Goal: Task Accomplishment & Management: Use online tool/utility

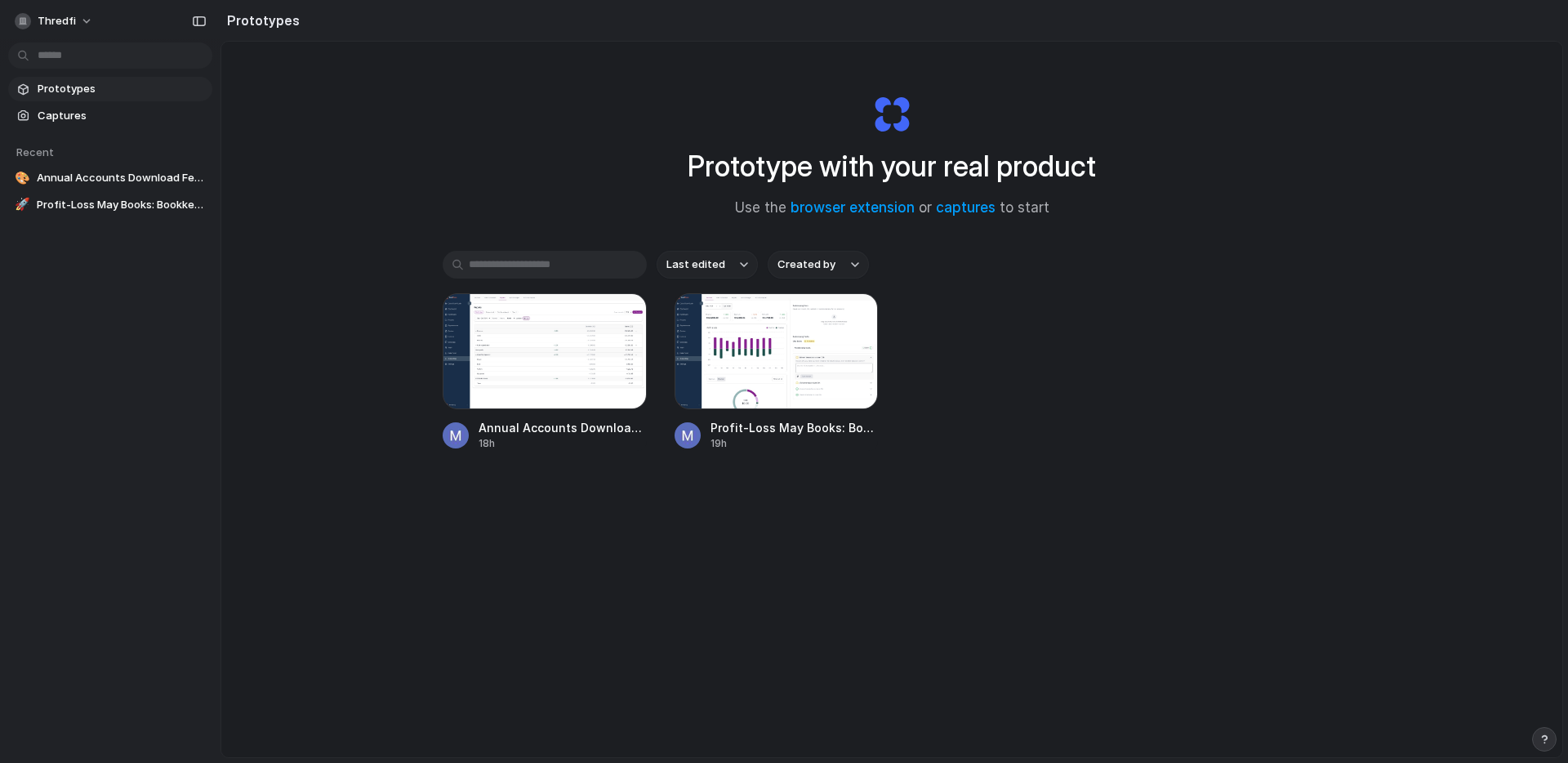
click at [555, 266] on input "text" at bounding box center [545, 264] width 204 height 28
click at [429, 135] on div "Prototype with your real product Use the browser extension or captures to start…" at bounding box center [891, 442] width 1341 height 802
click at [743, 172] on h1 "Prototype with your real product" at bounding box center [891, 166] width 408 height 43
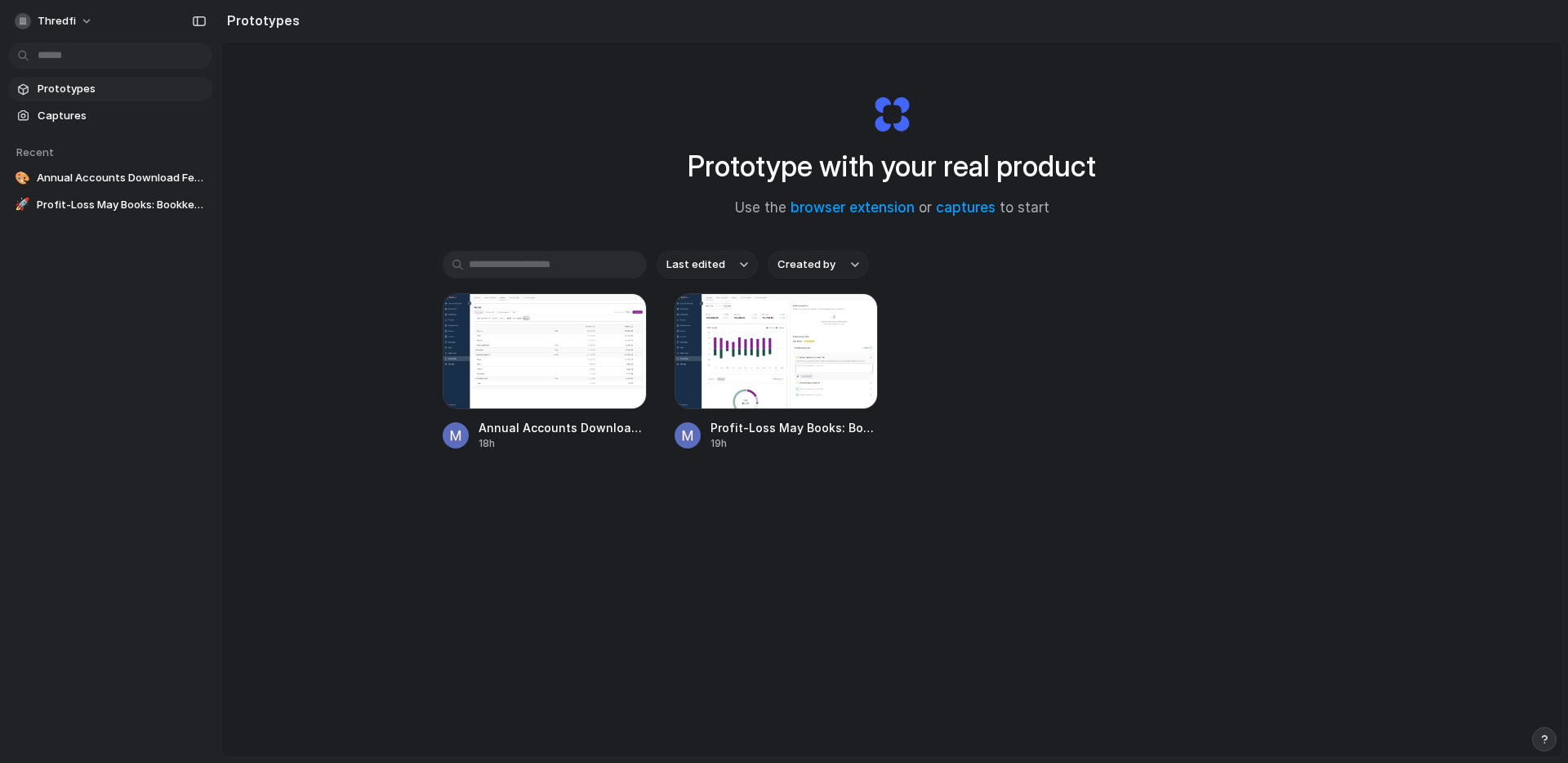
click at [427, 178] on div "Prototype with your real product Use the browser extension or captures to start…" at bounding box center [891, 442] width 1341 height 802
click at [60, 27] on span "thredfi" at bounding box center [56, 20] width 38 height 16
click at [361, 145] on div "Settings Invite members Change theme Sign out" at bounding box center [784, 381] width 1568 height 763
click at [936, 723] on div "Prototype with your real product Use the browser extension or captures to start…" at bounding box center [891, 442] width 1341 height 802
click at [840, 520] on div "Last edited Created by Annual Accounts Download Feature 18h Profit-Loss May Boo…" at bounding box center [891, 401] width 898 height 302
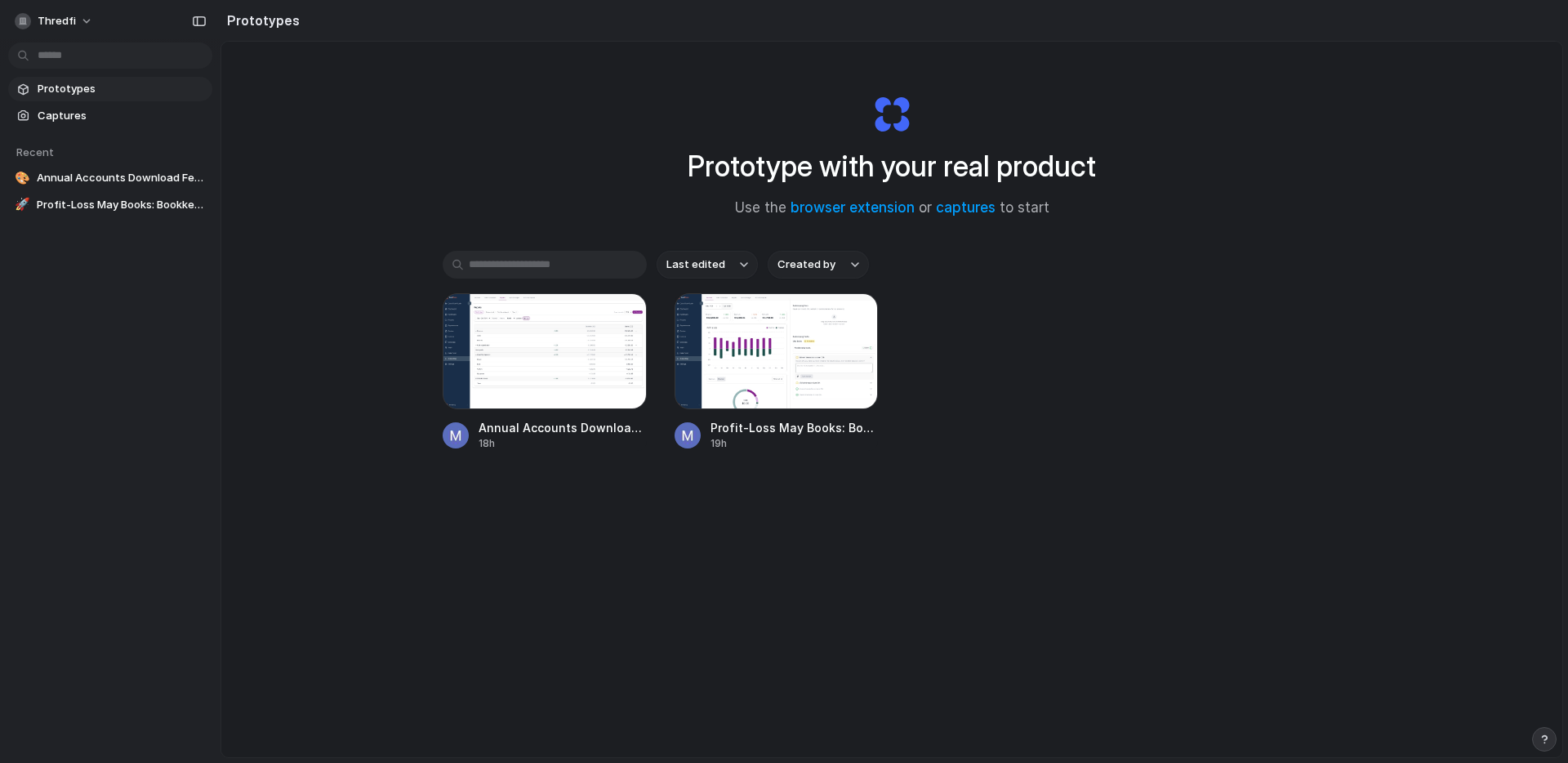
drag, startPoint x: 496, startPoint y: 52, endPoint x: 507, endPoint y: 49, distance: 11.4
click at [497, 52] on div "Prototype with your real product Use the browser extension or captures to start…" at bounding box center [891, 442] width 1341 height 802
click at [713, 145] on h1 "Prototype with your real product" at bounding box center [891, 166] width 408 height 43
click at [725, 160] on h1 "Prototype with your real product" at bounding box center [891, 166] width 408 height 43
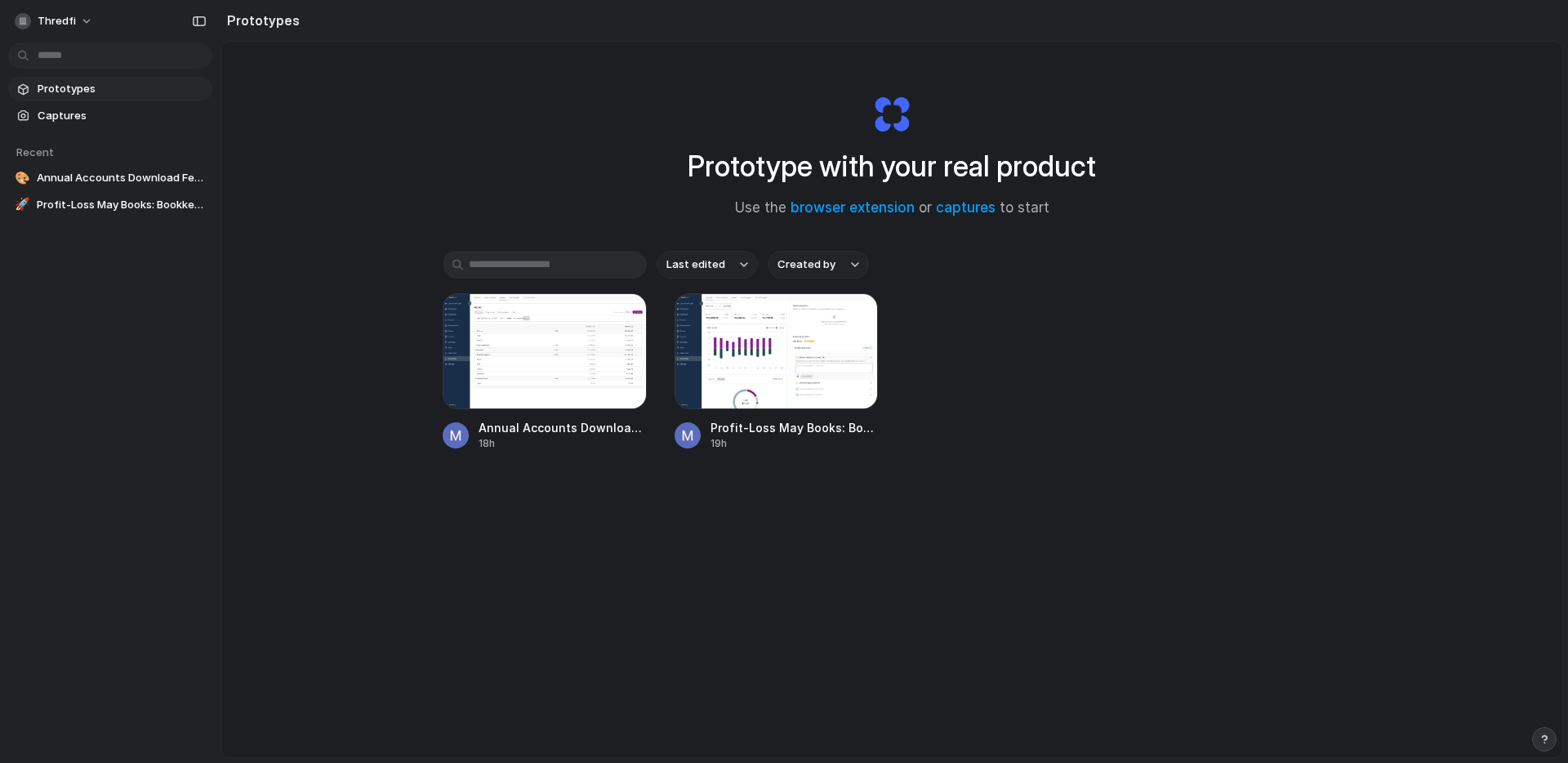
click at [725, 160] on h1 "Prototype with your real product" at bounding box center [891, 166] width 408 height 43
click at [509, 106] on div "Prototype with your real product Use the browser extension or captures to start…" at bounding box center [891, 442] width 1341 height 802
click at [724, 159] on h1 "Prototype with your real product" at bounding box center [891, 166] width 408 height 43
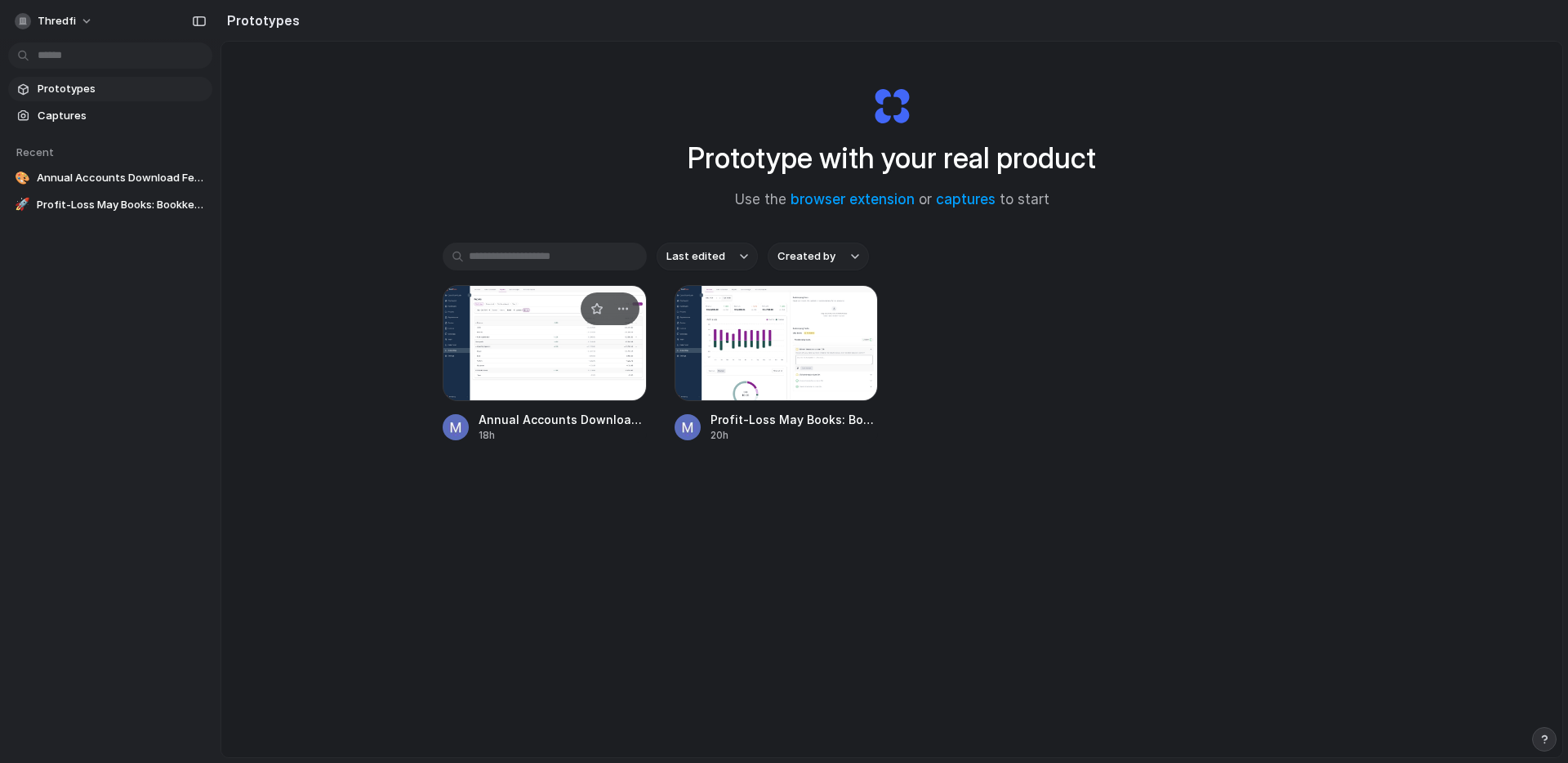
scroll to position [9, 0]
click at [798, 373] on div at bounding box center [776, 341] width 204 height 116
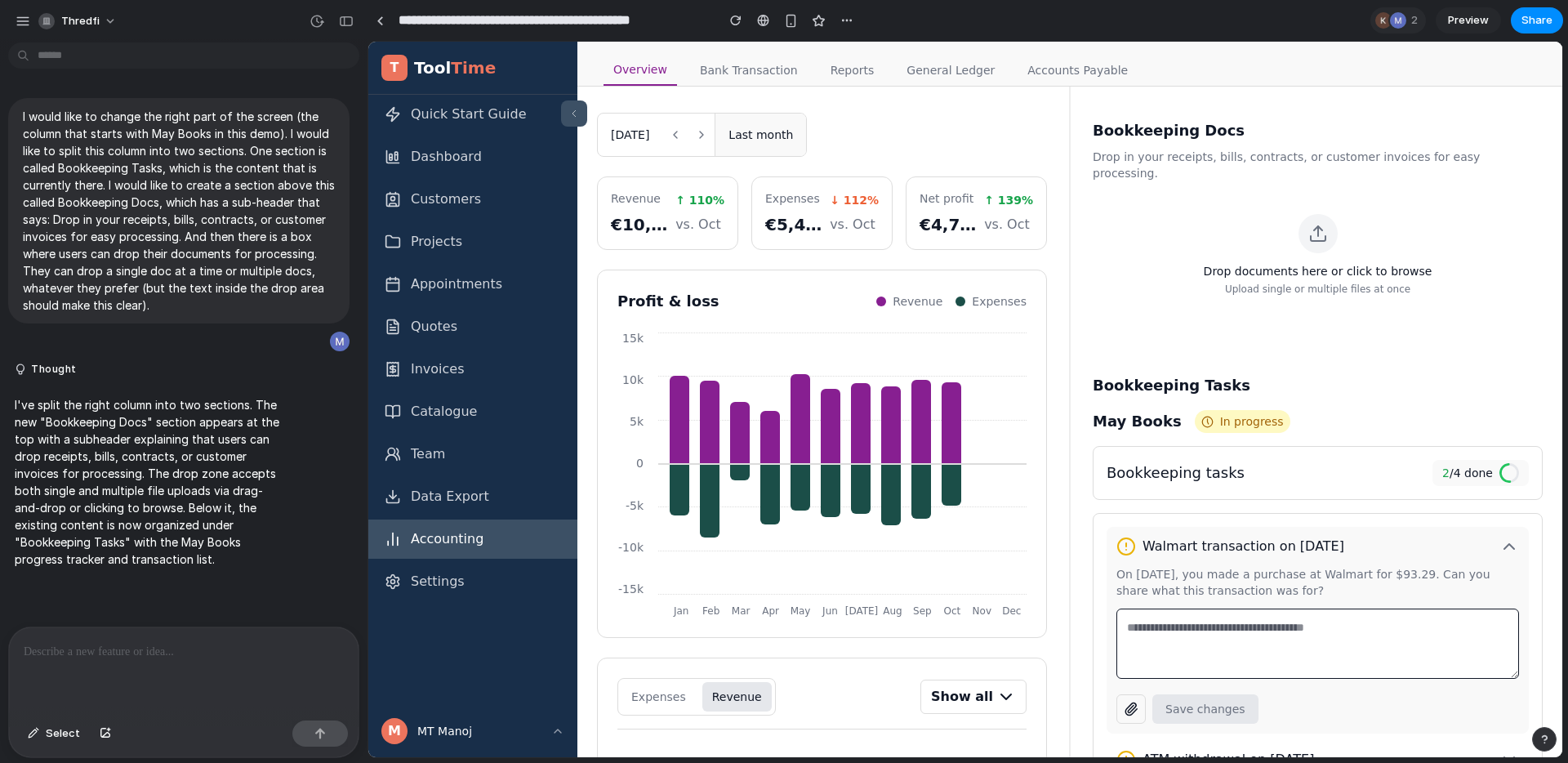
click at [1071, 71] on link "Accounts Payable" at bounding box center [1077, 71] width 120 height 32
click at [354, 20] on button "button" at bounding box center [346, 21] width 26 height 26
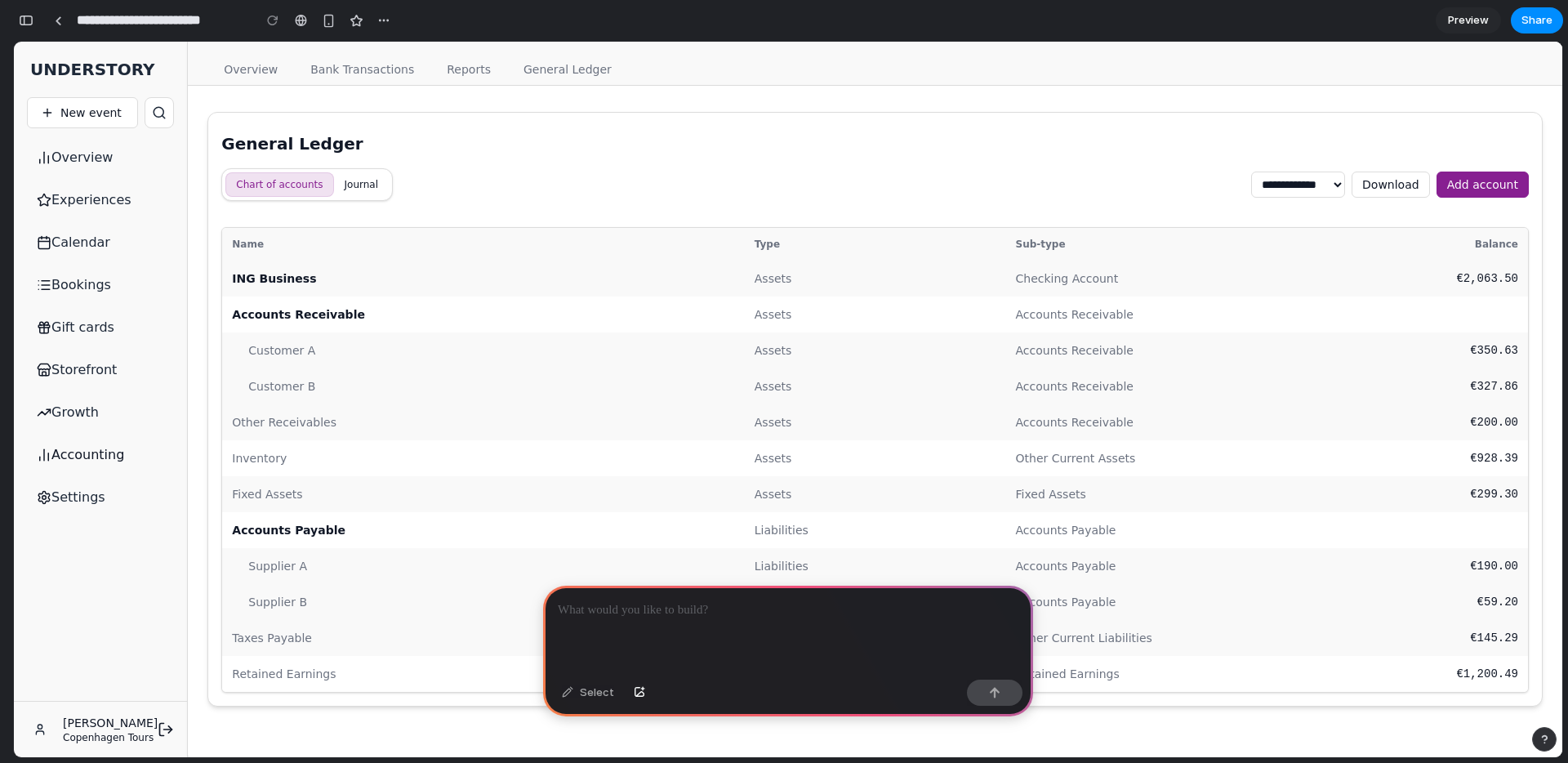
click at [882, 600] on p at bounding box center [787, 609] width 460 height 19
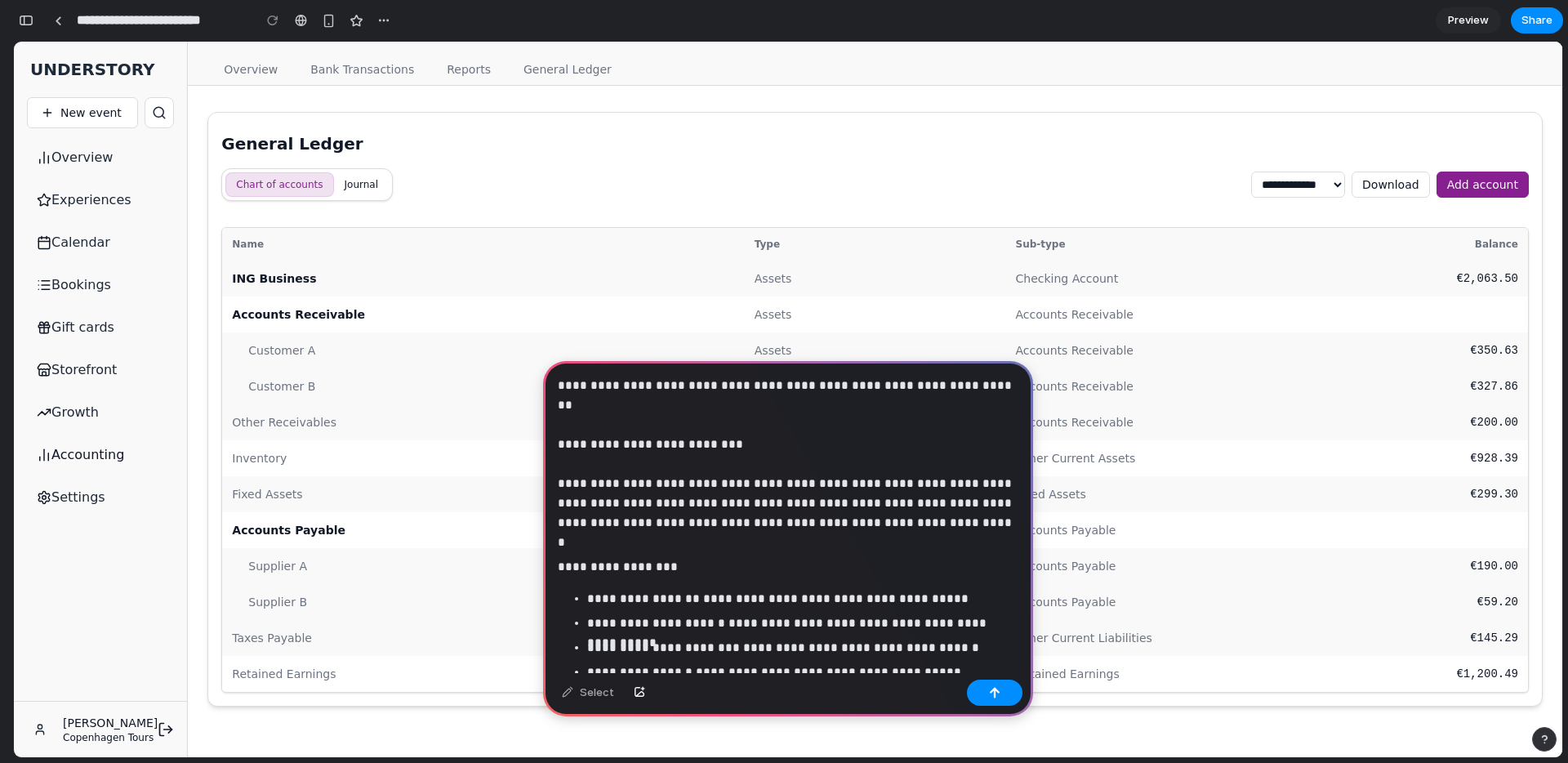
click at [733, 537] on p at bounding box center [787, 535] width 460 height 19
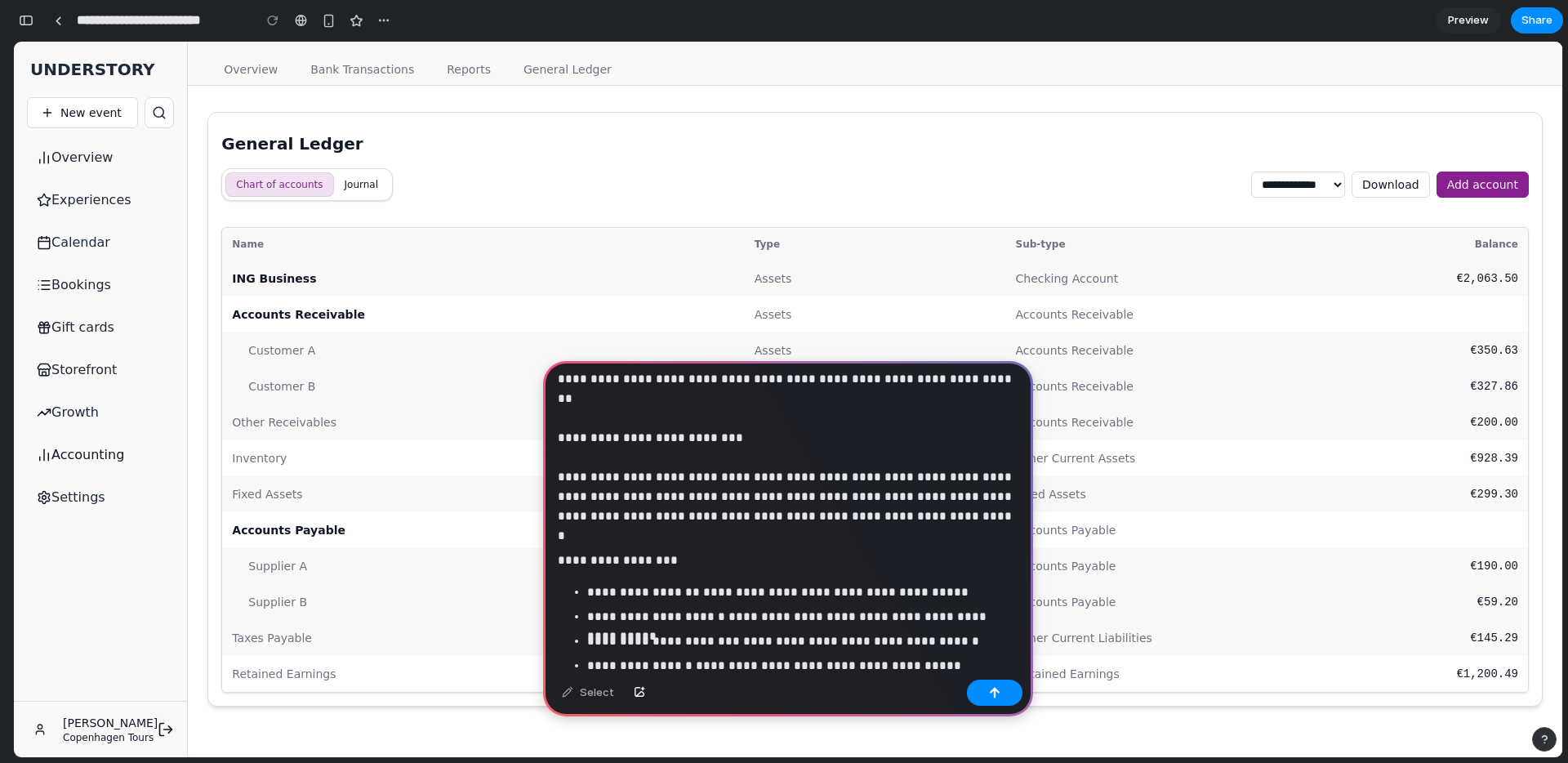
scroll to position [79, 0]
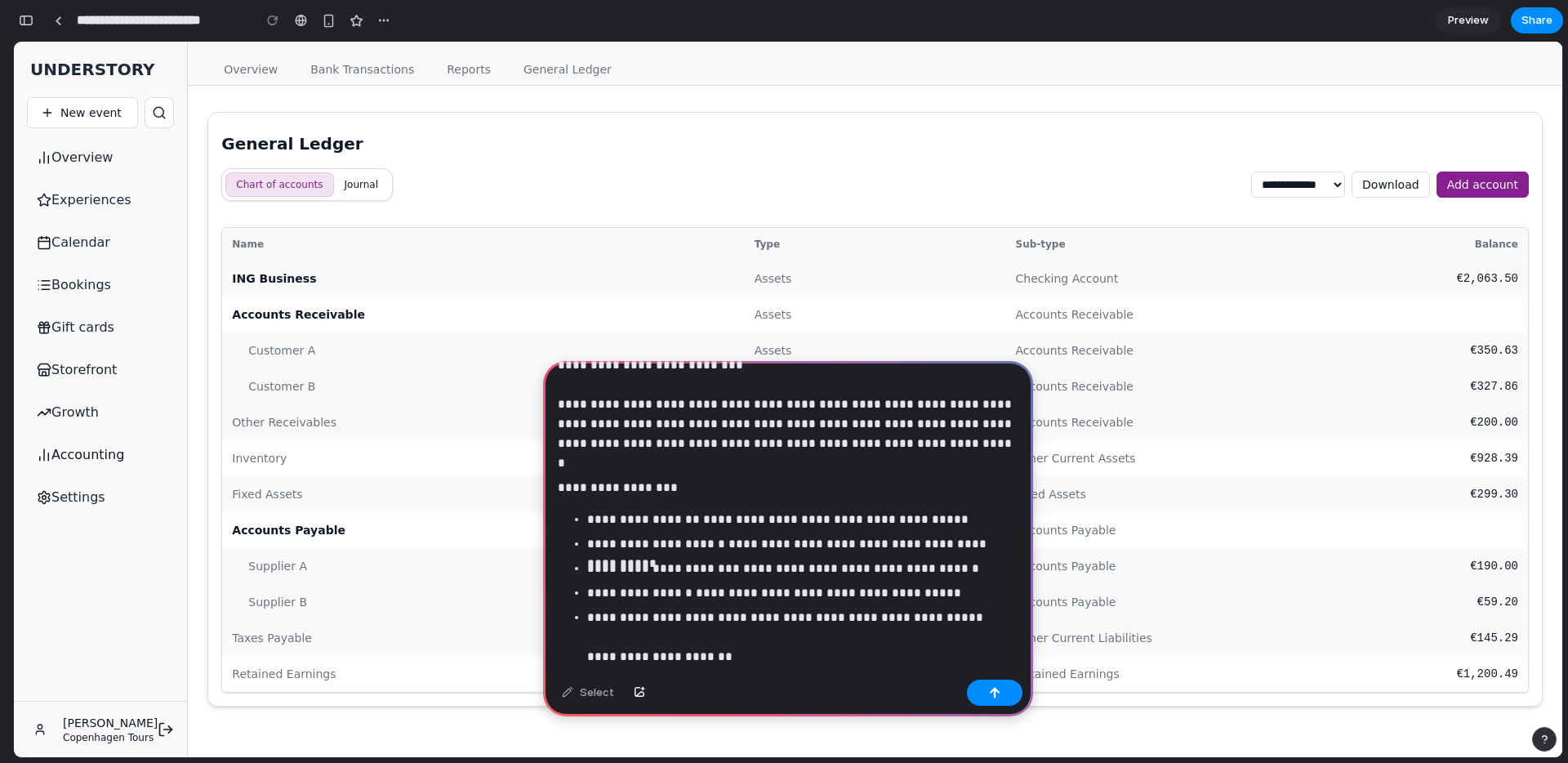
click at [749, 665] on p "**********" at bounding box center [803, 637] width 431 height 59
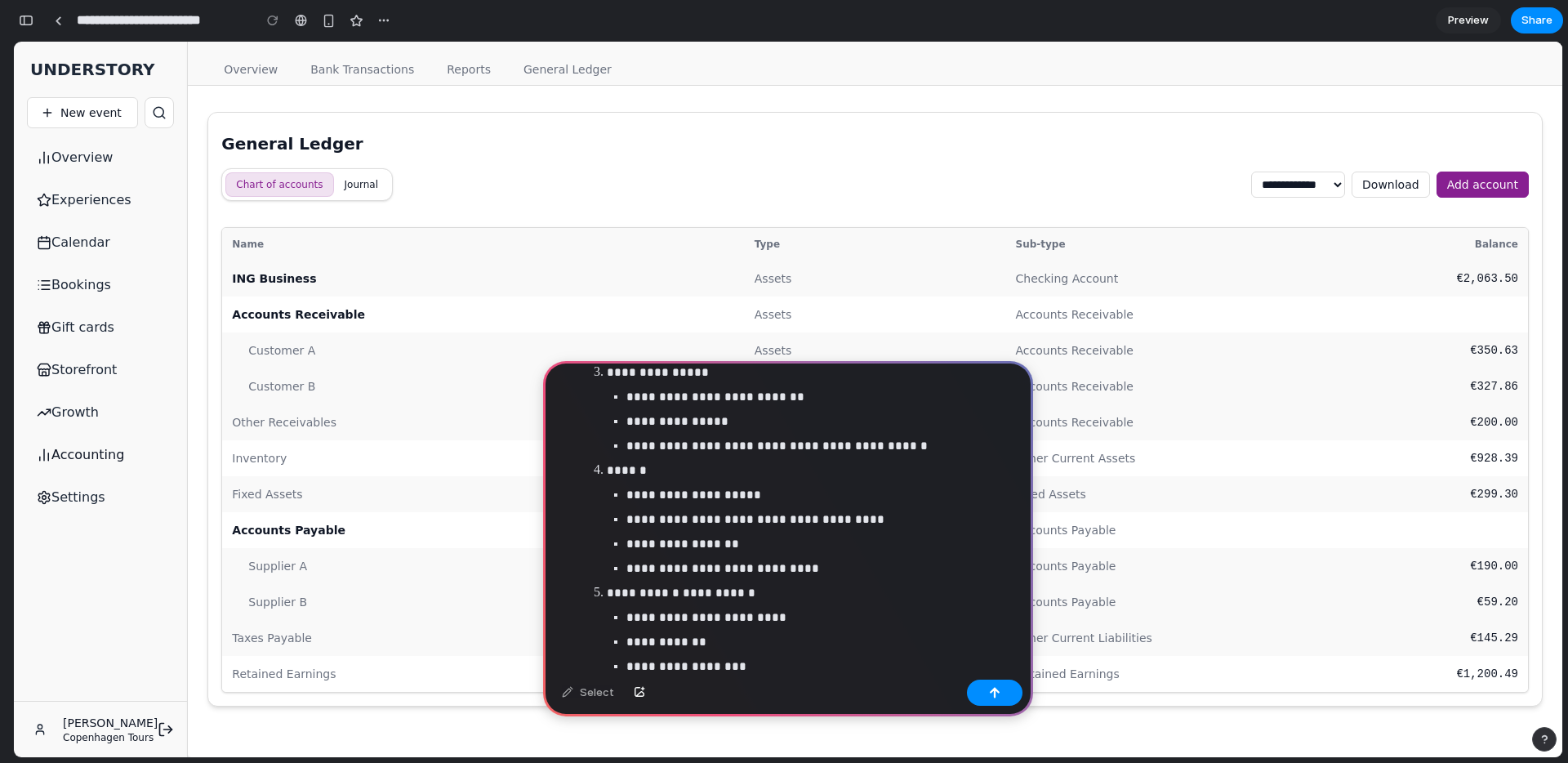
scroll to position [1720, 0]
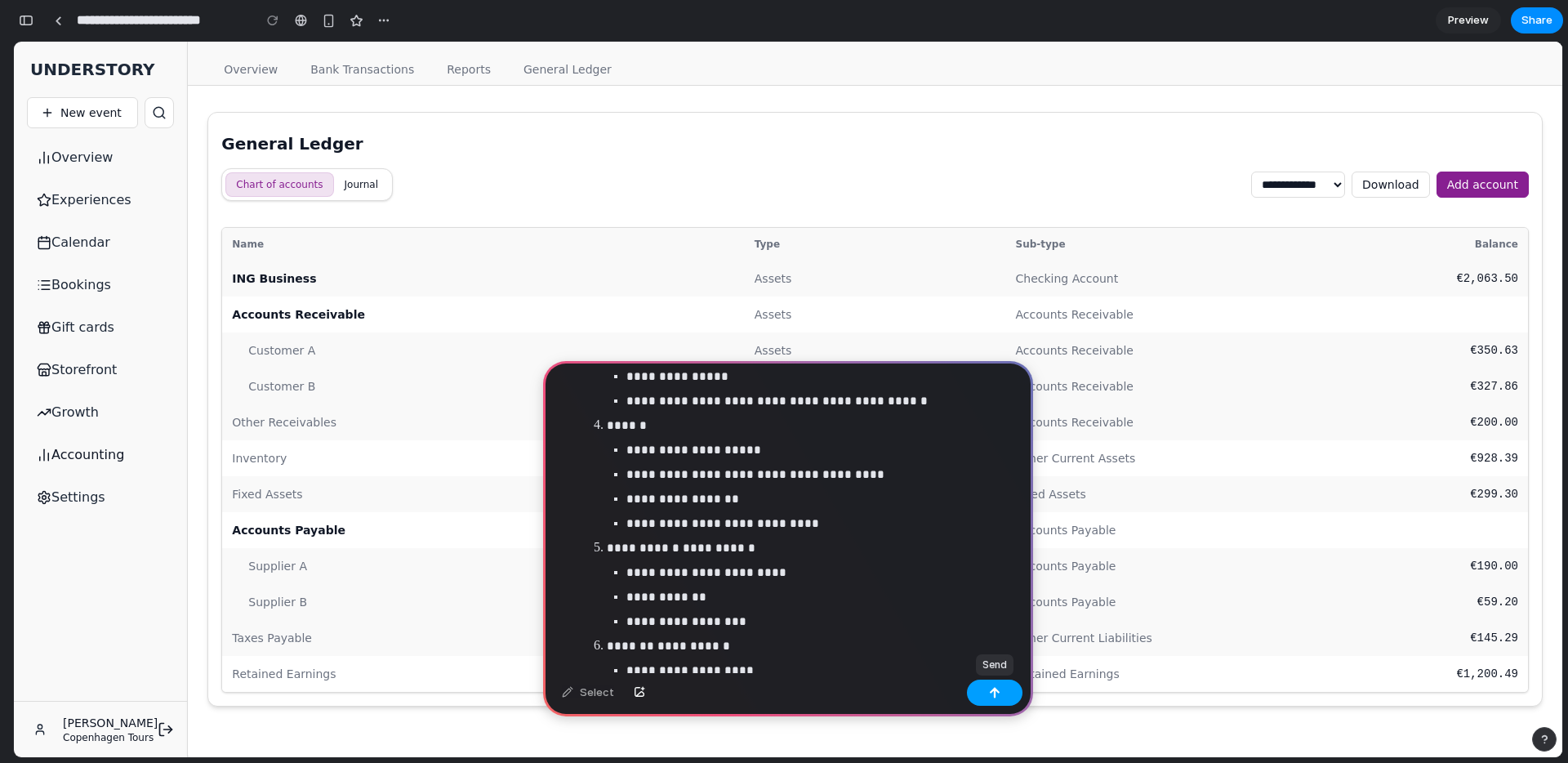
click at [981, 692] on button "button" at bounding box center [994, 692] width 56 height 26
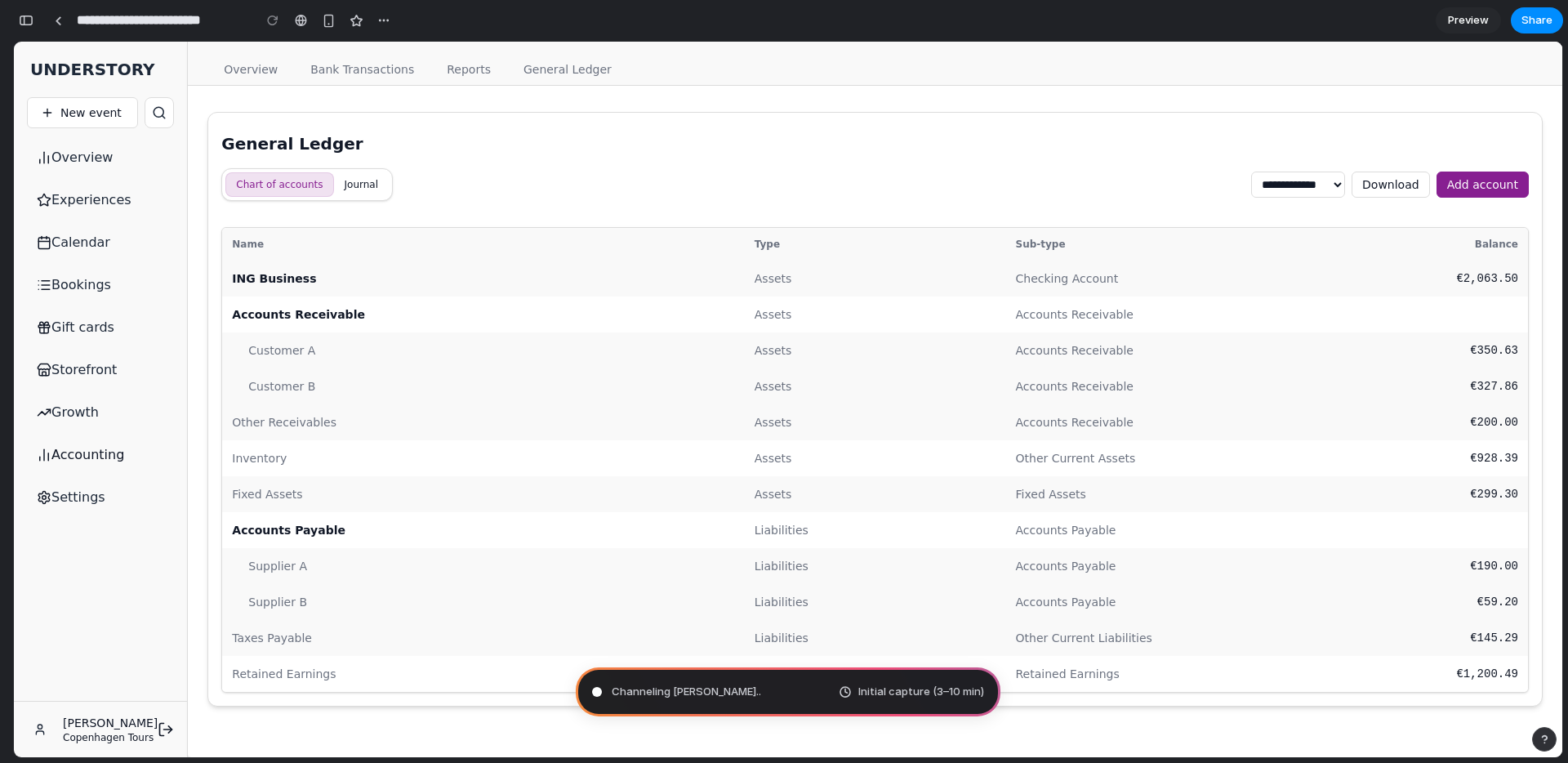
type input "**********"
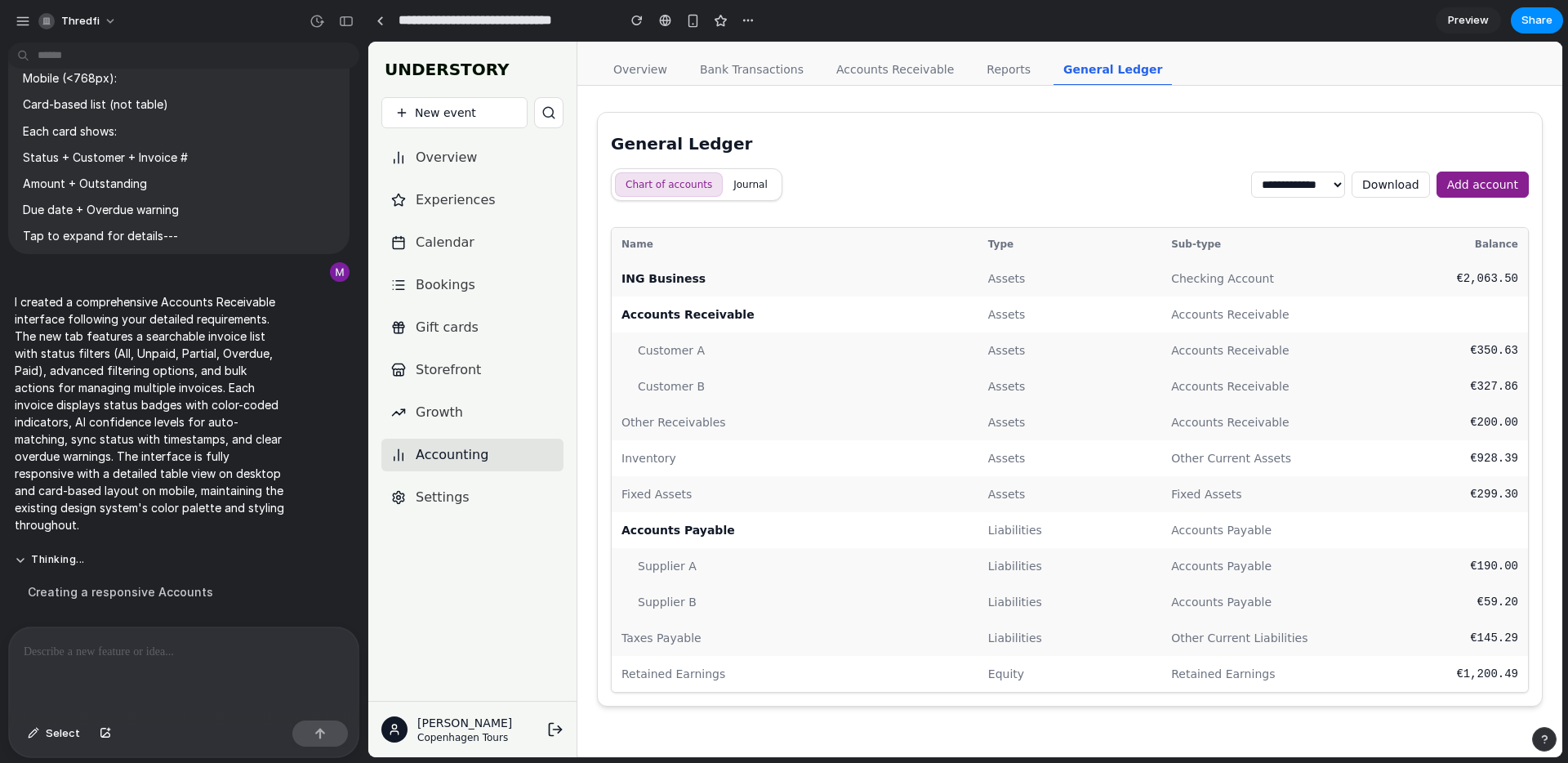
scroll to position [0, 0]
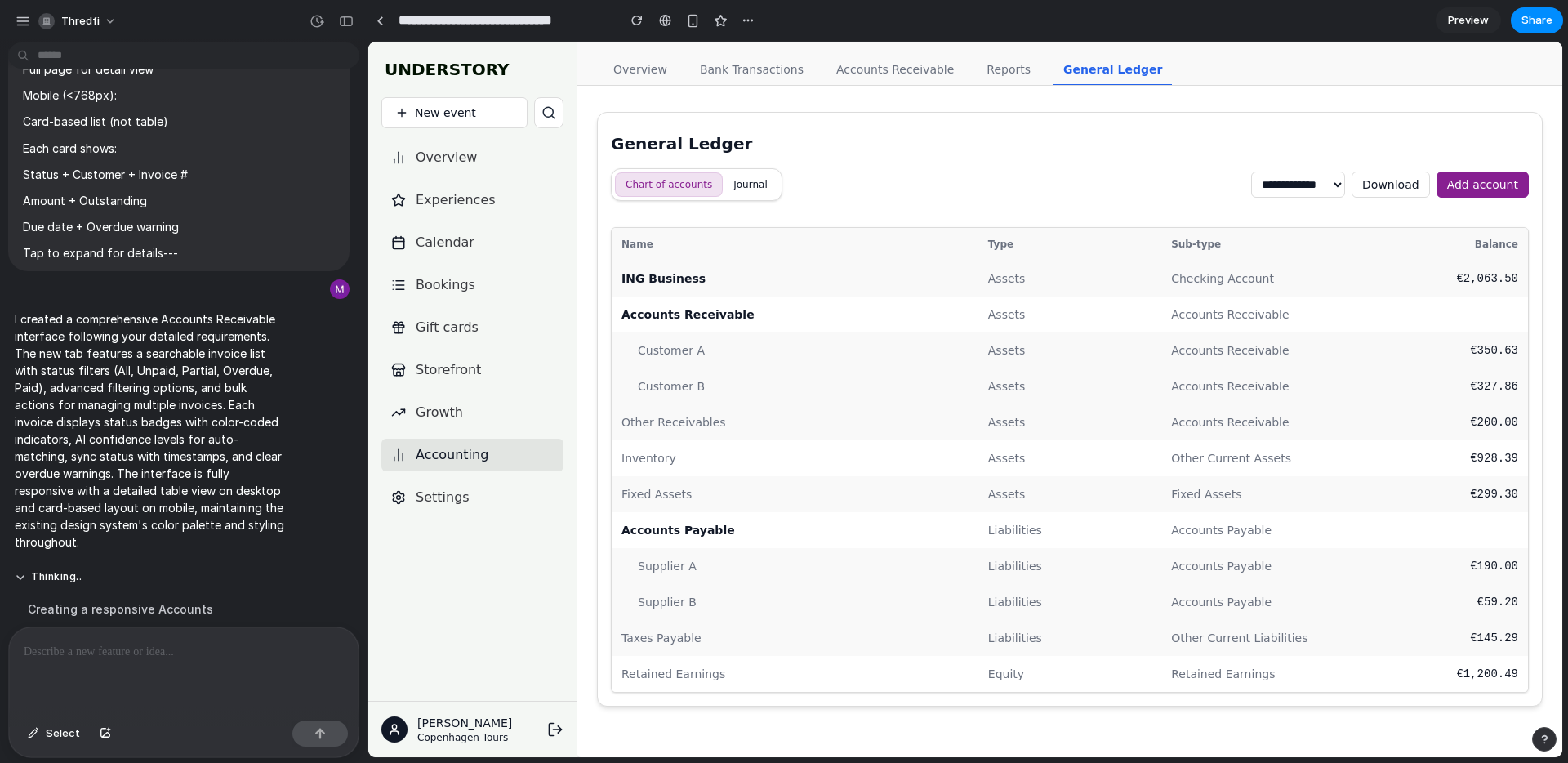
click at [907, 65] on link "Accounts Receivable" at bounding box center [895, 70] width 137 height 31
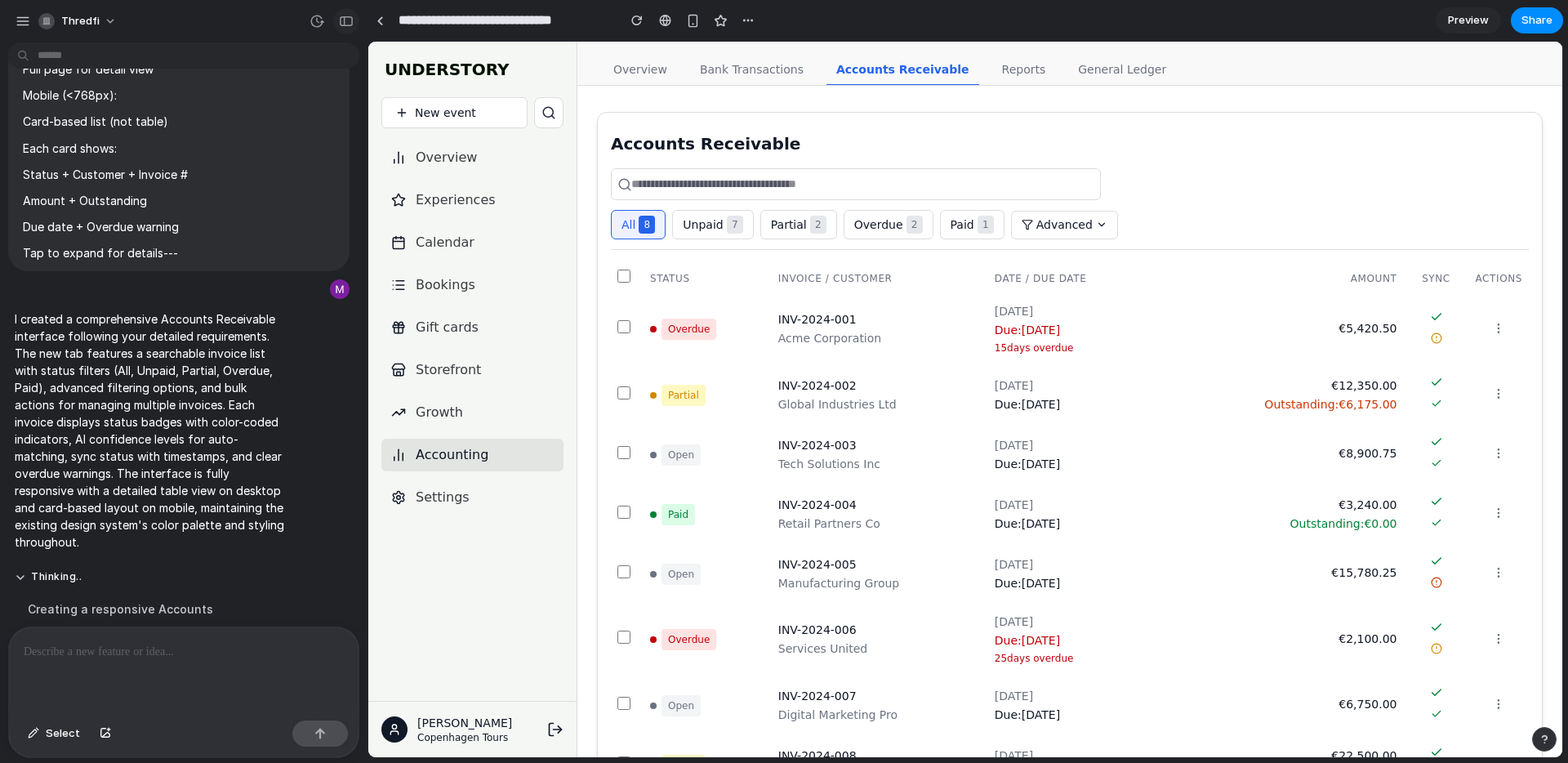
click at [344, 25] on div "button" at bounding box center [346, 21] width 14 height 12
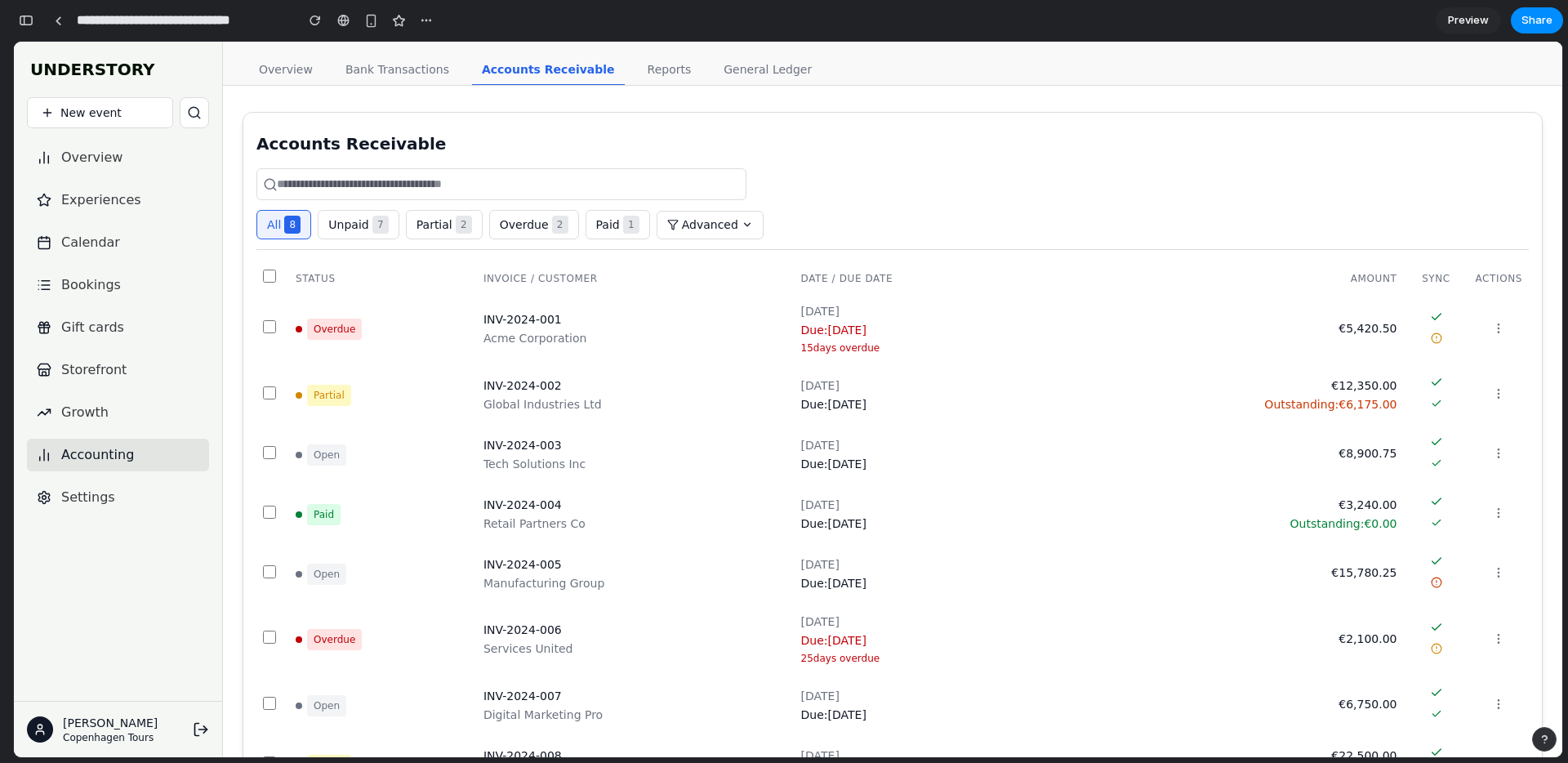
click at [379, 223] on span "7" at bounding box center [380, 224] width 16 height 18
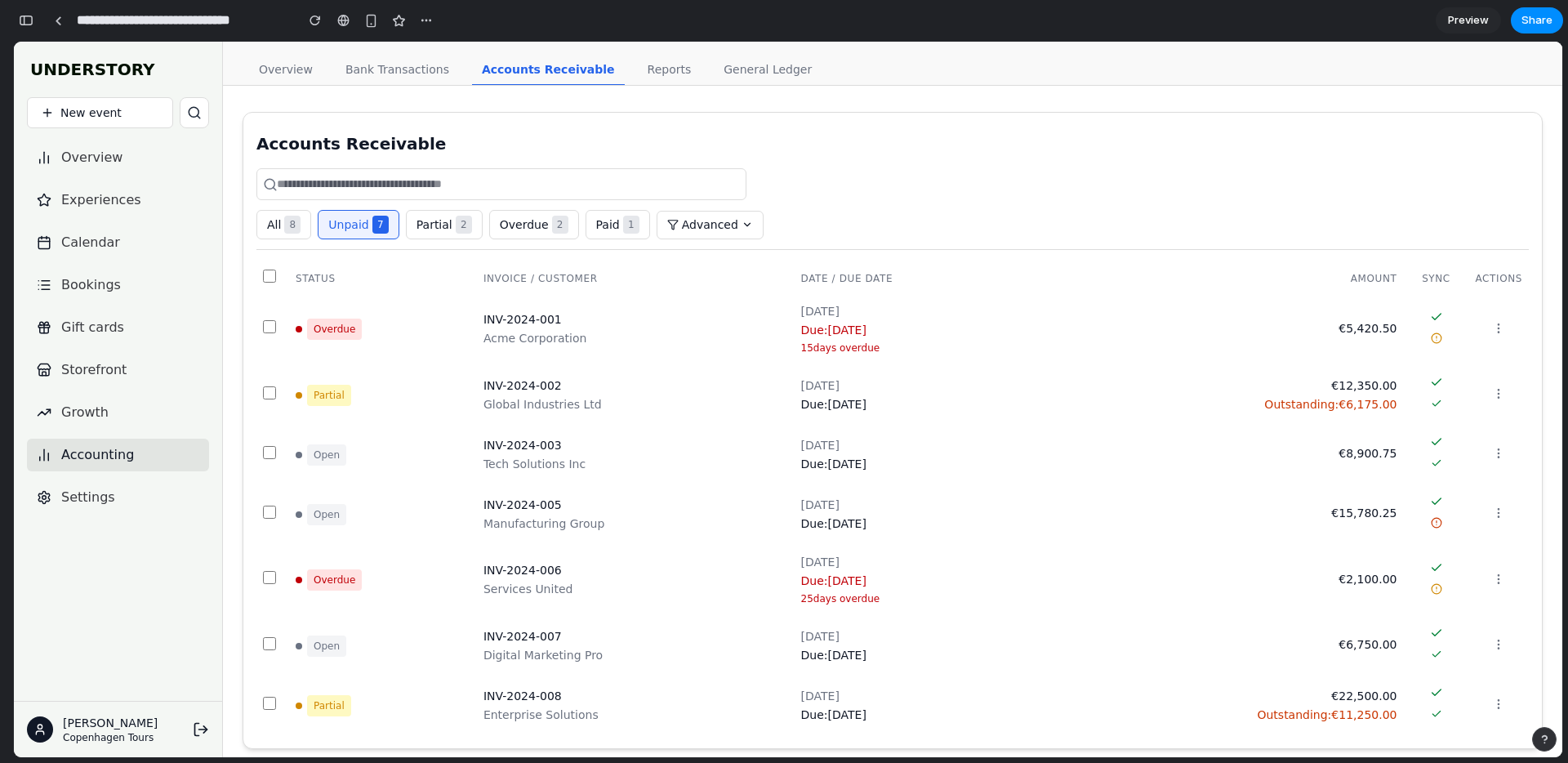
click at [435, 221] on button "Partial 2" at bounding box center [444, 224] width 77 height 30
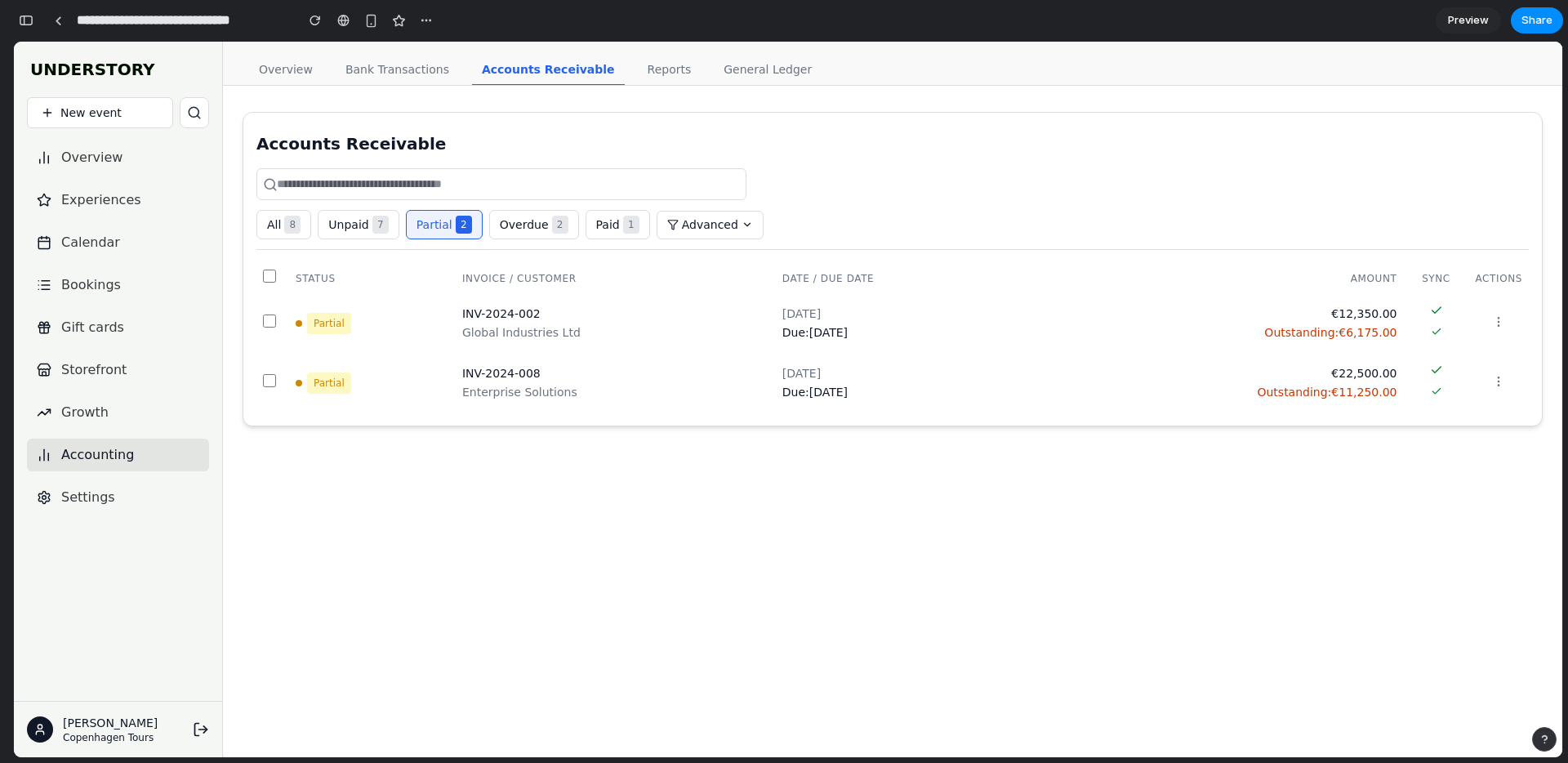
click at [504, 223] on button "Overdue 2" at bounding box center [534, 224] width 90 height 30
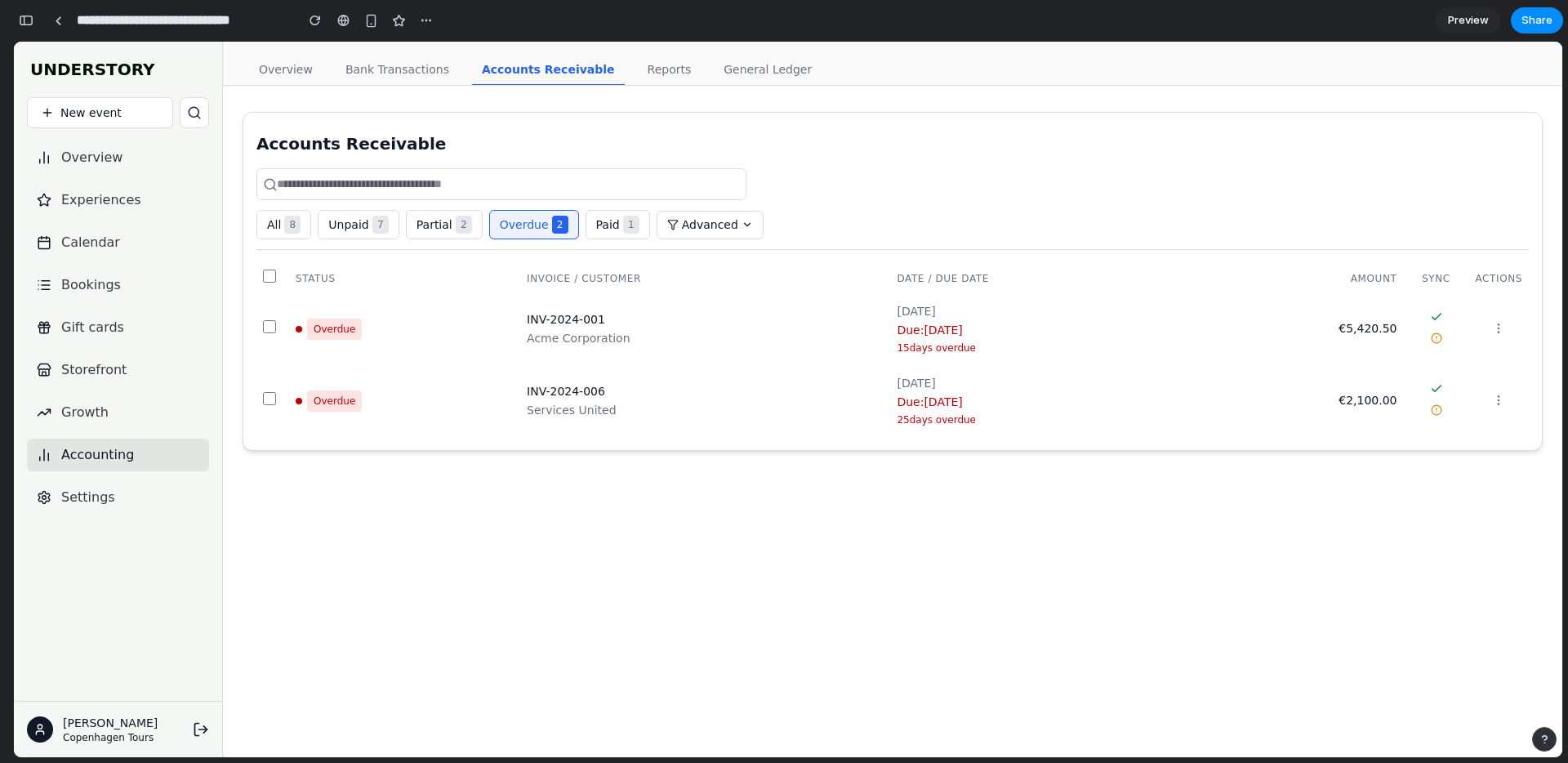
drag, startPoint x: 615, startPoint y: 226, endPoint x: 645, endPoint y: 226, distance: 30.0
click at [623, 226] on span "1" at bounding box center [631, 224] width 16 height 18
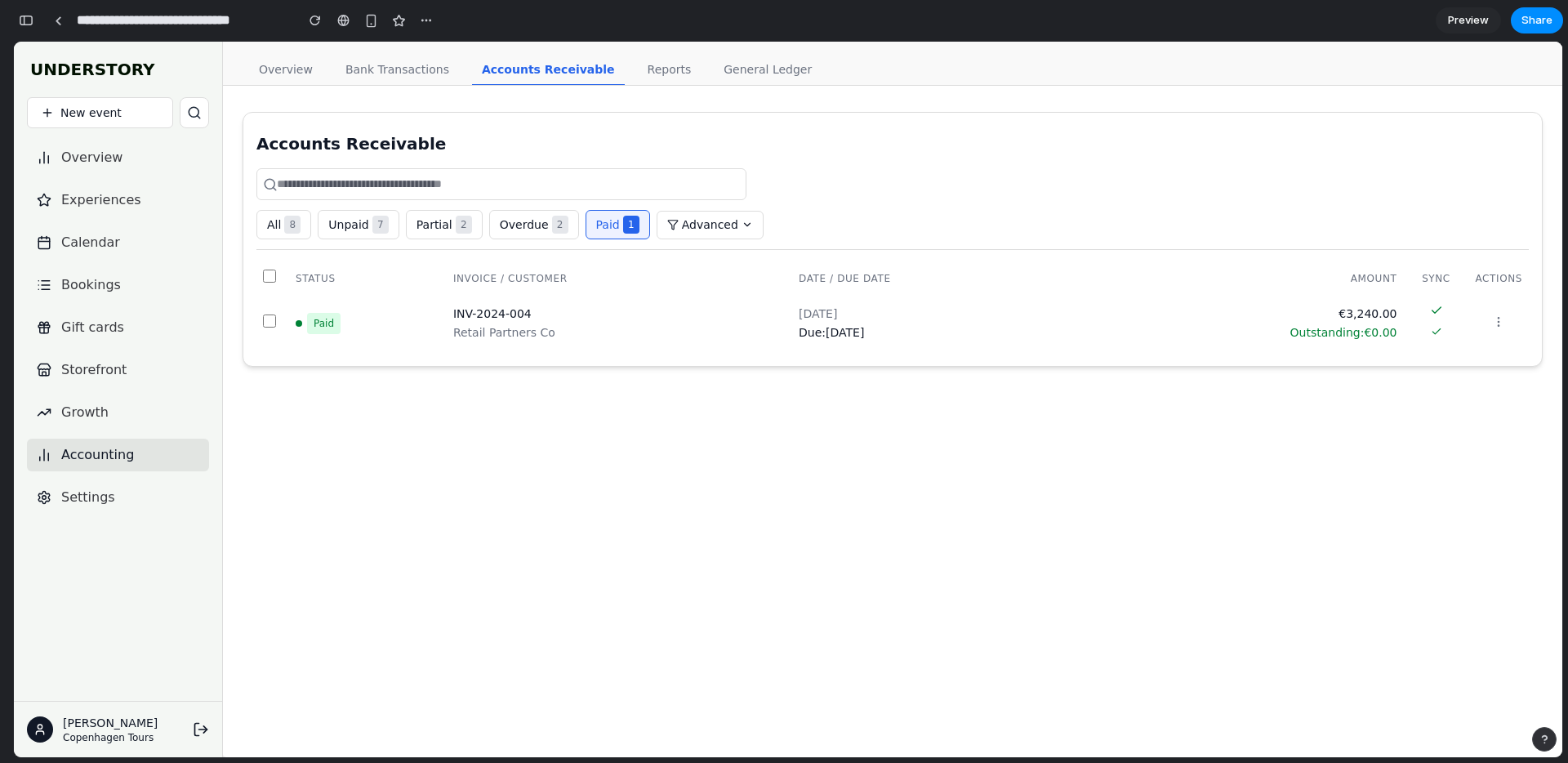
click at [680, 226] on button "Advanced" at bounding box center [710, 225] width 107 height 29
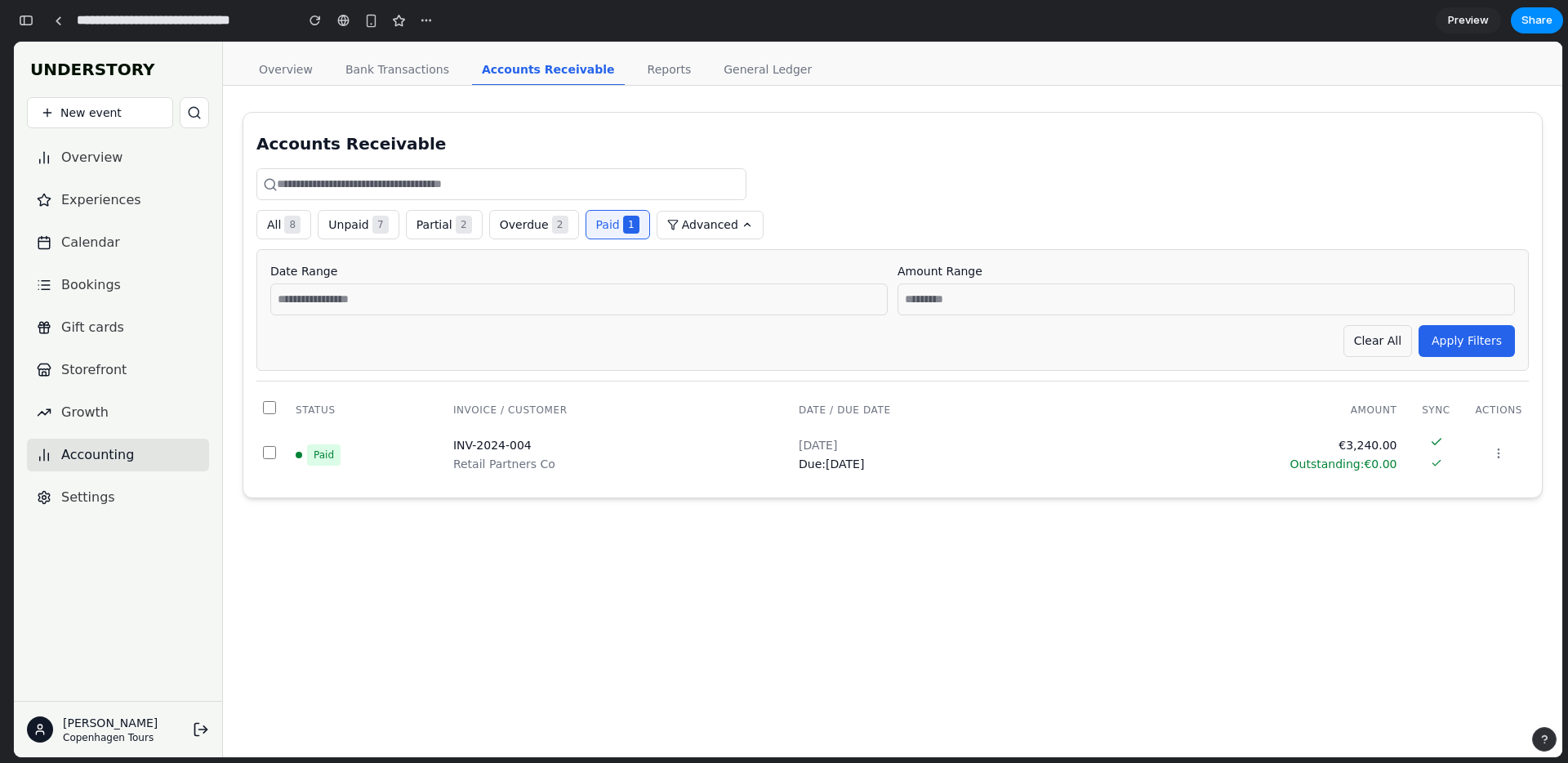
click at [296, 219] on span "8" at bounding box center [291, 224] width 16 height 18
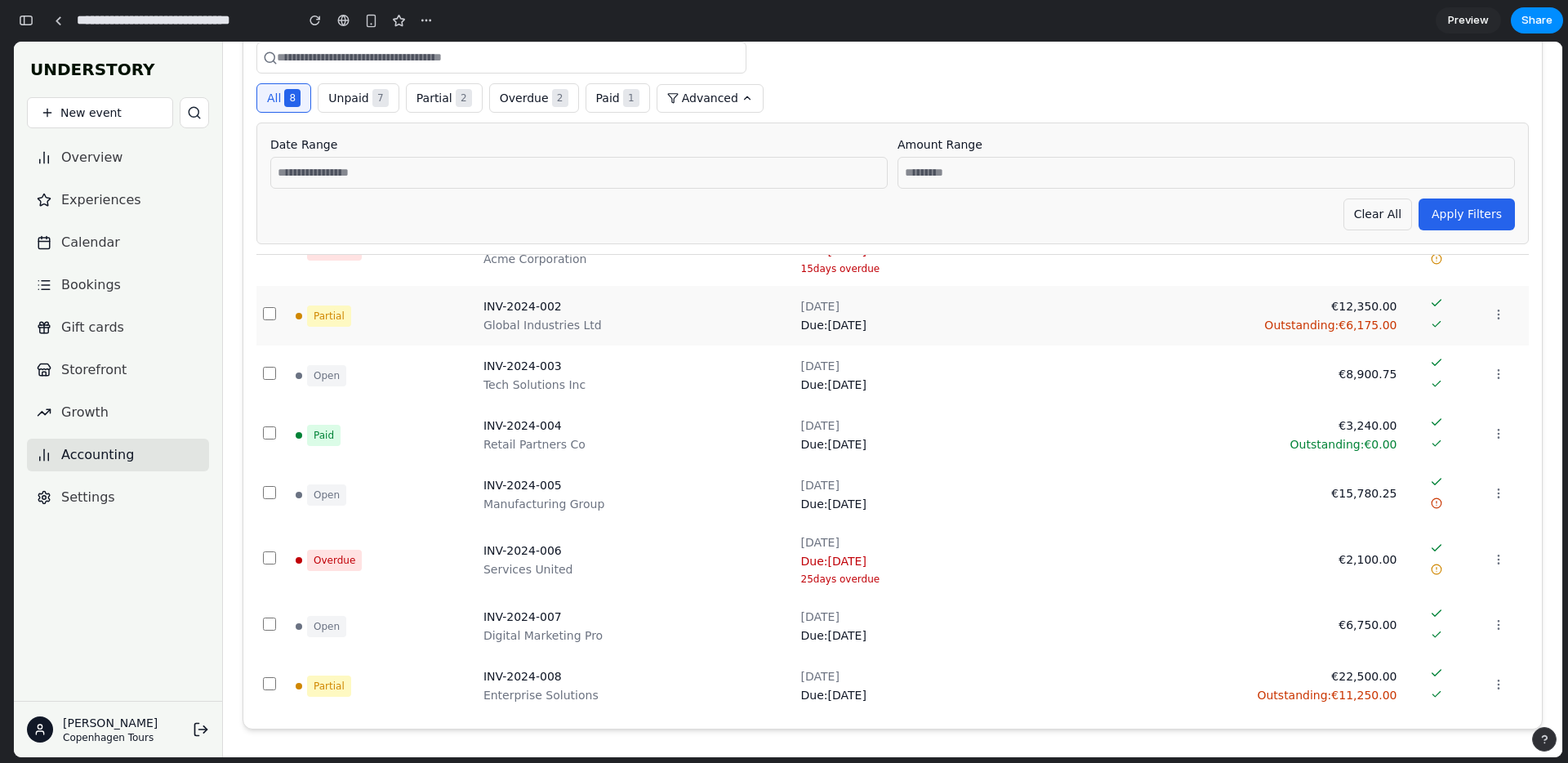
scroll to position [0, 0]
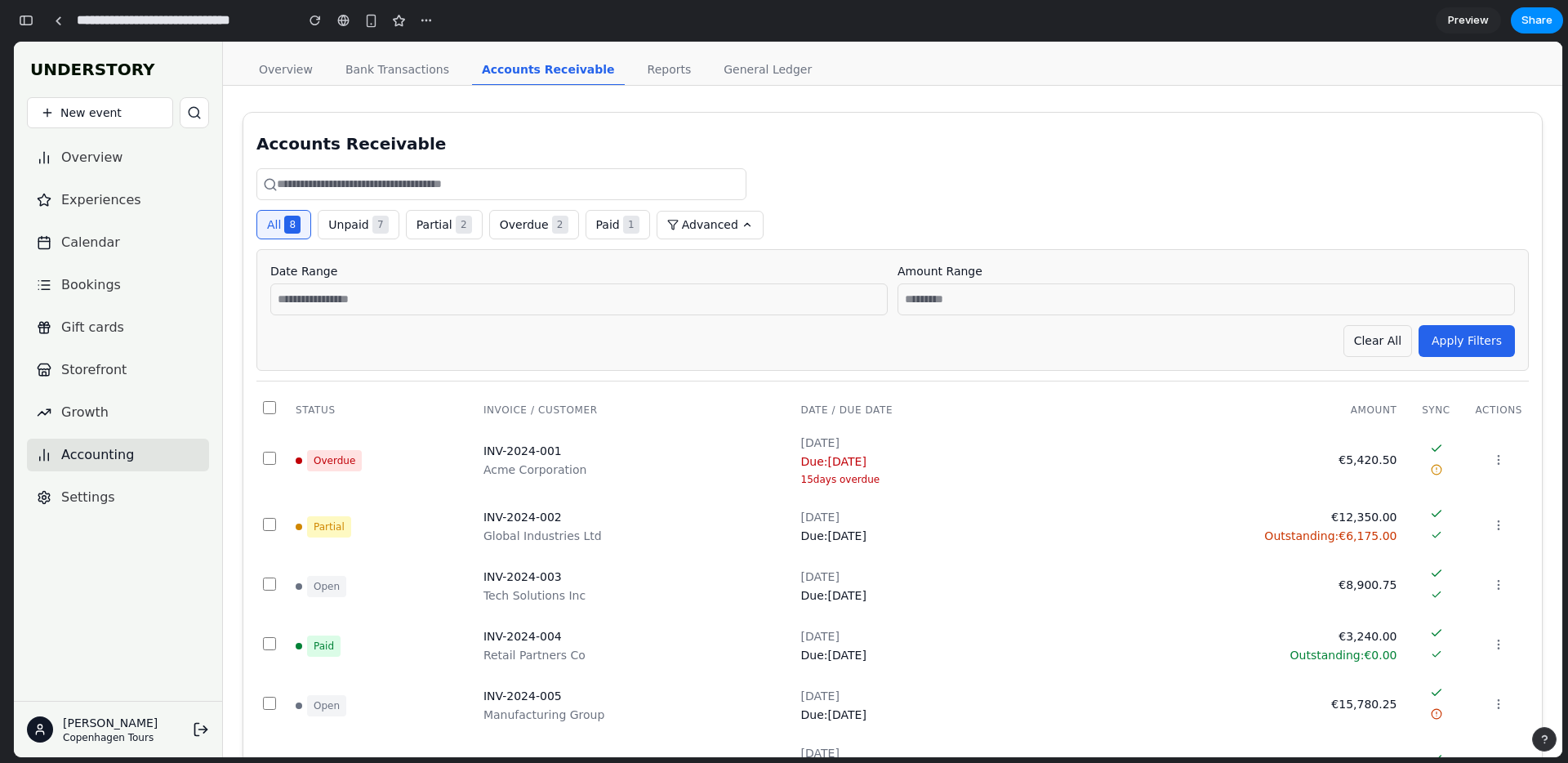
click at [721, 319] on div "Date Range Amount Range Clear All Apply Filters" at bounding box center [893, 310] width 1272 height 122
click at [715, 301] on input "text" at bounding box center [579, 299] width 618 height 32
click at [746, 299] on input "text" at bounding box center [579, 299] width 618 height 32
click at [927, 299] on input "text" at bounding box center [1206, 299] width 618 height 32
click at [812, 303] on input "text" at bounding box center [579, 299] width 618 height 32
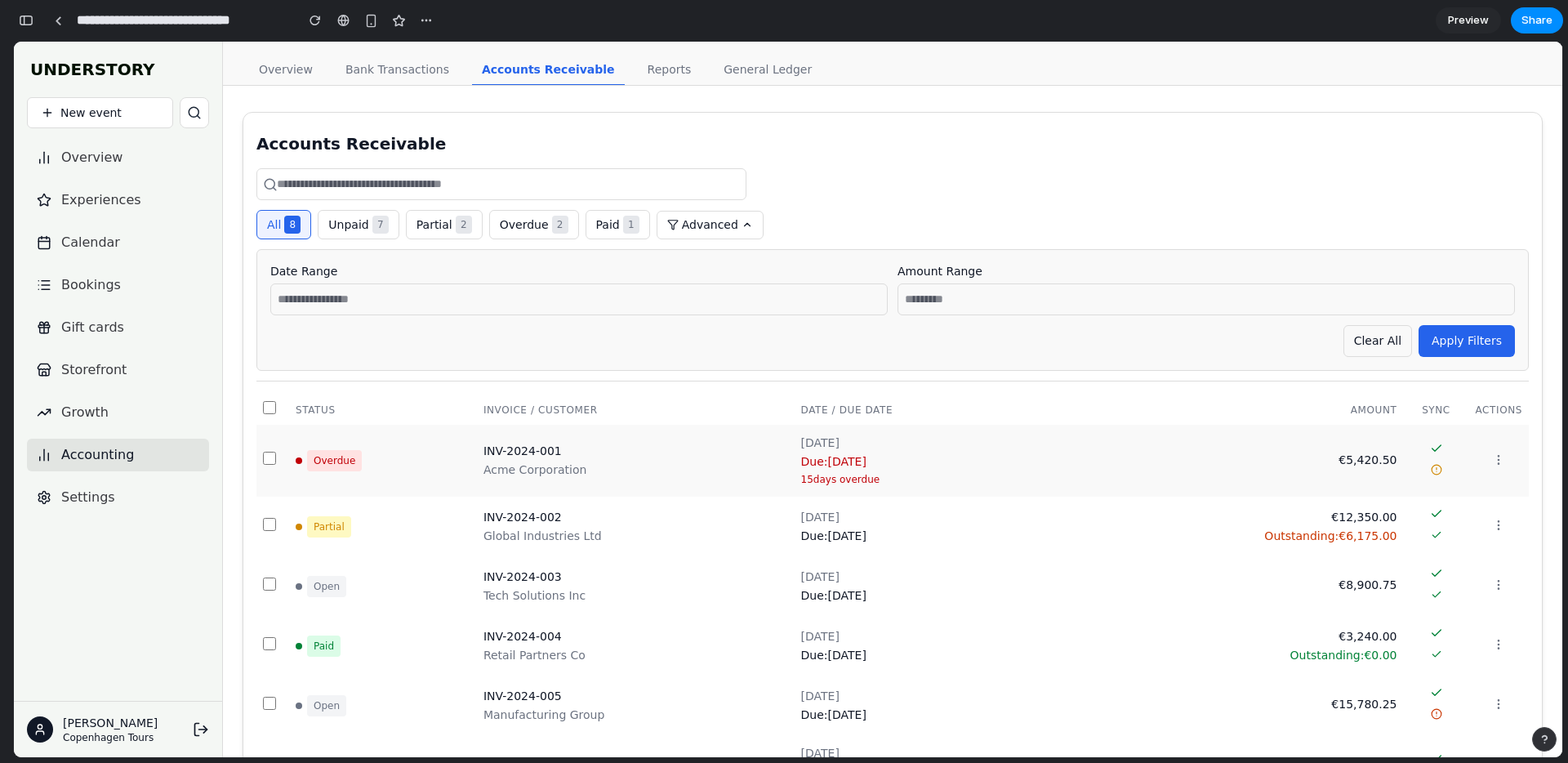
click at [764, 462] on div "Acme Corporation" at bounding box center [635, 470] width 305 height 17
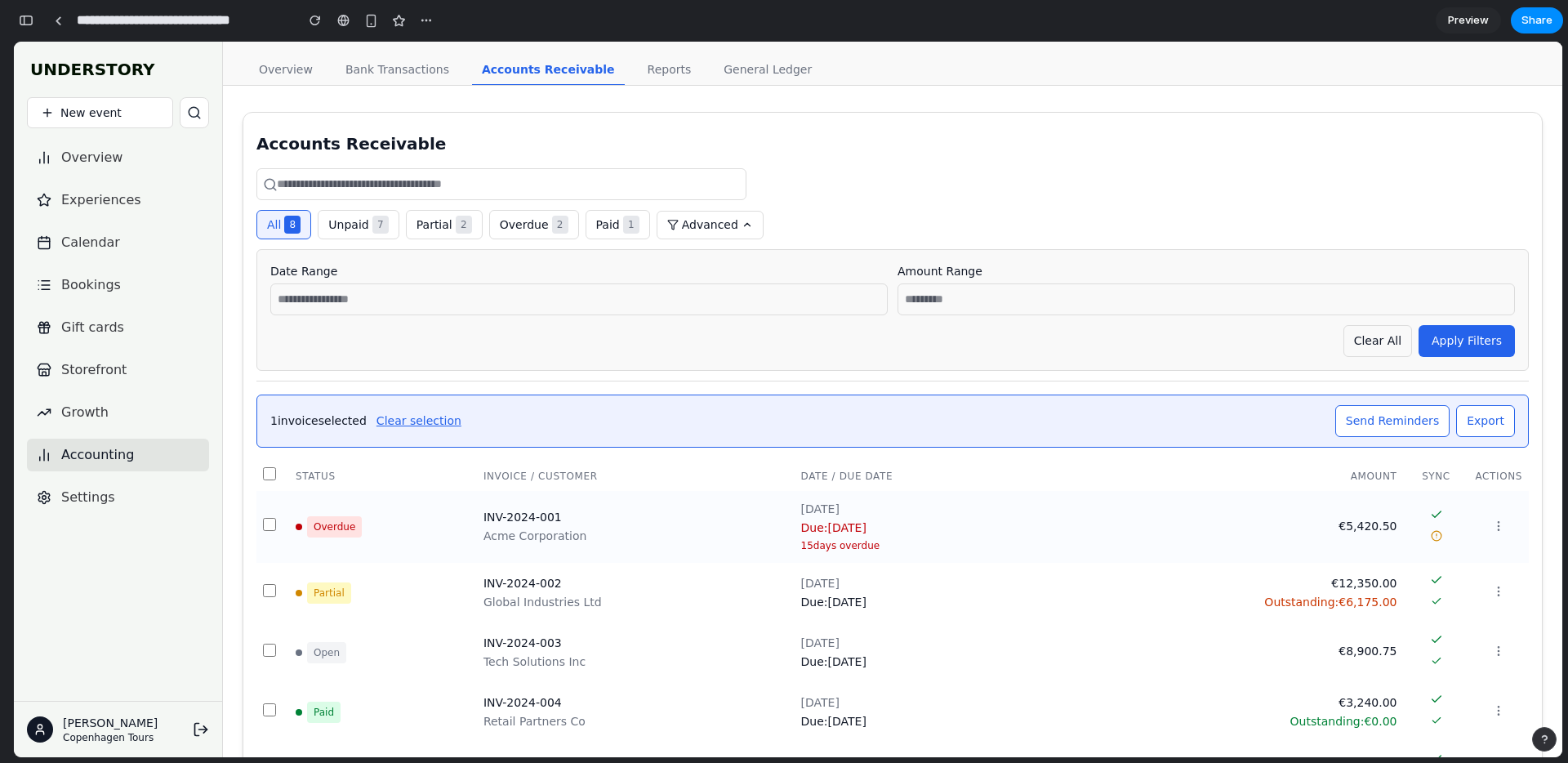
click at [681, 495] on td "INV-2024-001 Acme Corporation" at bounding box center [635, 526] width 318 height 72
click at [698, 575] on div "INV-2024-002" at bounding box center [635, 583] width 305 height 17
click at [816, 493] on td "Jan 15, 2024 Due: Feb 15, 2024 15 days overdue" at bounding box center [919, 526] width 248 height 72
drag, startPoint x: 326, startPoint y: 532, endPoint x: 308, endPoint y: 548, distance: 24.1
click at [325, 532] on span "Overdue" at bounding box center [334, 526] width 55 height 21
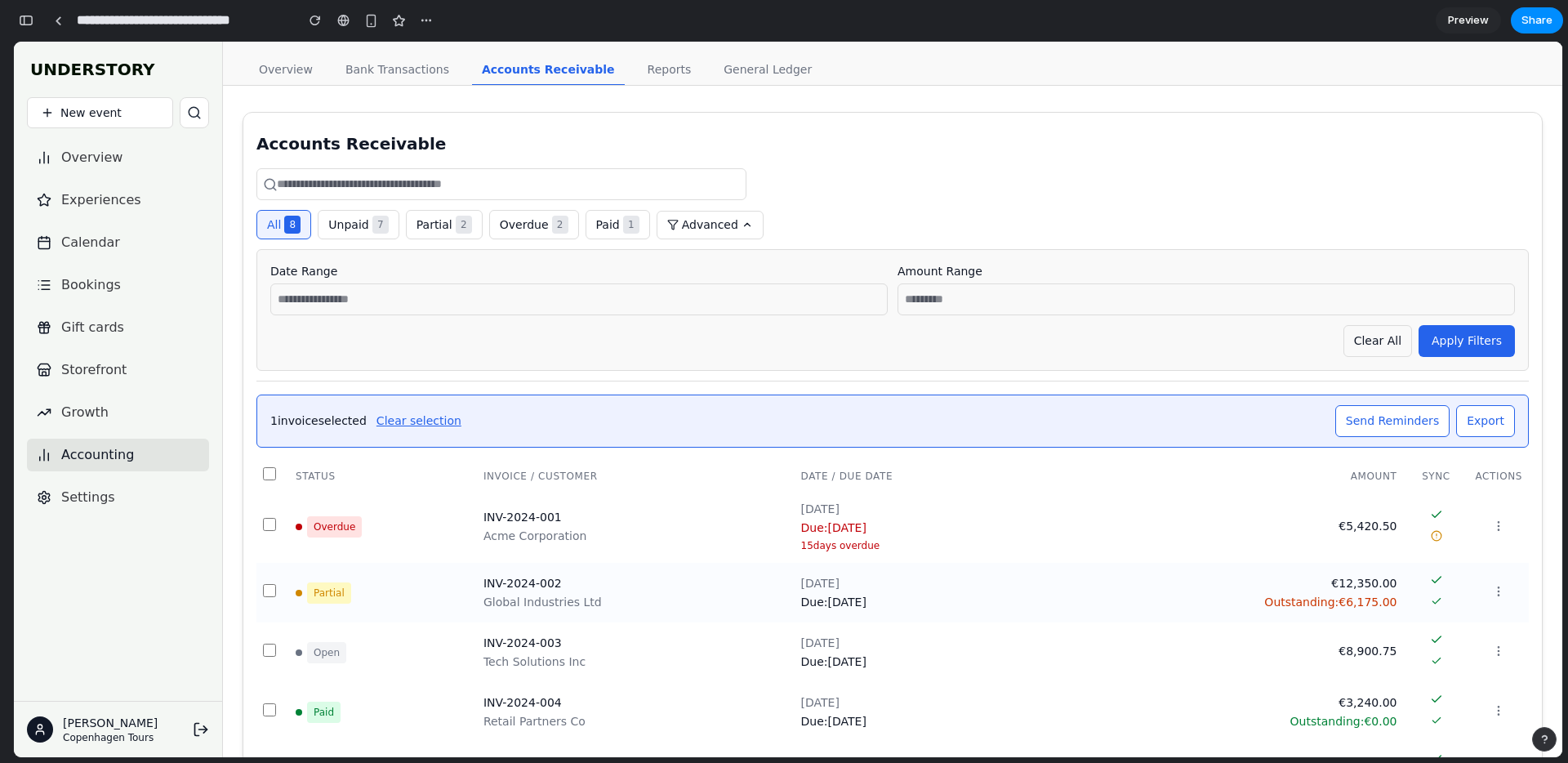
drag, startPoint x: 308, startPoint y: 599, endPoint x: 362, endPoint y: 589, distance: 54.9
click at [308, 599] on span "Partial" at bounding box center [329, 592] width 44 height 21
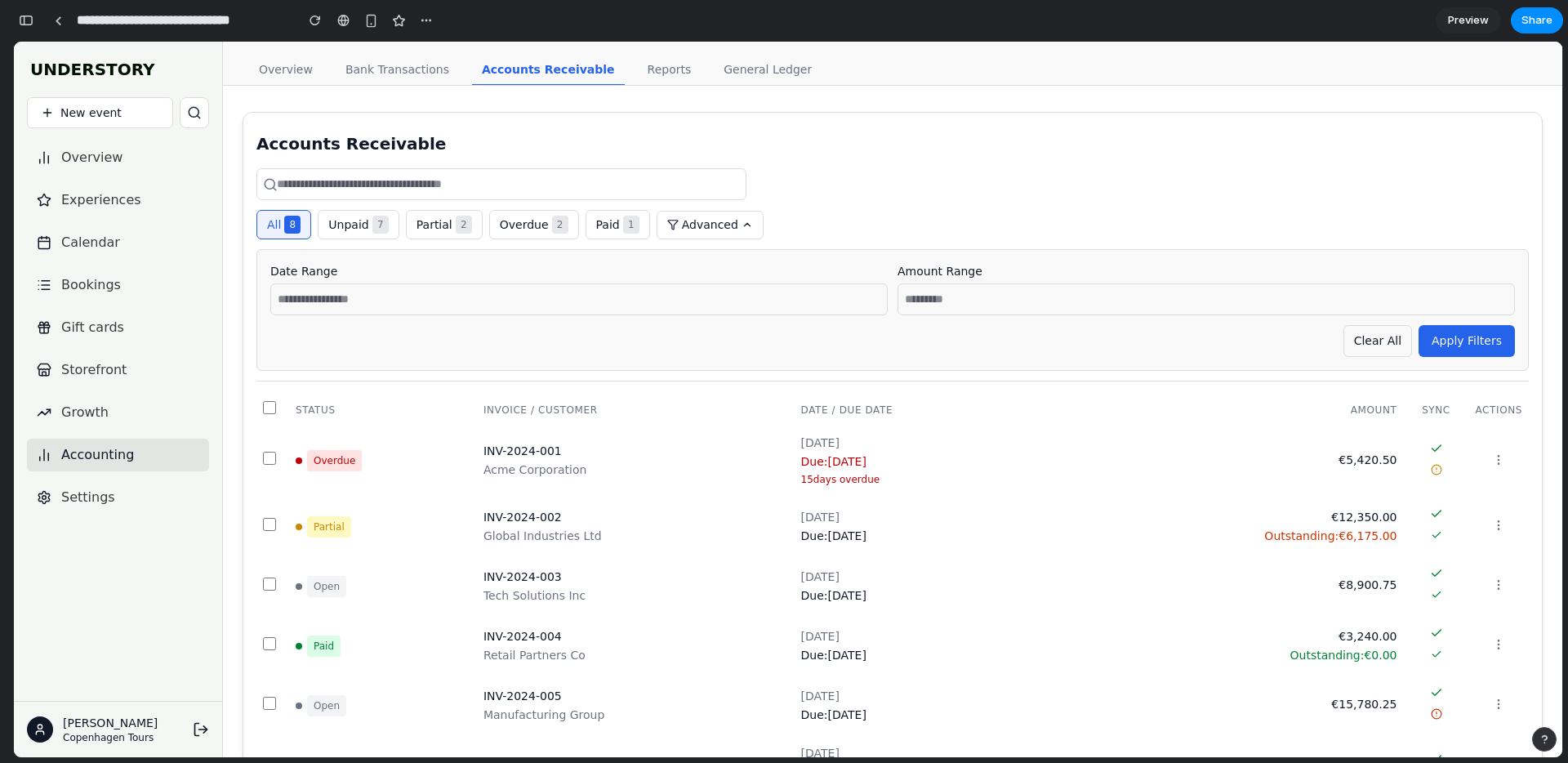
scroll to position [19, 0]
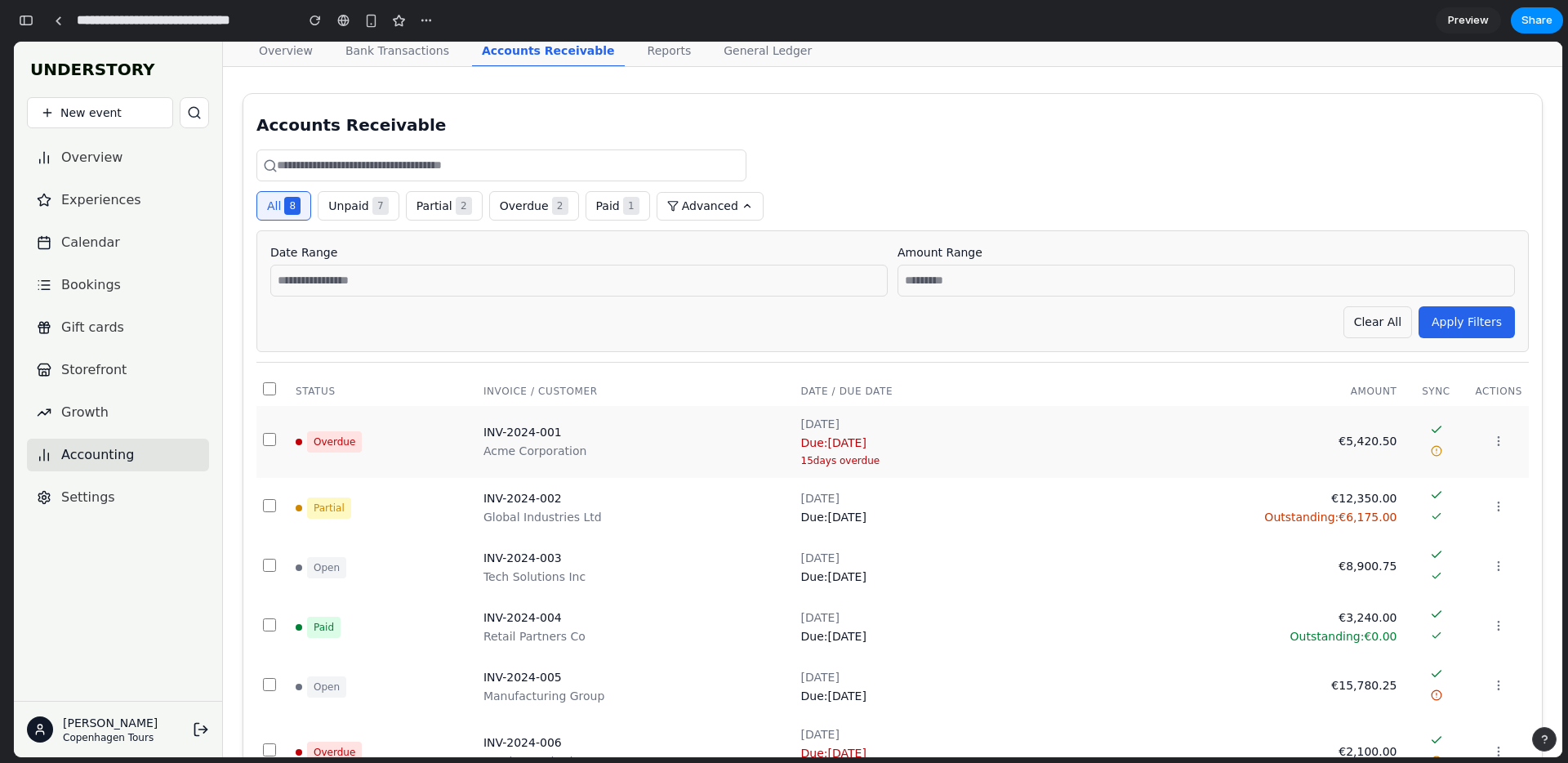
click at [498, 434] on div "INV-2024-001" at bounding box center [635, 433] width 305 height 17
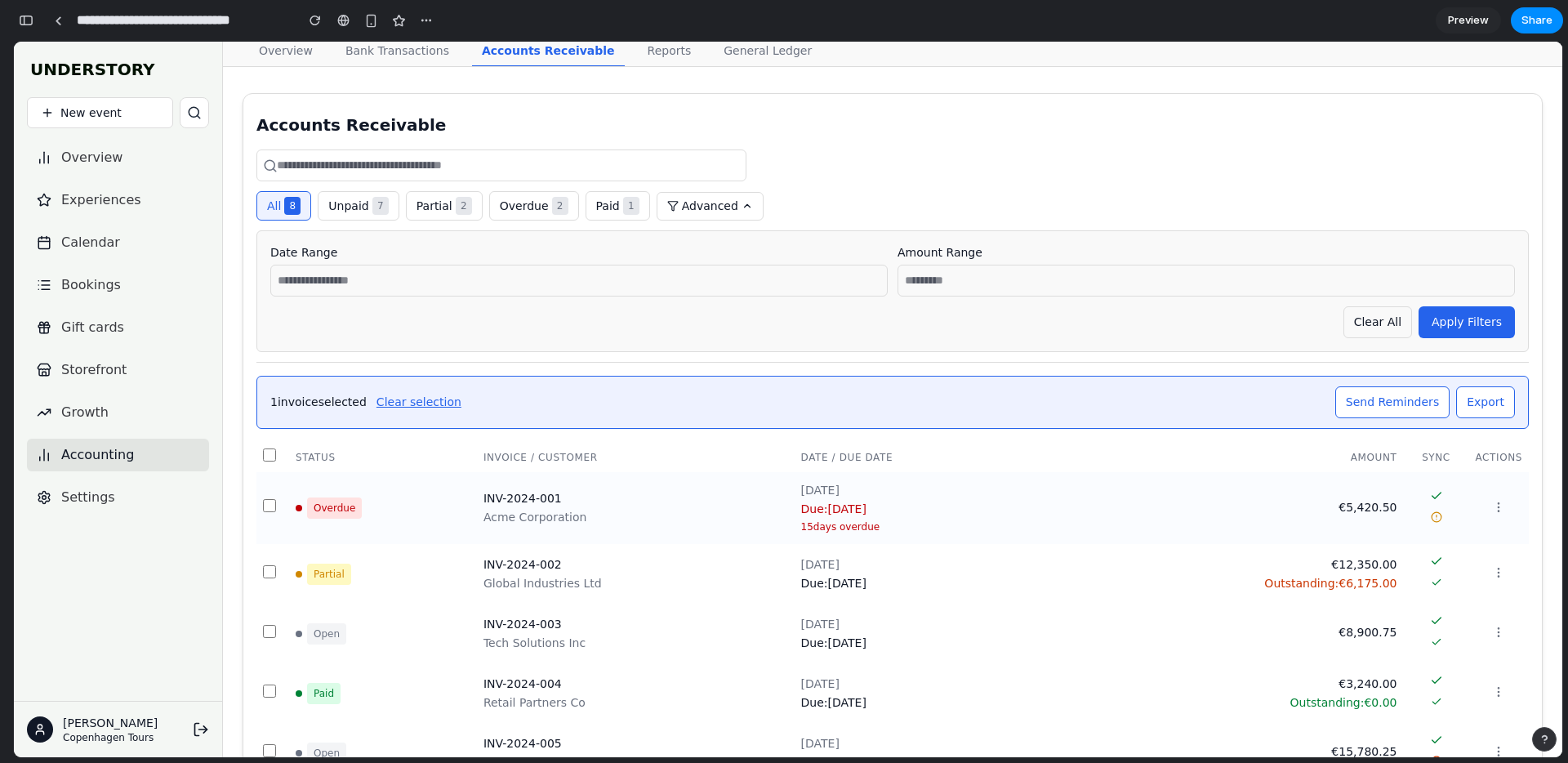
click at [499, 434] on div "All 8 Unpaid 7 Partial 2 Overdue 2 Paid 1 Advanced Date Range Amount Range Clea…" at bounding box center [893, 561] width 1272 height 824
click at [515, 445] on th "Invoice / Customer" at bounding box center [635, 457] width 318 height 30
click at [608, 512] on div "Acme Corporation" at bounding box center [635, 517] width 305 height 17
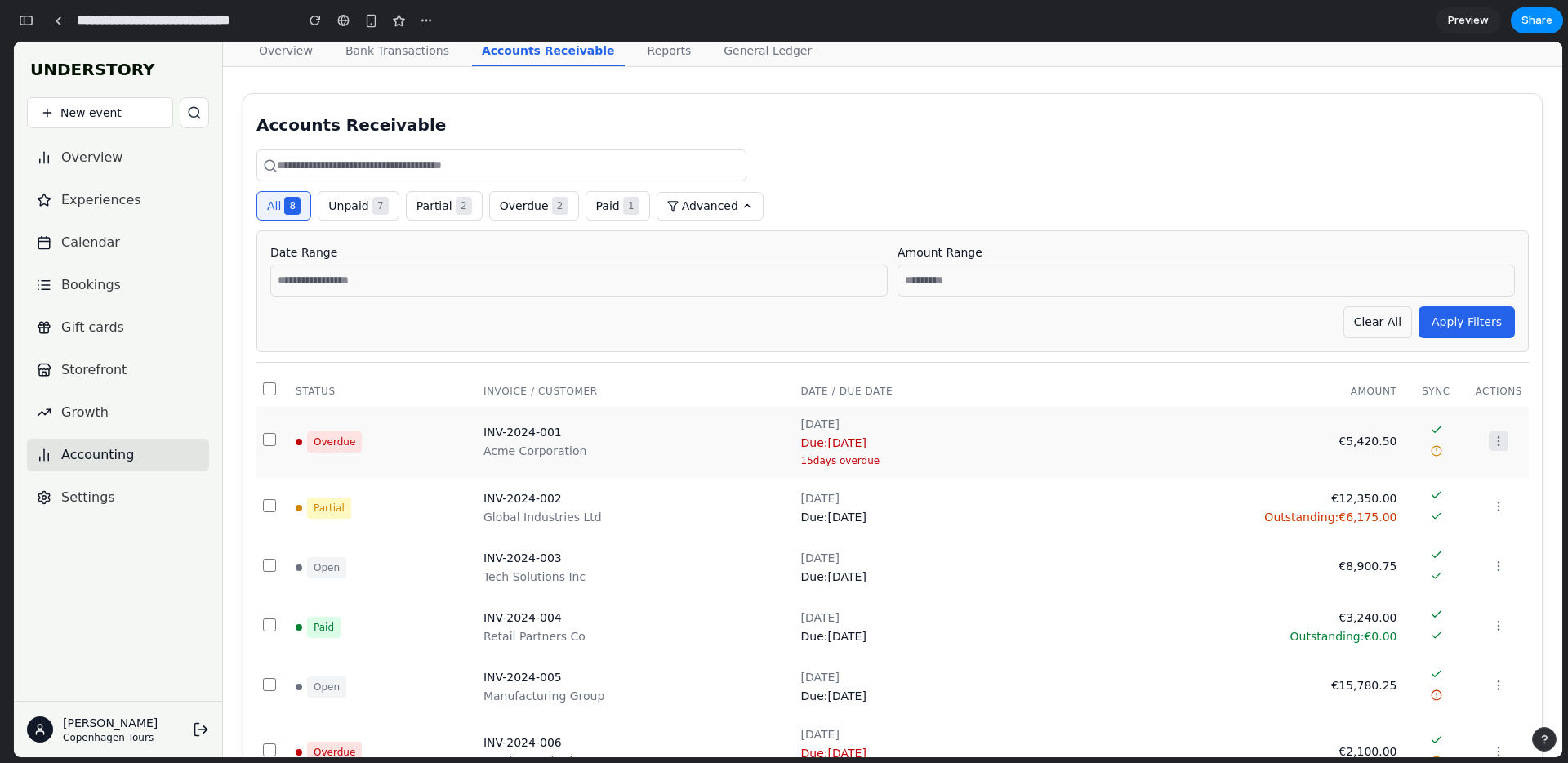
click at [1495, 442] on icon at bounding box center [1498, 440] width 13 height 13
click at [1497, 444] on icon at bounding box center [1498, 440] width 13 height 13
click at [24, 22] on div "button" at bounding box center [25, 20] width 14 height 12
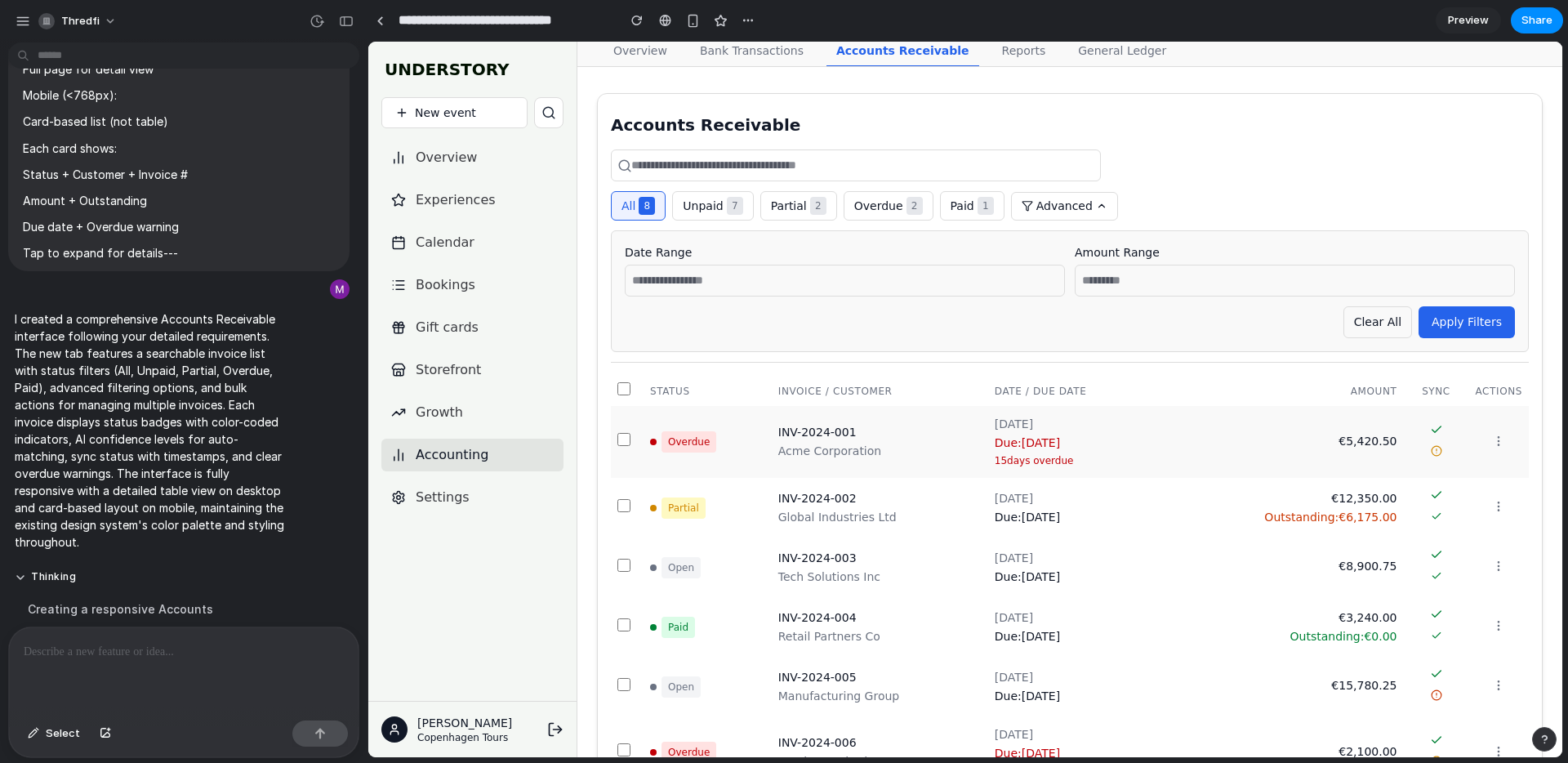
click at [102, 664] on div at bounding box center [184, 670] width 350 height 86
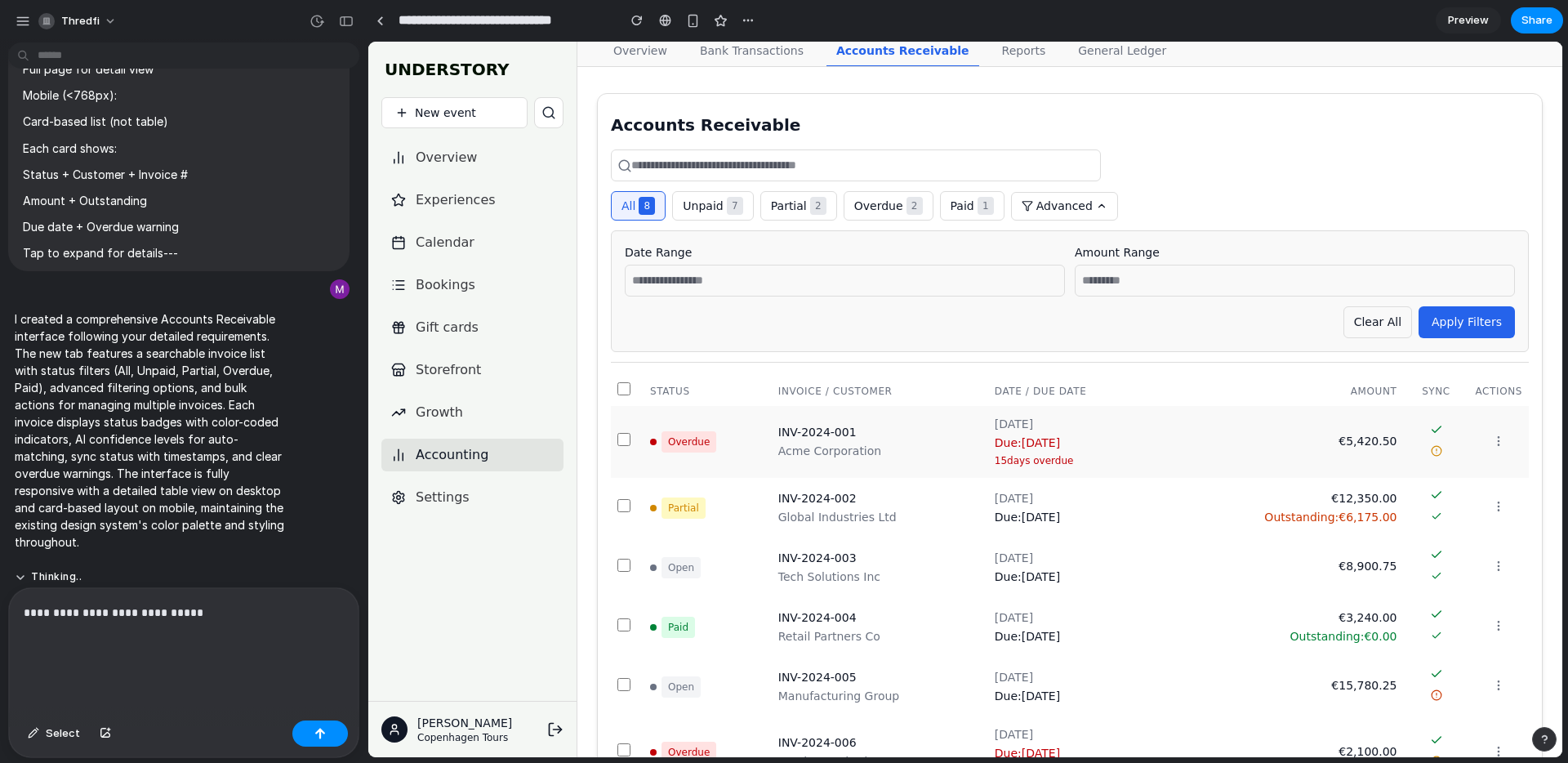
click at [225, 660] on p "**********" at bounding box center [183, 632] width 320 height 59
click at [68, 570] on button "Thinking ." at bounding box center [150, 577] width 273 height 14
click at [67, 575] on button "Thinking ..." at bounding box center [150, 581] width 273 height 14
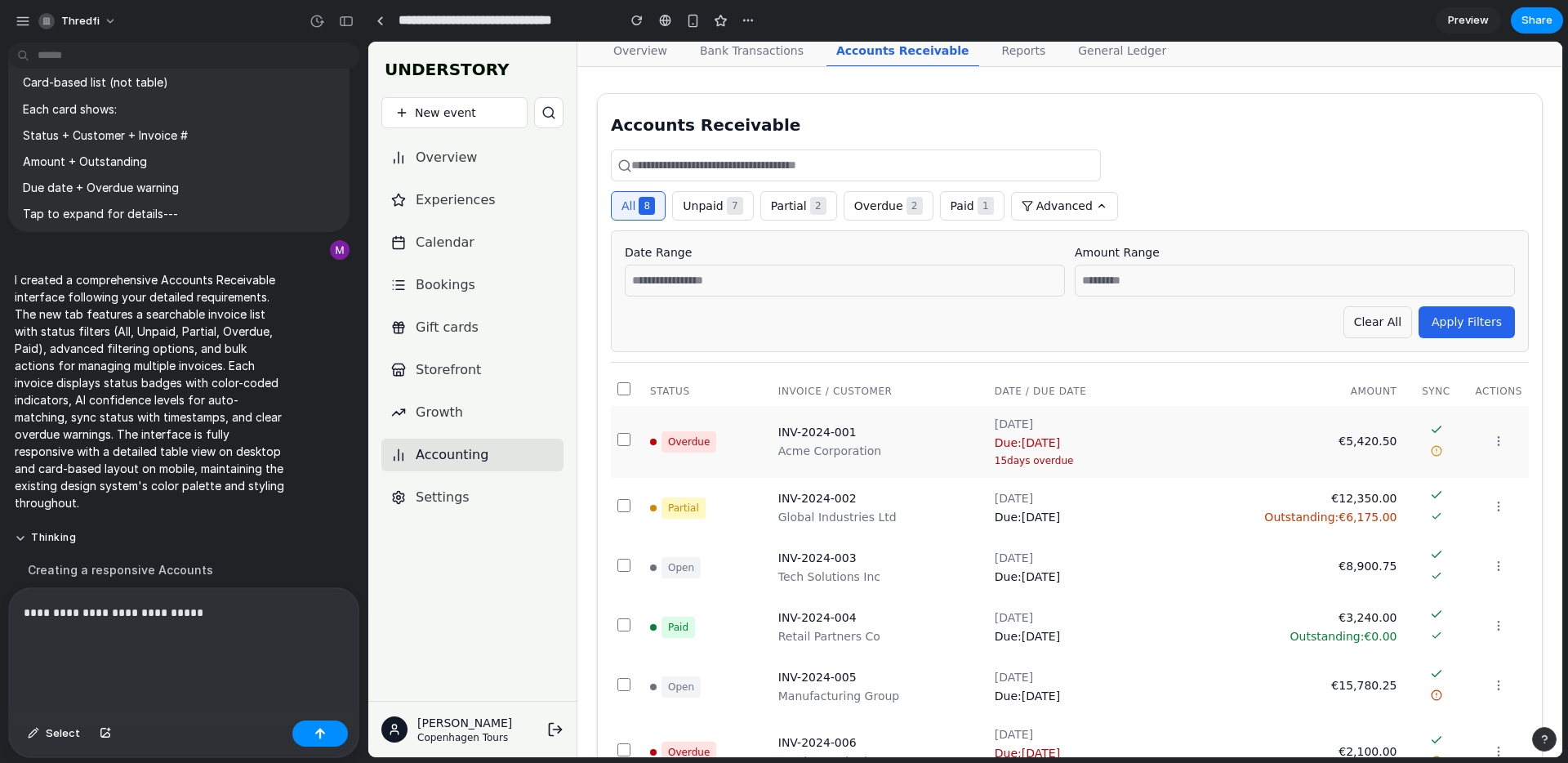
click at [161, 618] on p "**********" at bounding box center [183, 632] width 320 height 59
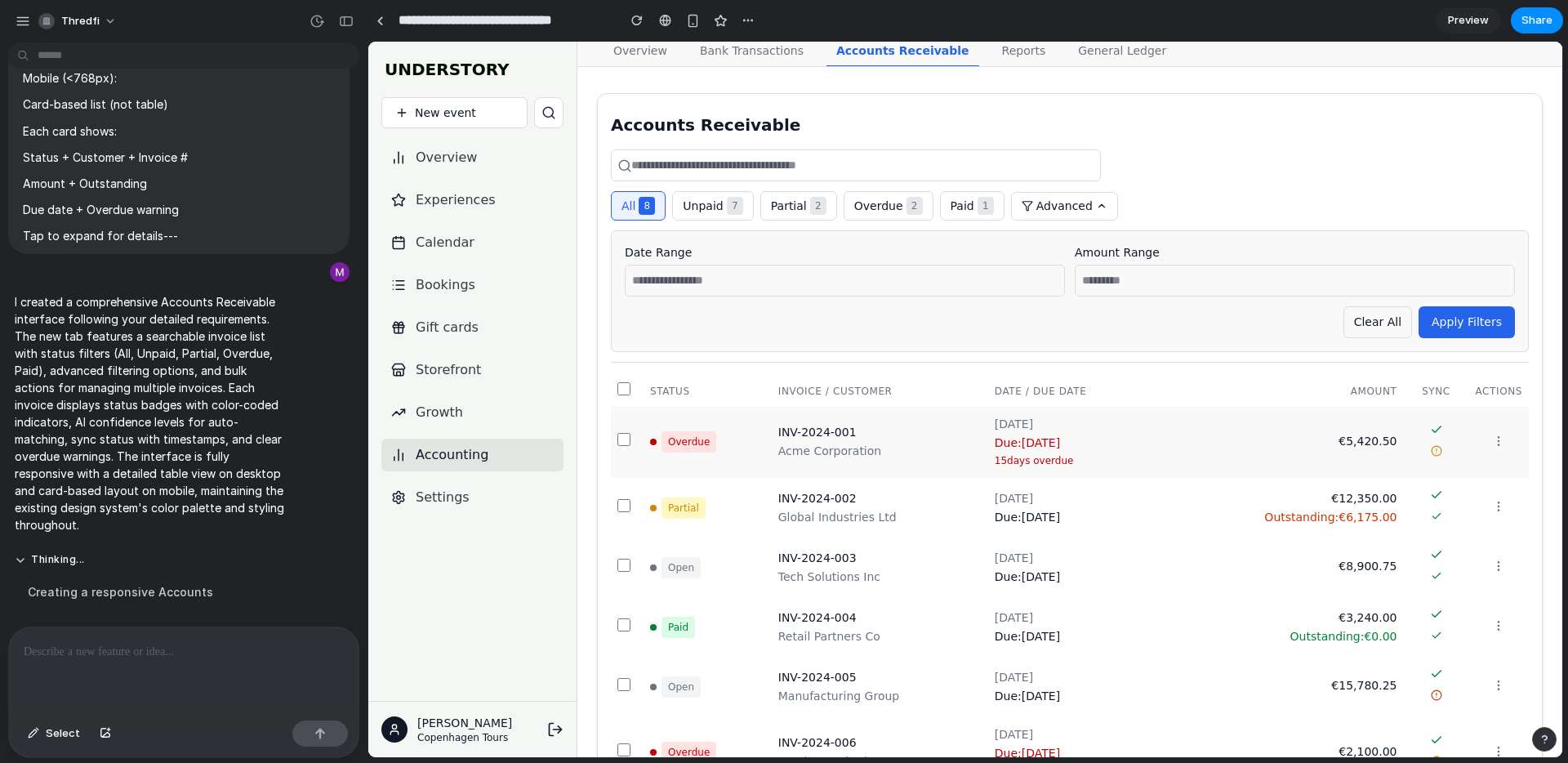
scroll to position [3278, 0]
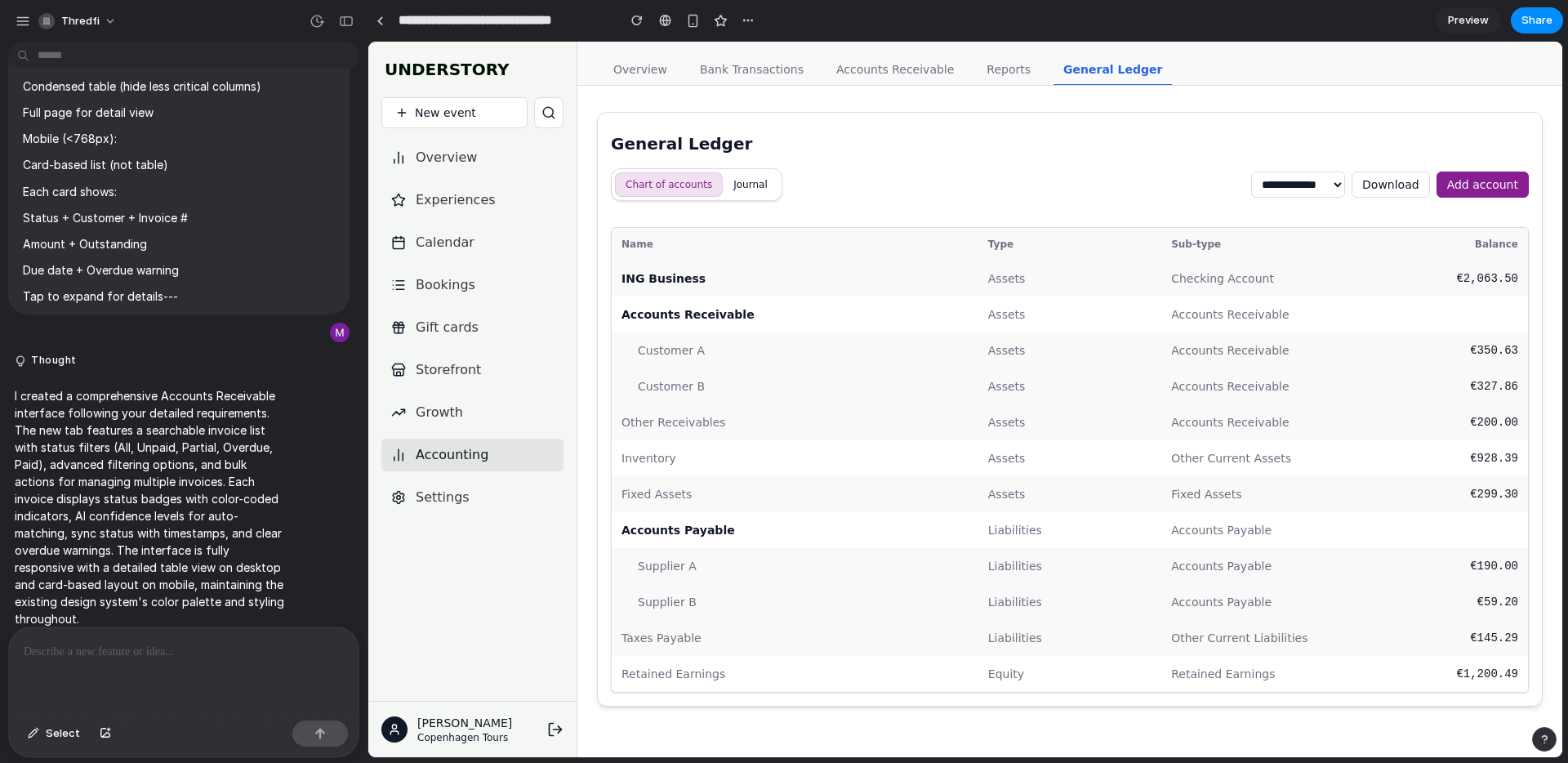
click at [207, 673] on div at bounding box center [184, 670] width 350 height 86
click at [866, 66] on link "Accounts Receivable" at bounding box center [895, 70] width 137 height 31
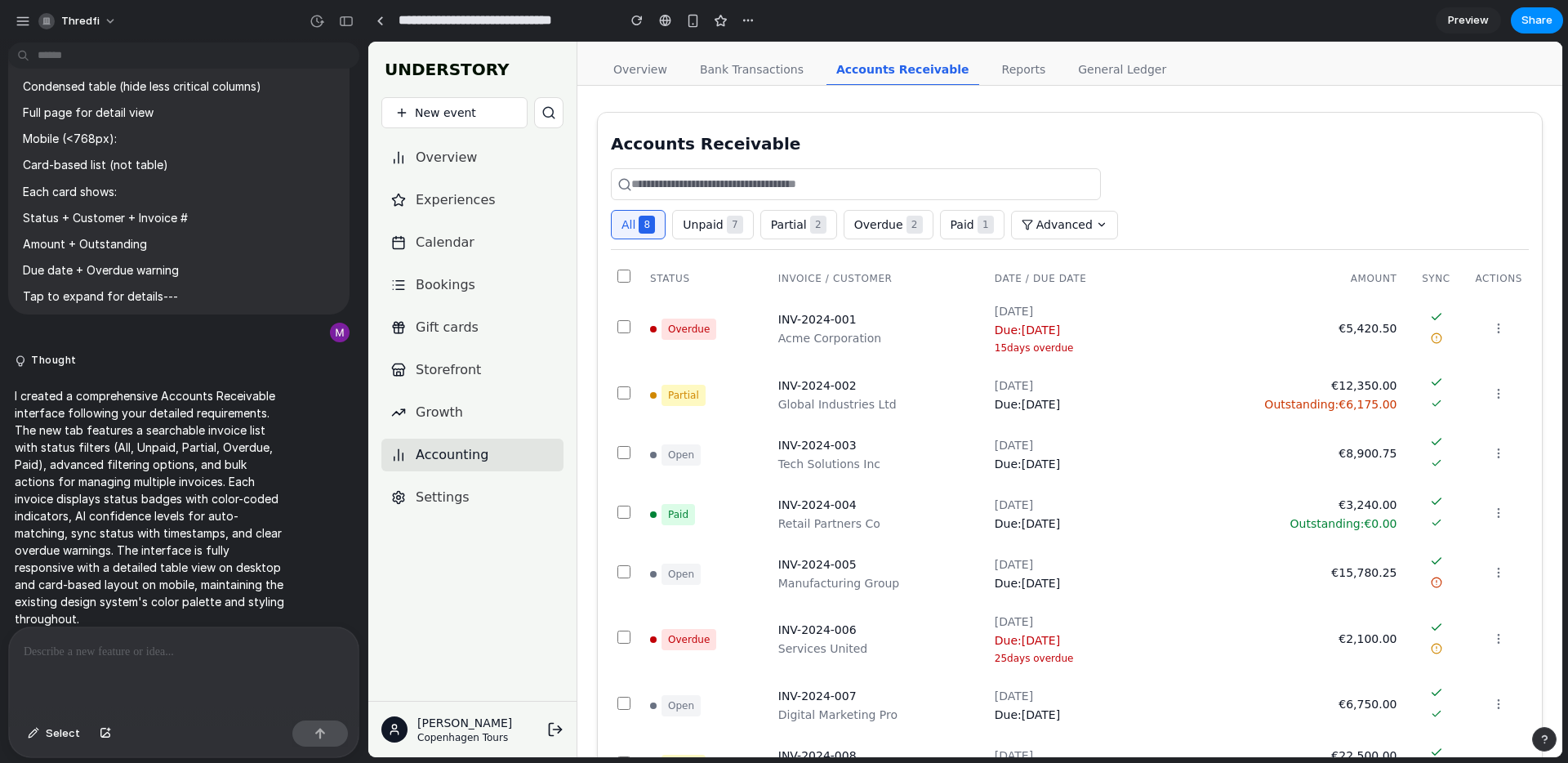
click at [207, 652] on p at bounding box center [183, 651] width 320 height 19
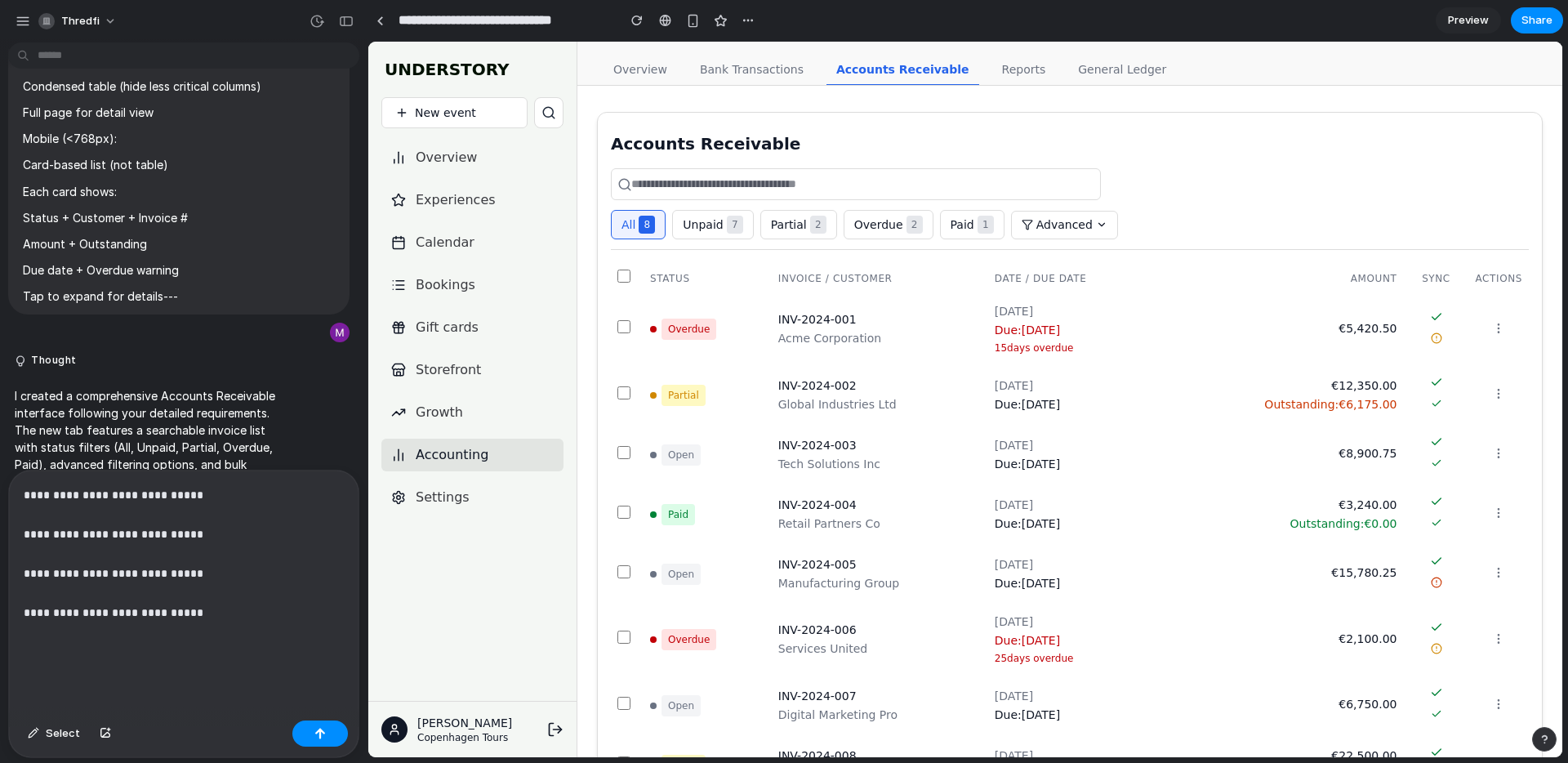
click at [104, 533] on p "**********" at bounding box center [183, 573] width 320 height 177
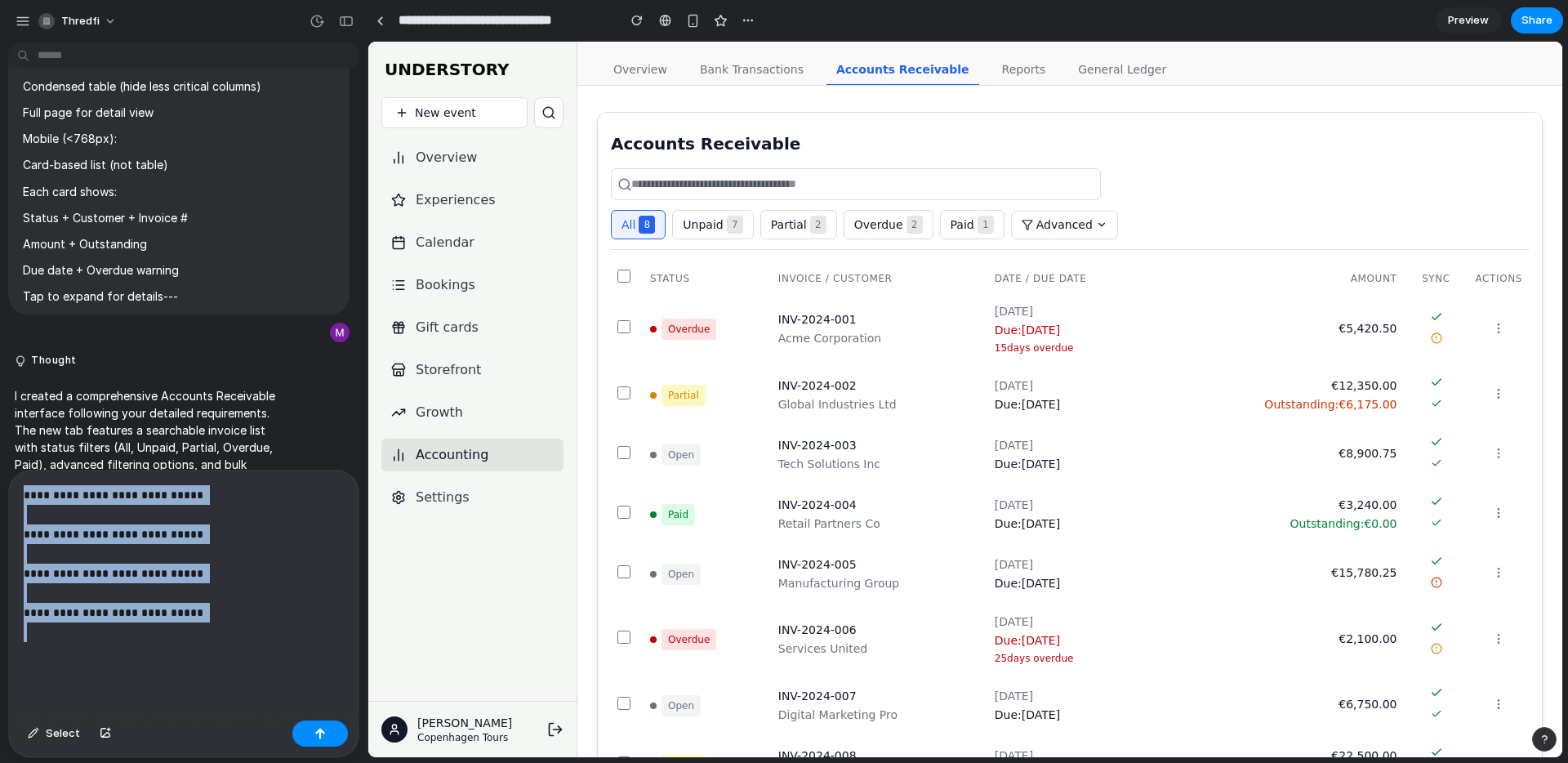
drag, startPoint x: 104, startPoint y: 533, endPoint x: 139, endPoint y: 629, distance: 102.2
click at [139, 629] on p "**********" at bounding box center [183, 573] width 320 height 177
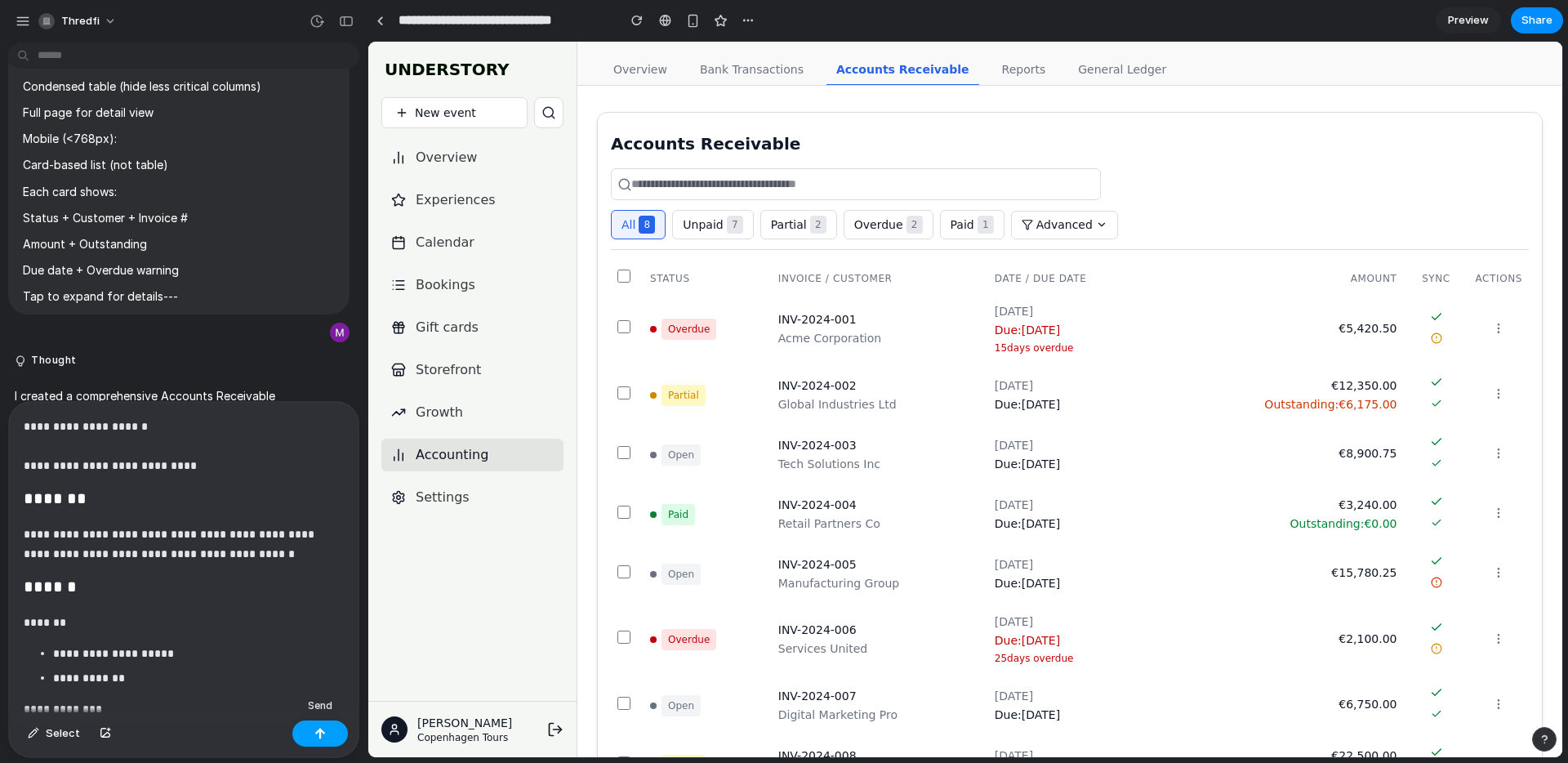
click at [314, 730] on div "button" at bounding box center [320, 733] width 12 height 12
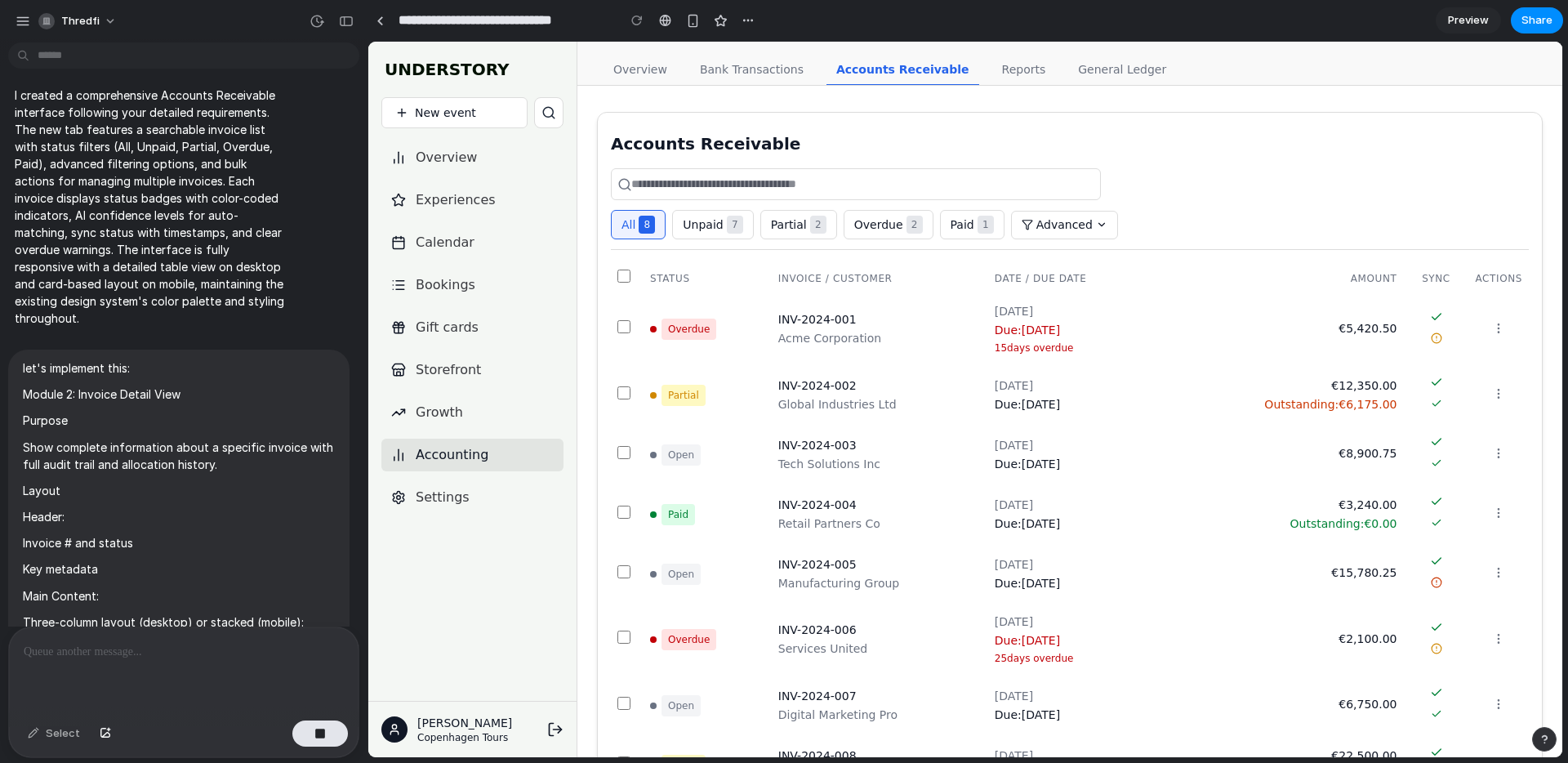
scroll to position [6627, 0]
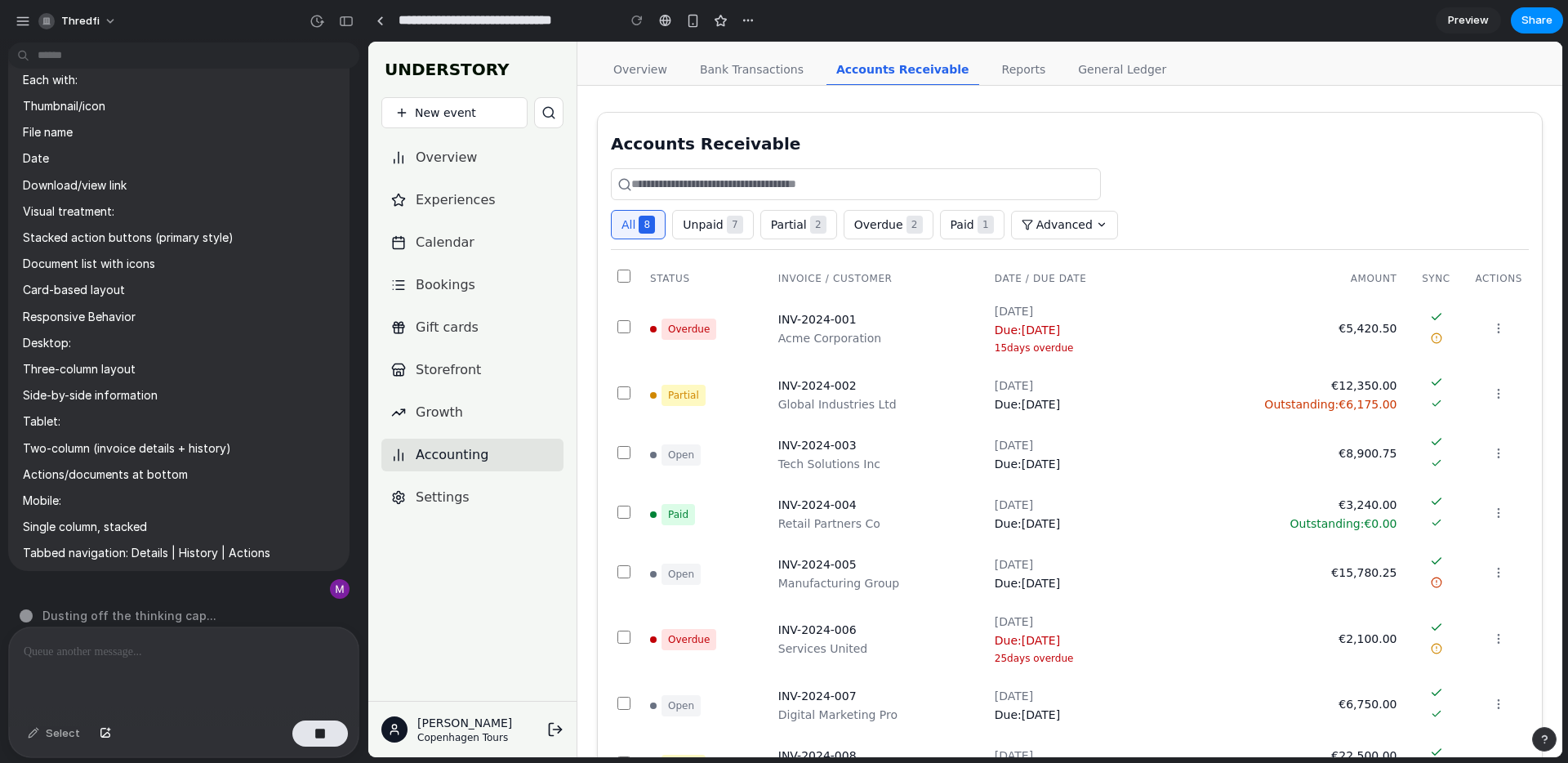
click at [925, 175] on input "text" at bounding box center [856, 184] width 490 height 32
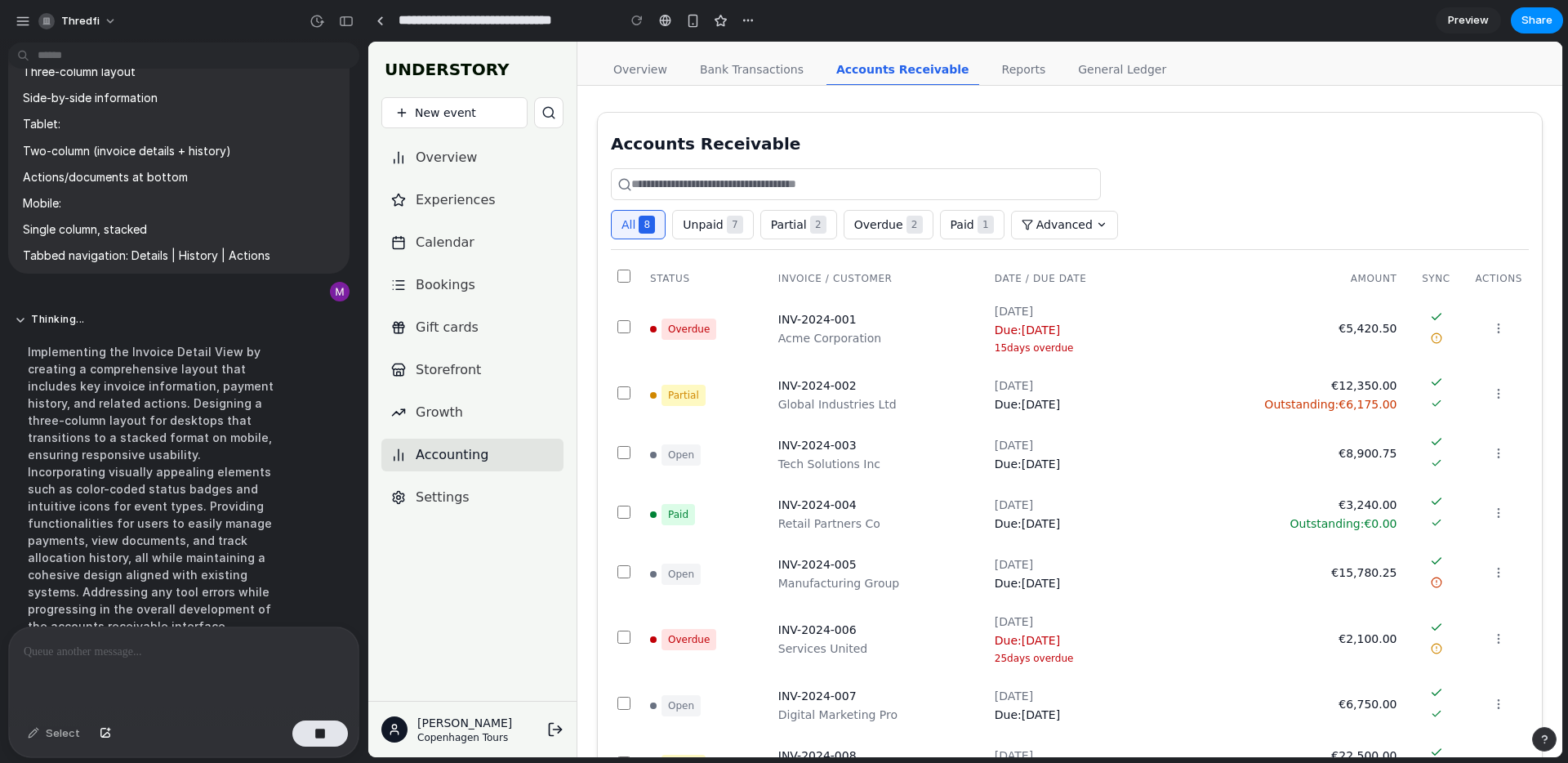
scroll to position [6979, 0]
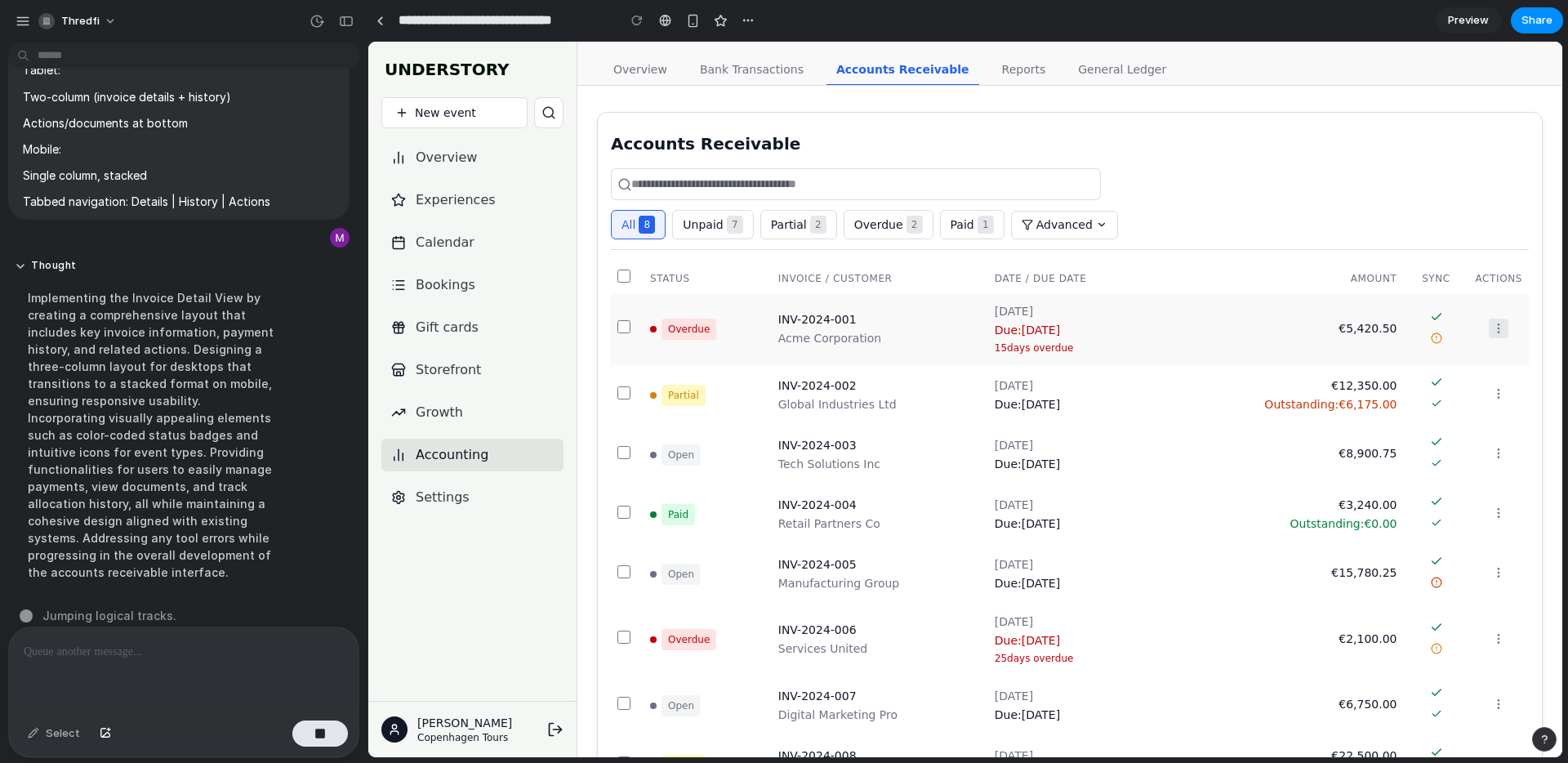
click at [1499, 324] on circle at bounding box center [1499, 324] width 1 height 1
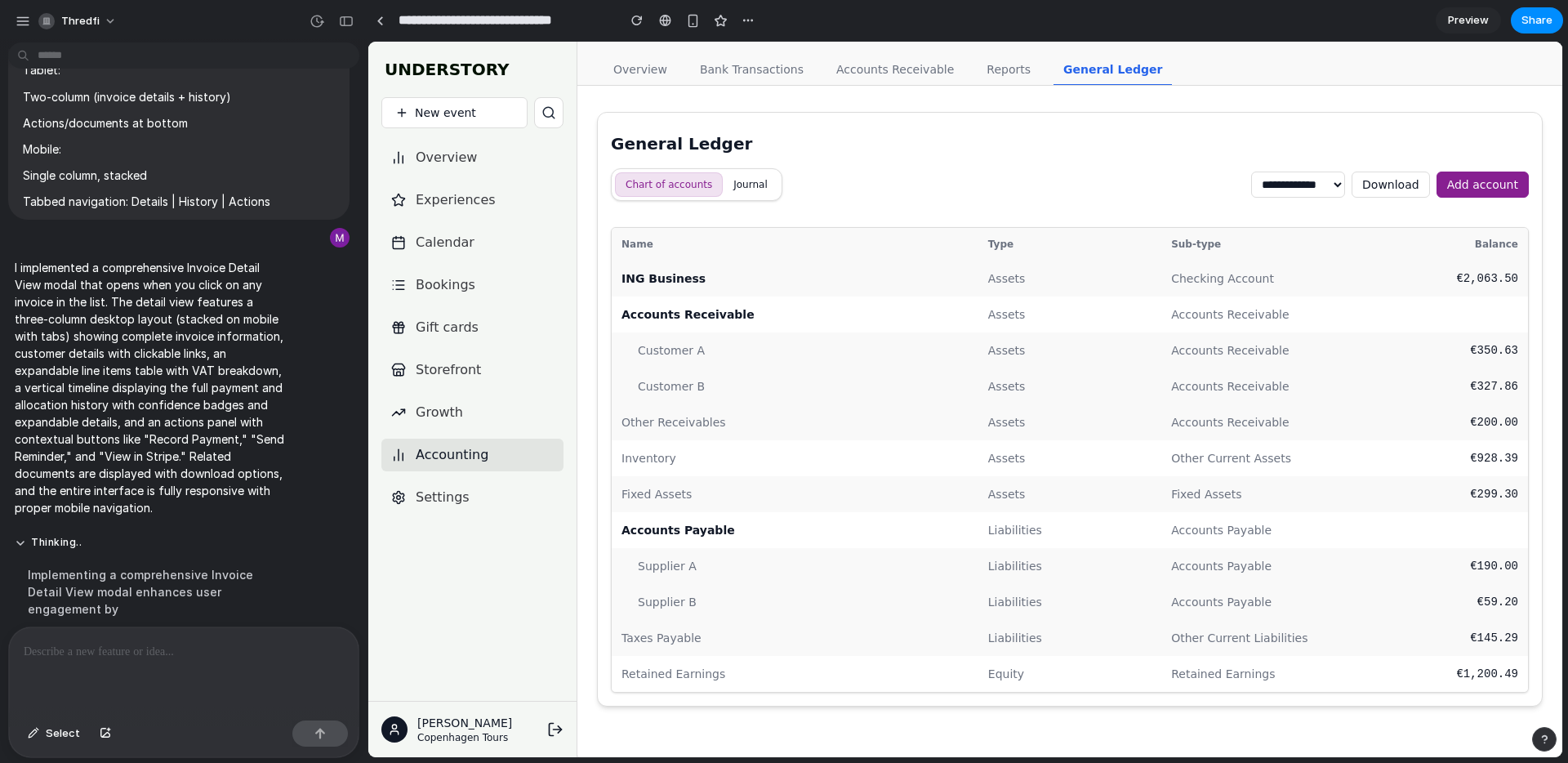
scroll to position [0, 0]
click at [874, 79] on link "Accounts Receivable" at bounding box center [895, 70] width 137 height 31
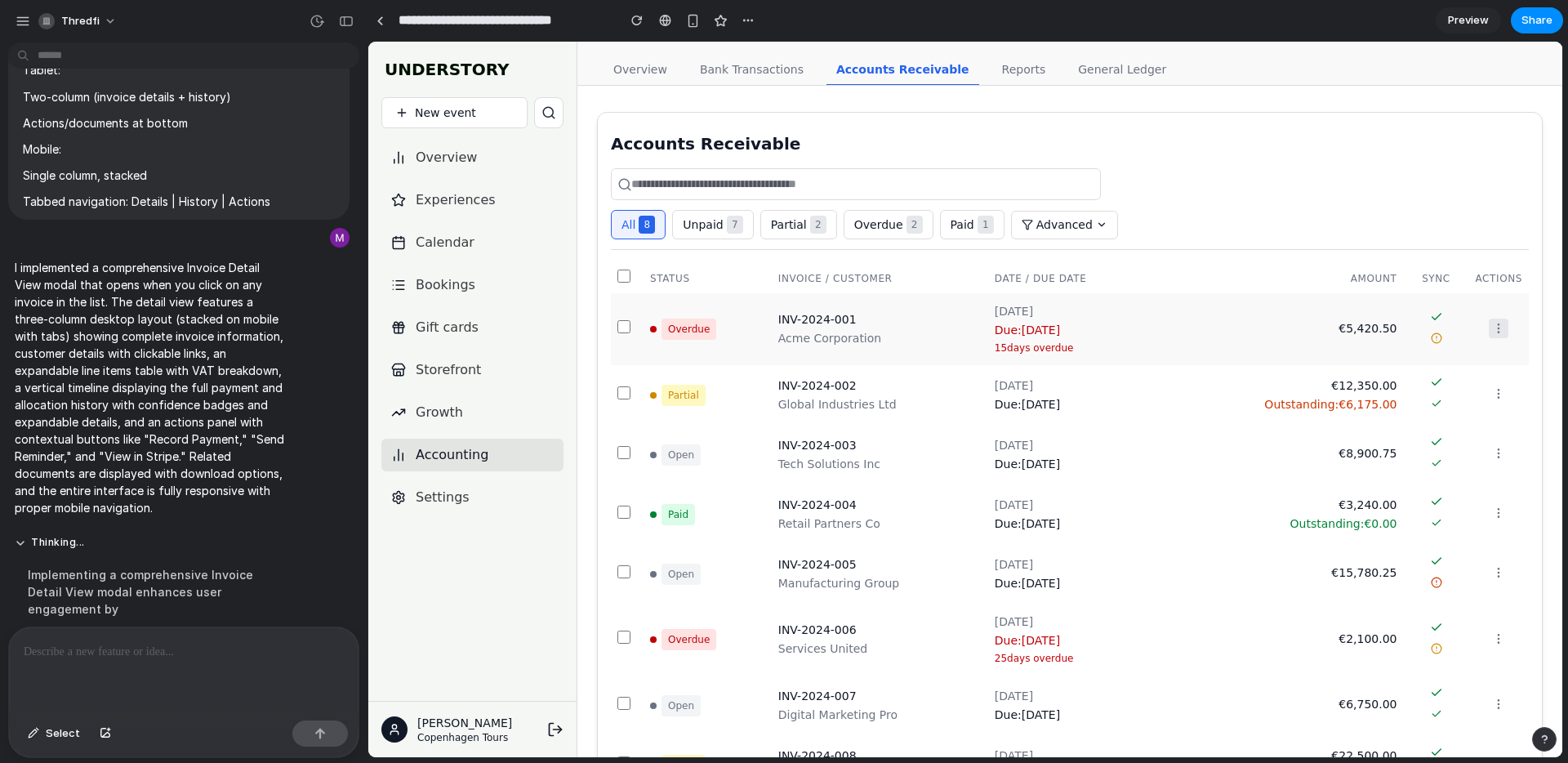
click at [1499, 330] on icon at bounding box center [1498, 328] width 13 height 13
click at [1374, 336] on td "€5,420.50" at bounding box center [1281, 329] width 247 height 72
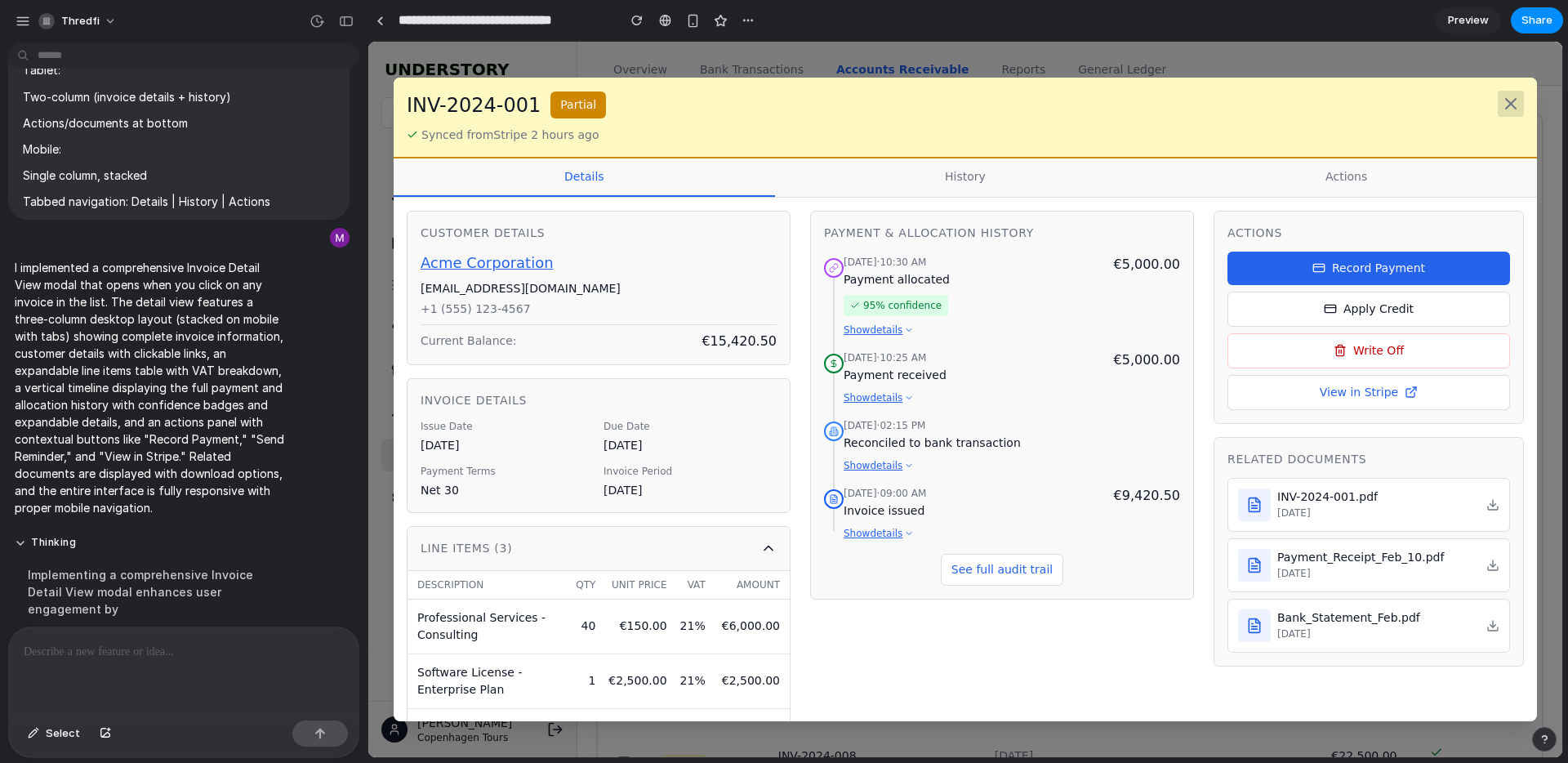
click at [1517, 97] on icon at bounding box center [1511, 103] width 19 height 19
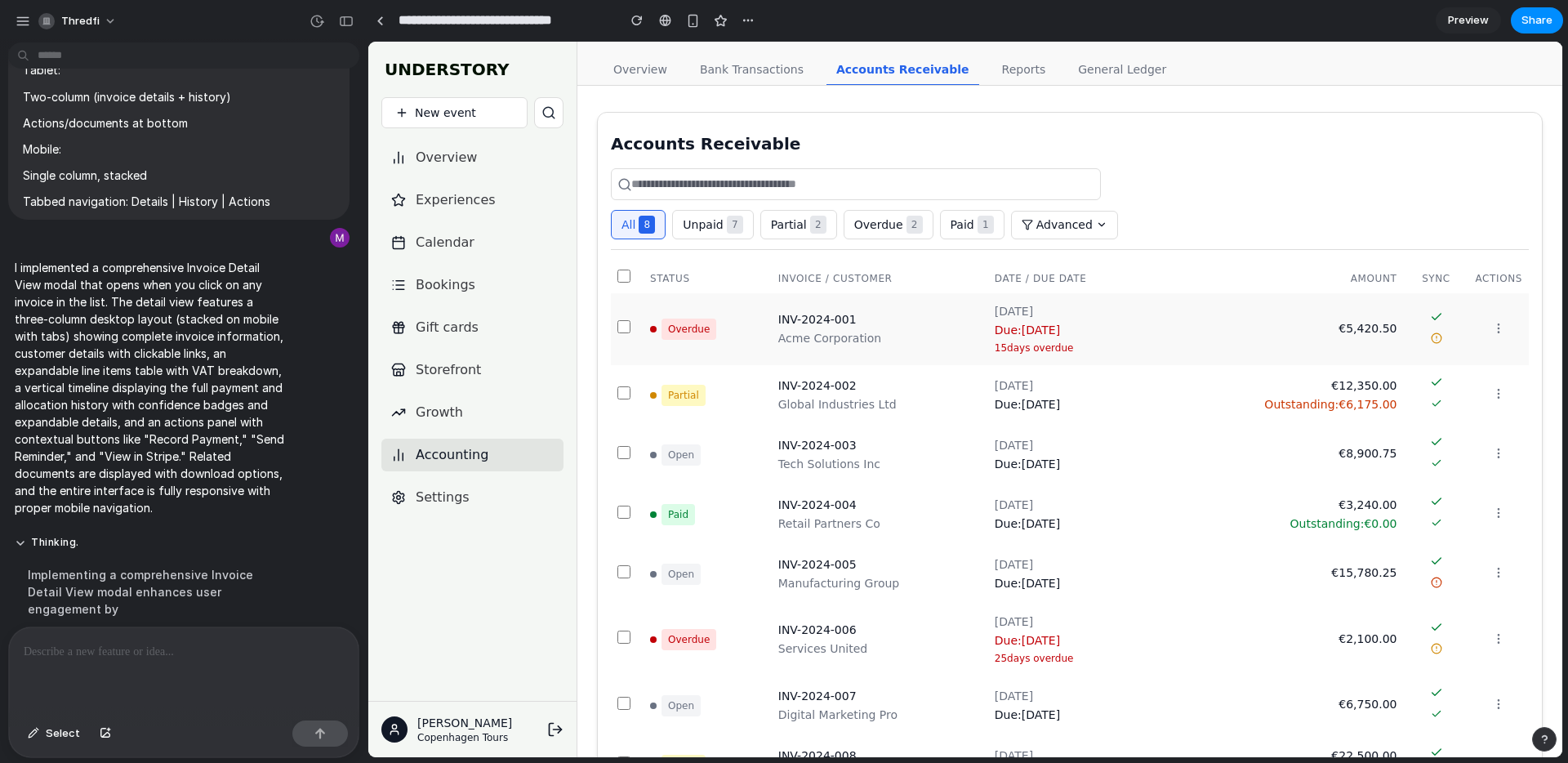
click at [679, 320] on span "Overdue" at bounding box center [689, 329] width 55 height 21
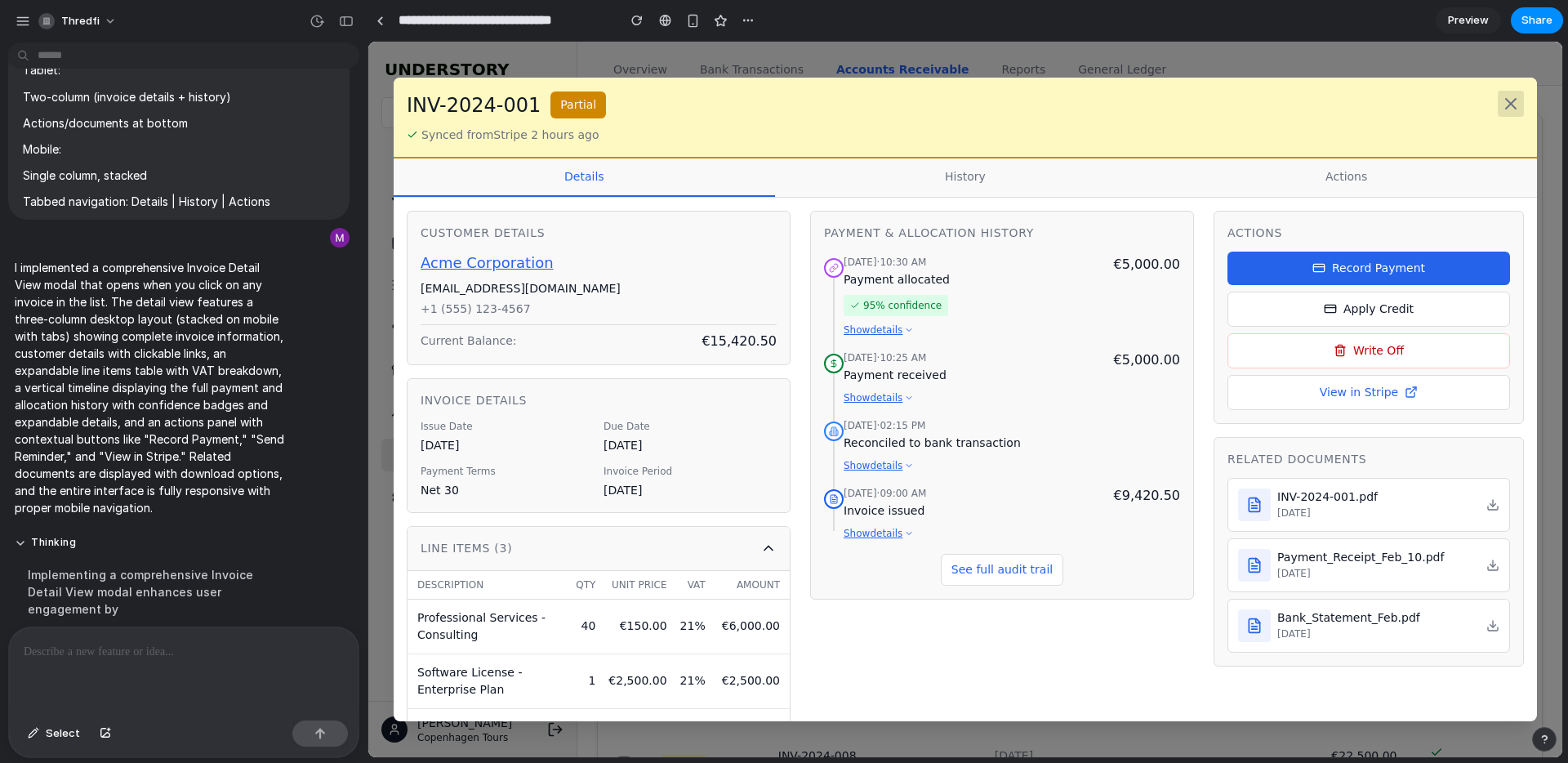
click at [1522, 106] on button at bounding box center [1511, 103] width 26 height 26
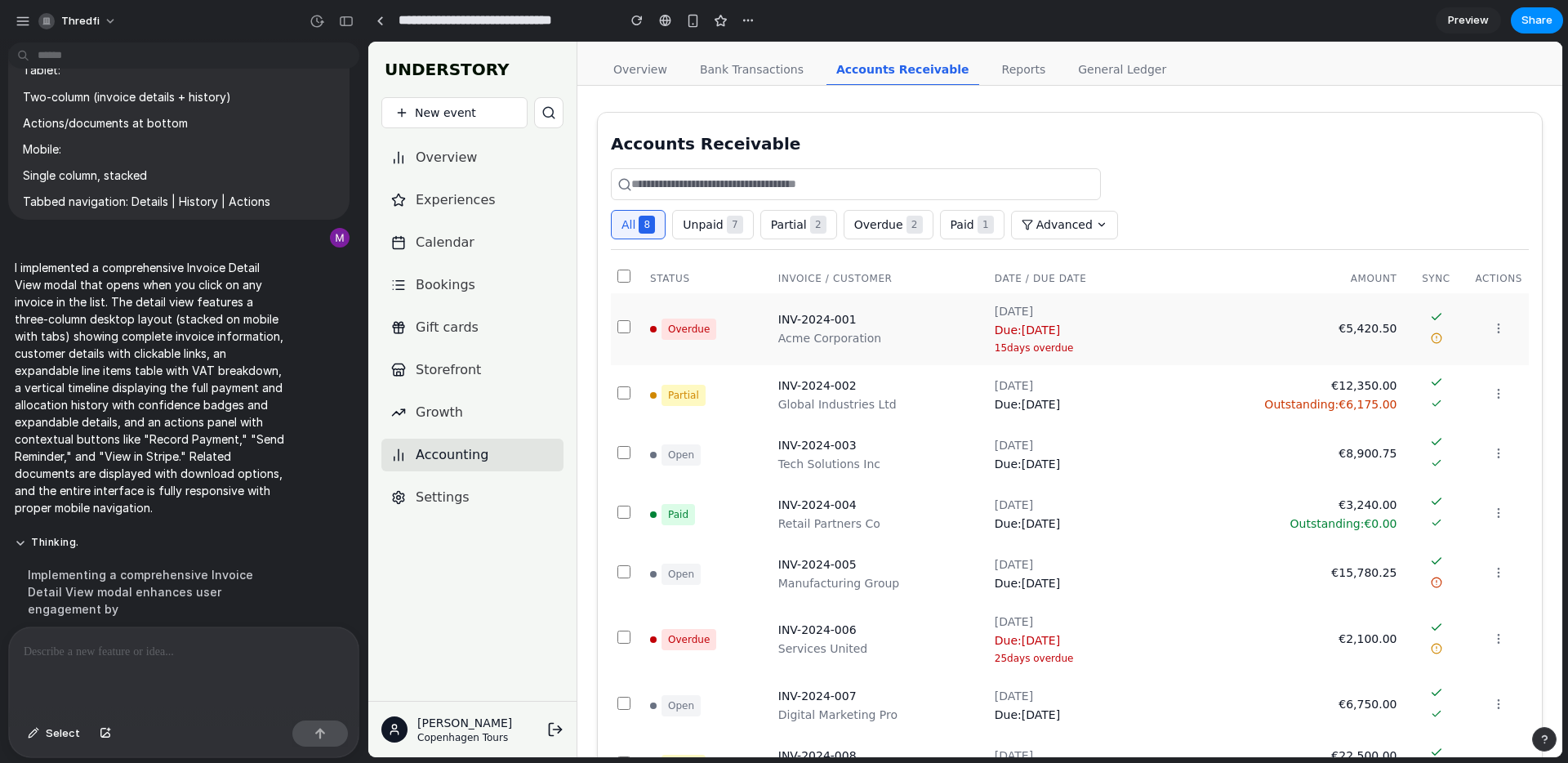
click at [888, 343] on div "Acme Corporation" at bounding box center [879, 339] width 204 height 17
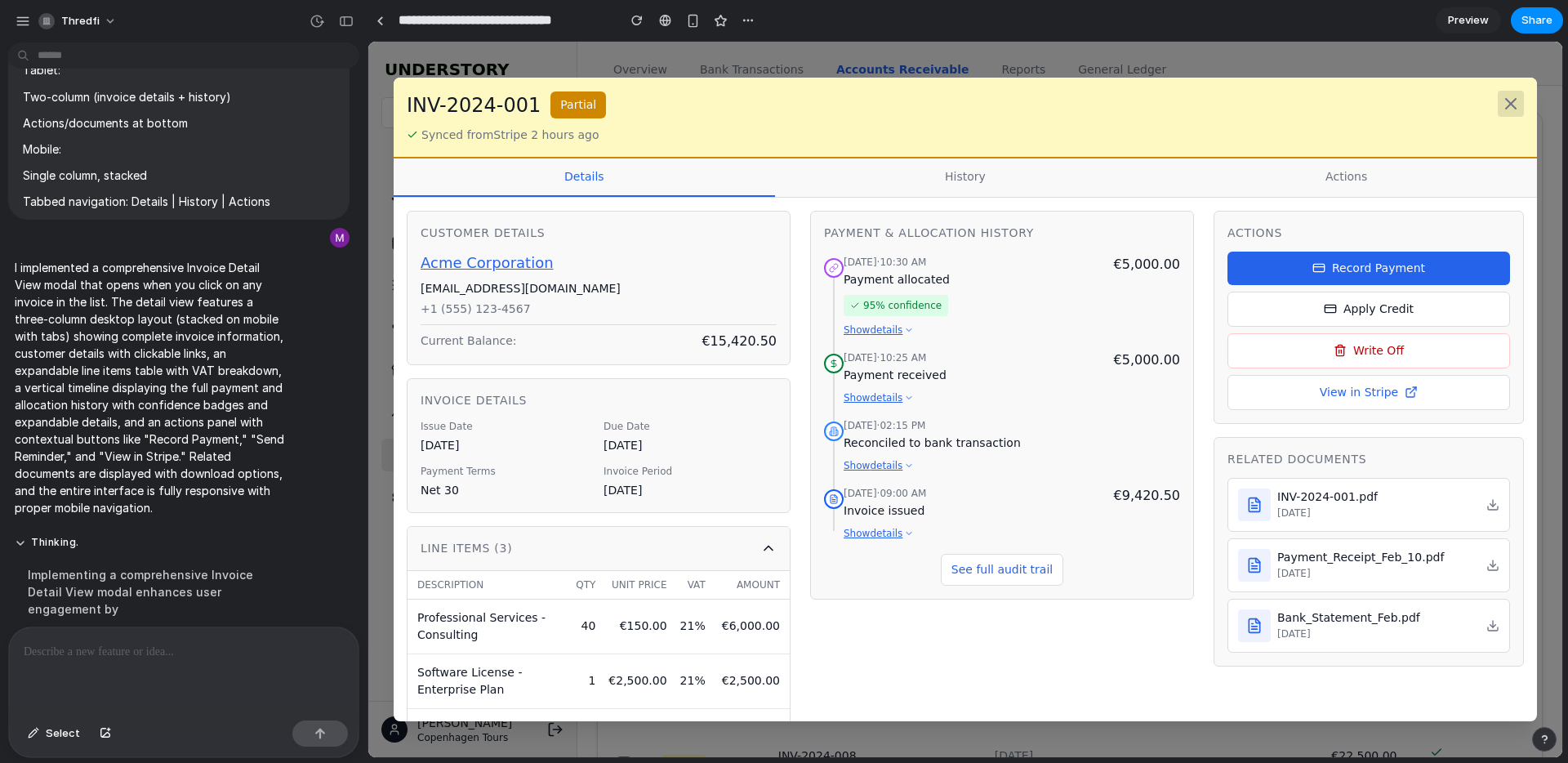
click at [1516, 112] on icon at bounding box center [1511, 103] width 19 height 19
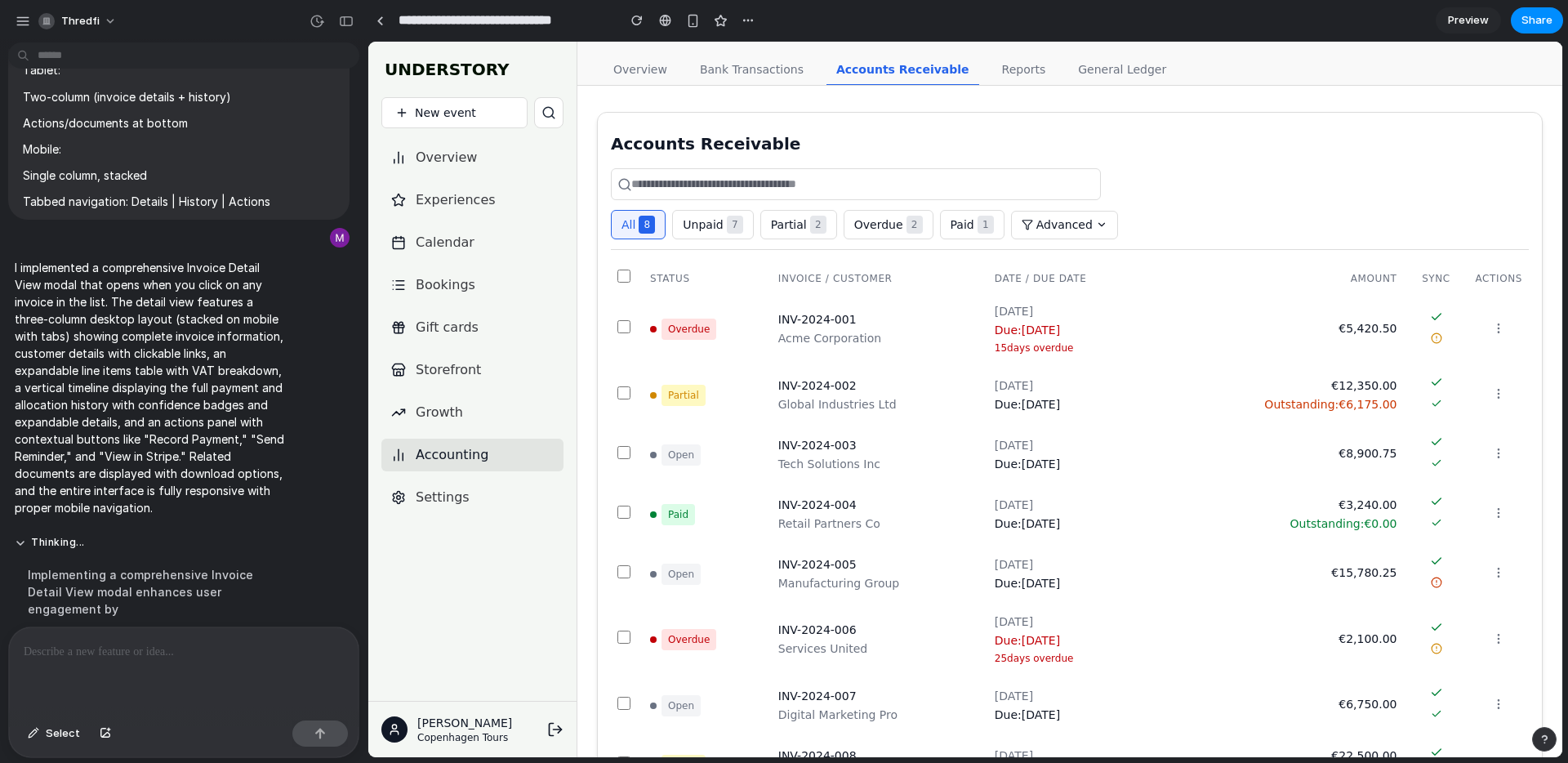
click at [1333, 174] on div at bounding box center [1070, 184] width 917 height 32
click at [700, 150] on div "Accounts Receivable" at bounding box center [1070, 144] width 917 height 23
click at [909, 145] on div "Accounts Receivable" at bounding box center [1070, 144] width 917 height 23
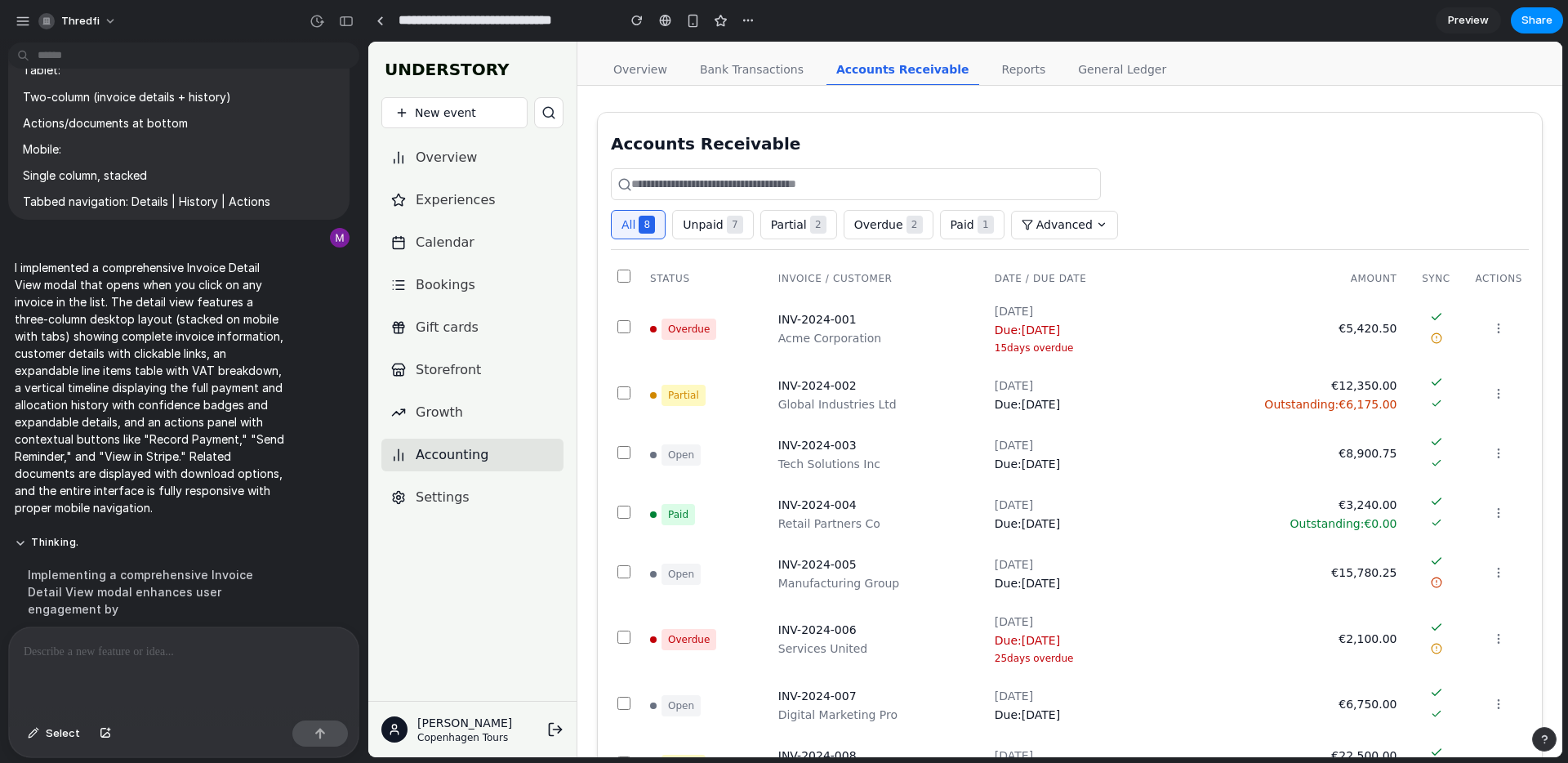
click at [760, 141] on div "Accounts Receivable" at bounding box center [1070, 144] width 917 height 23
click at [732, 228] on span "7" at bounding box center [734, 224] width 16 height 18
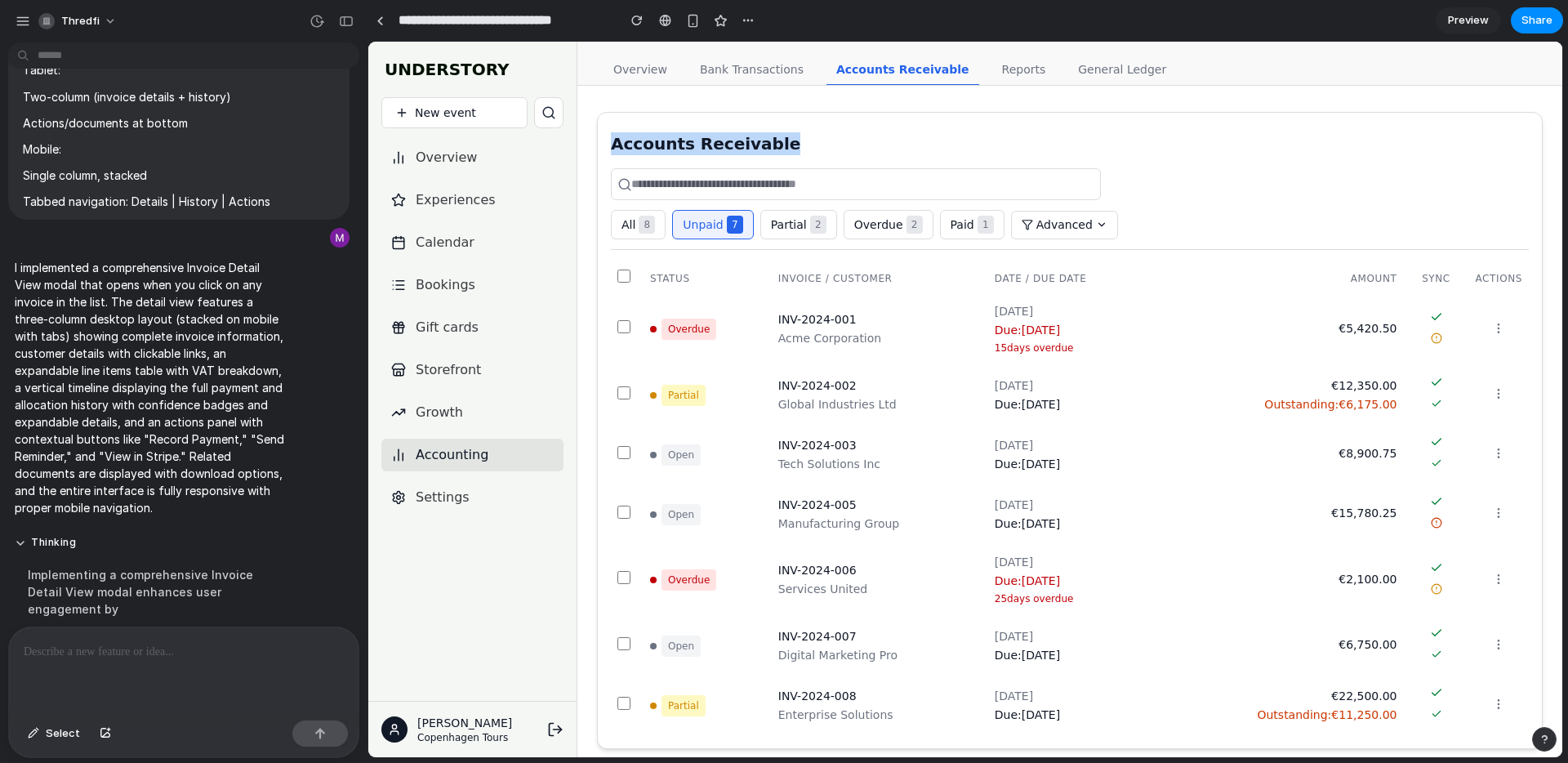
click at [815, 226] on span "2" at bounding box center [818, 224] width 16 height 18
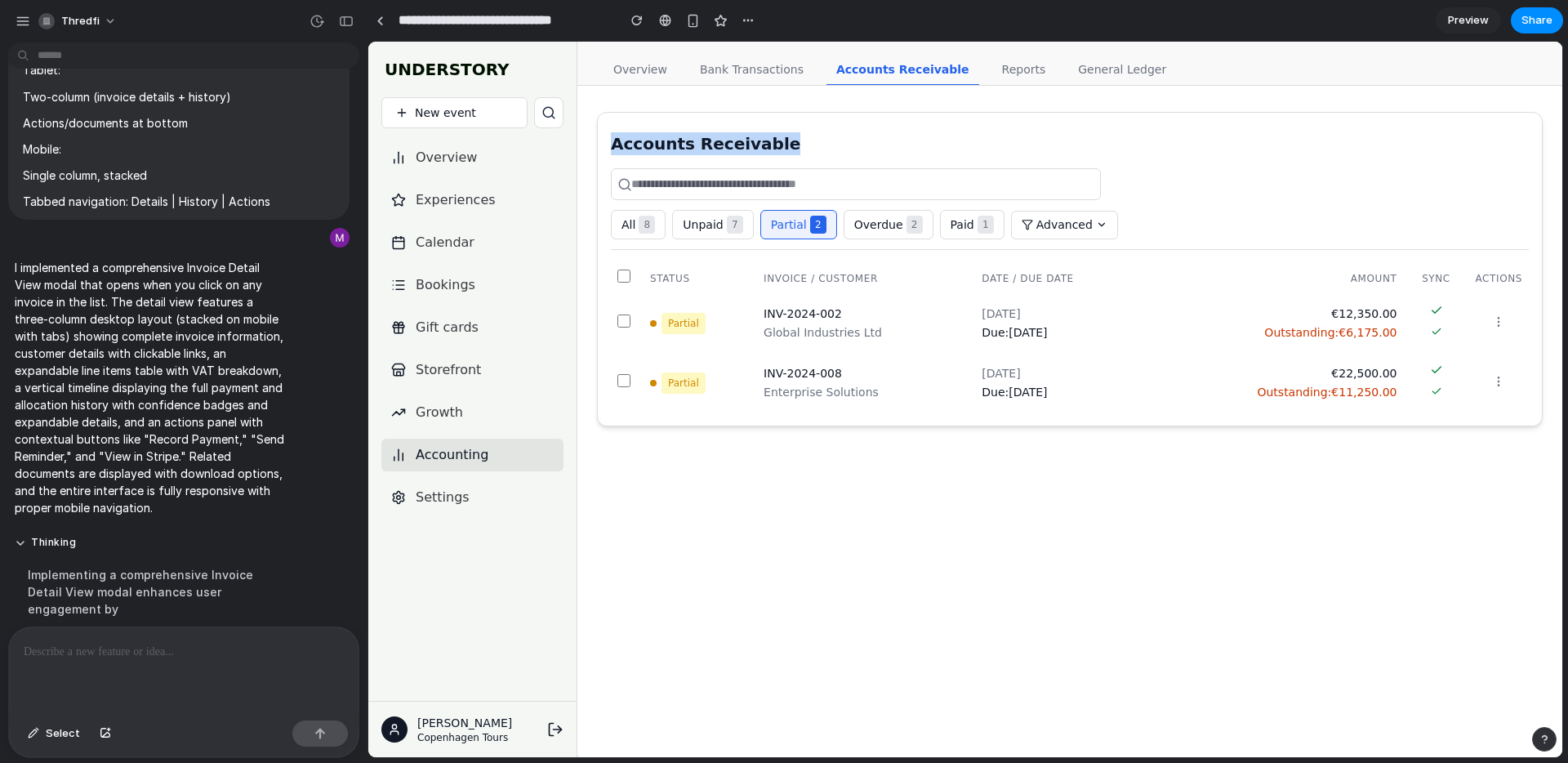
click at [641, 213] on button "All 8" at bounding box center [638, 224] width 55 height 30
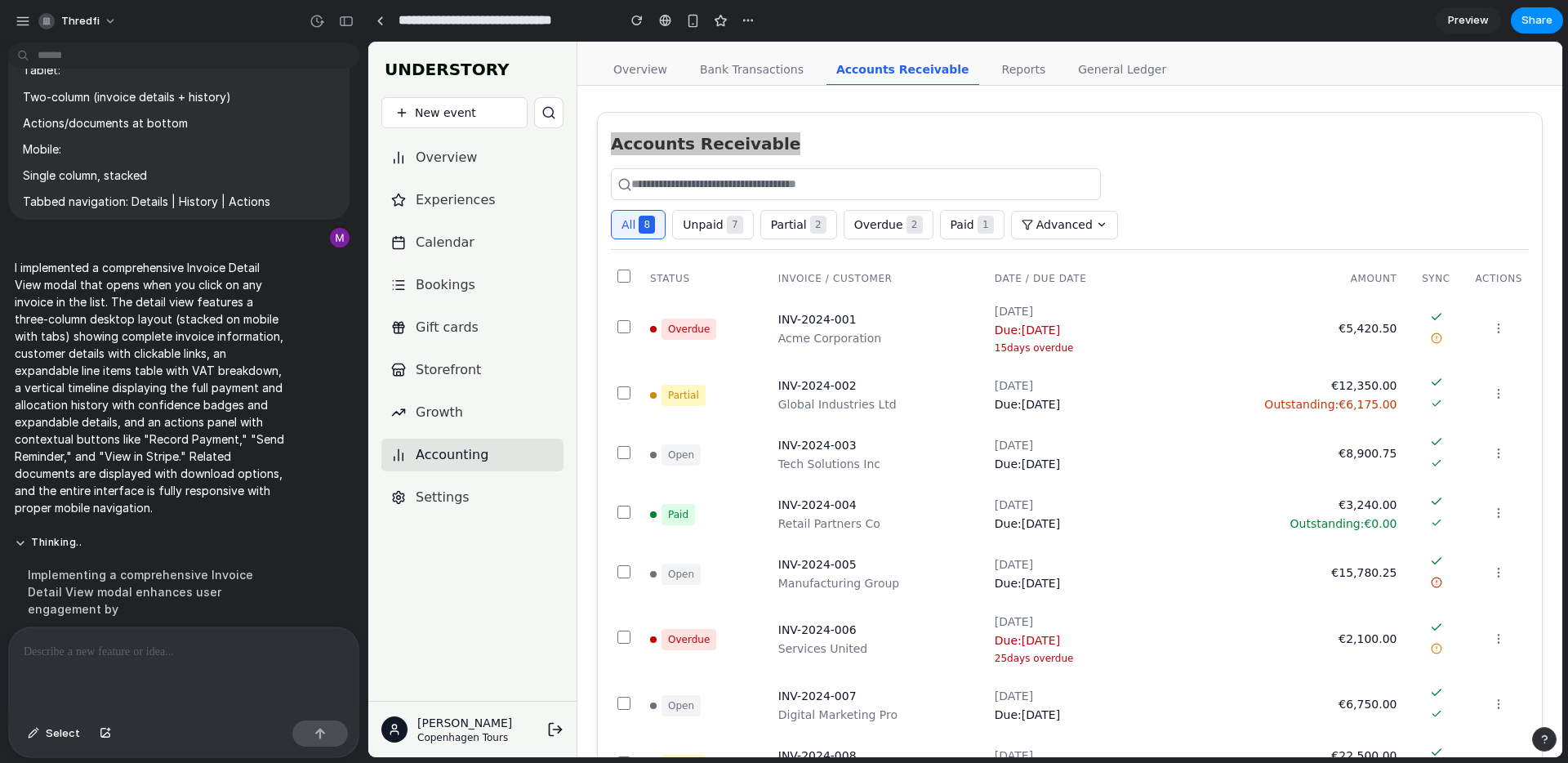
click at [248, 656] on p at bounding box center [183, 651] width 320 height 19
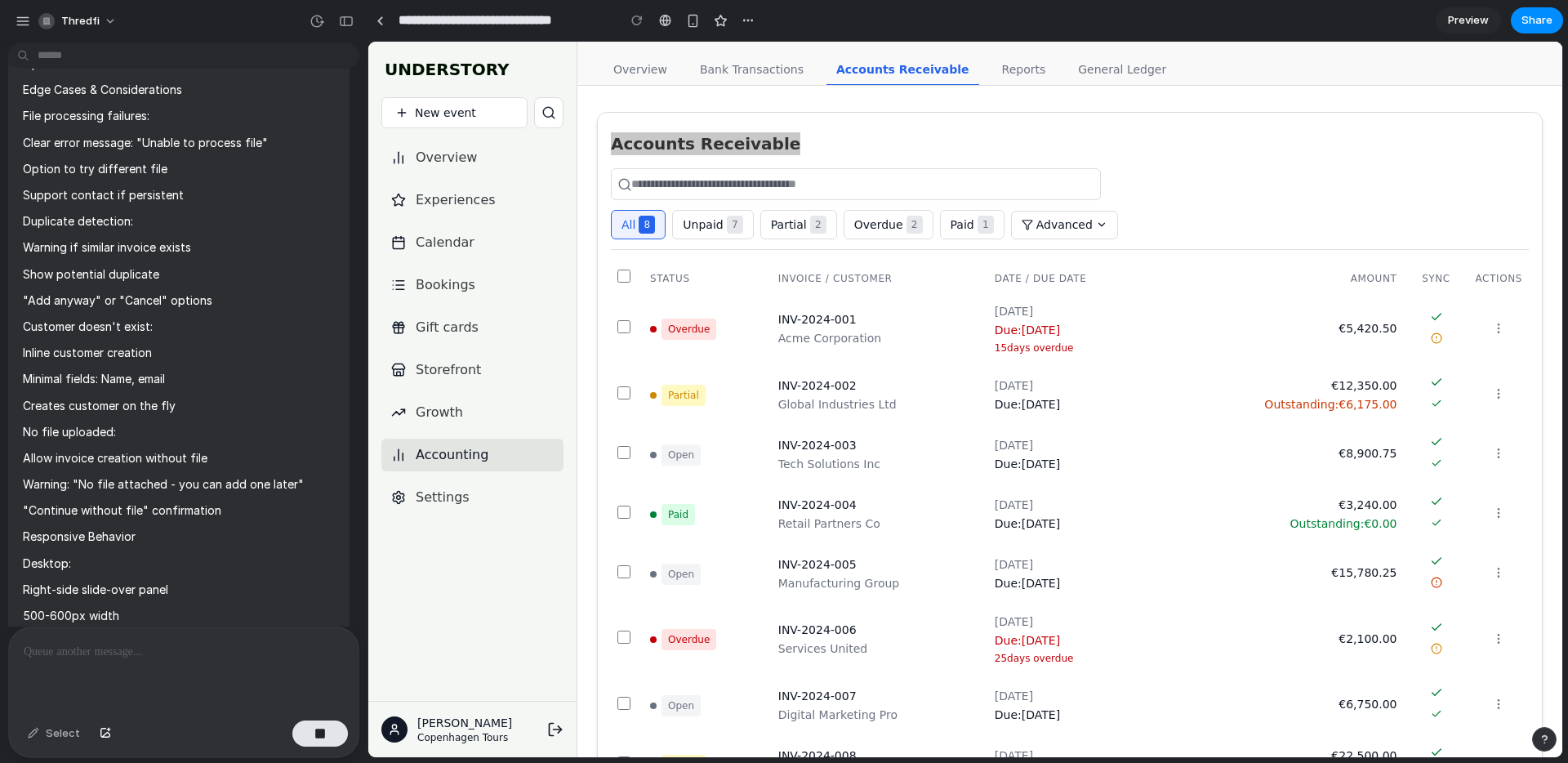
scroll to position [11296, 0]
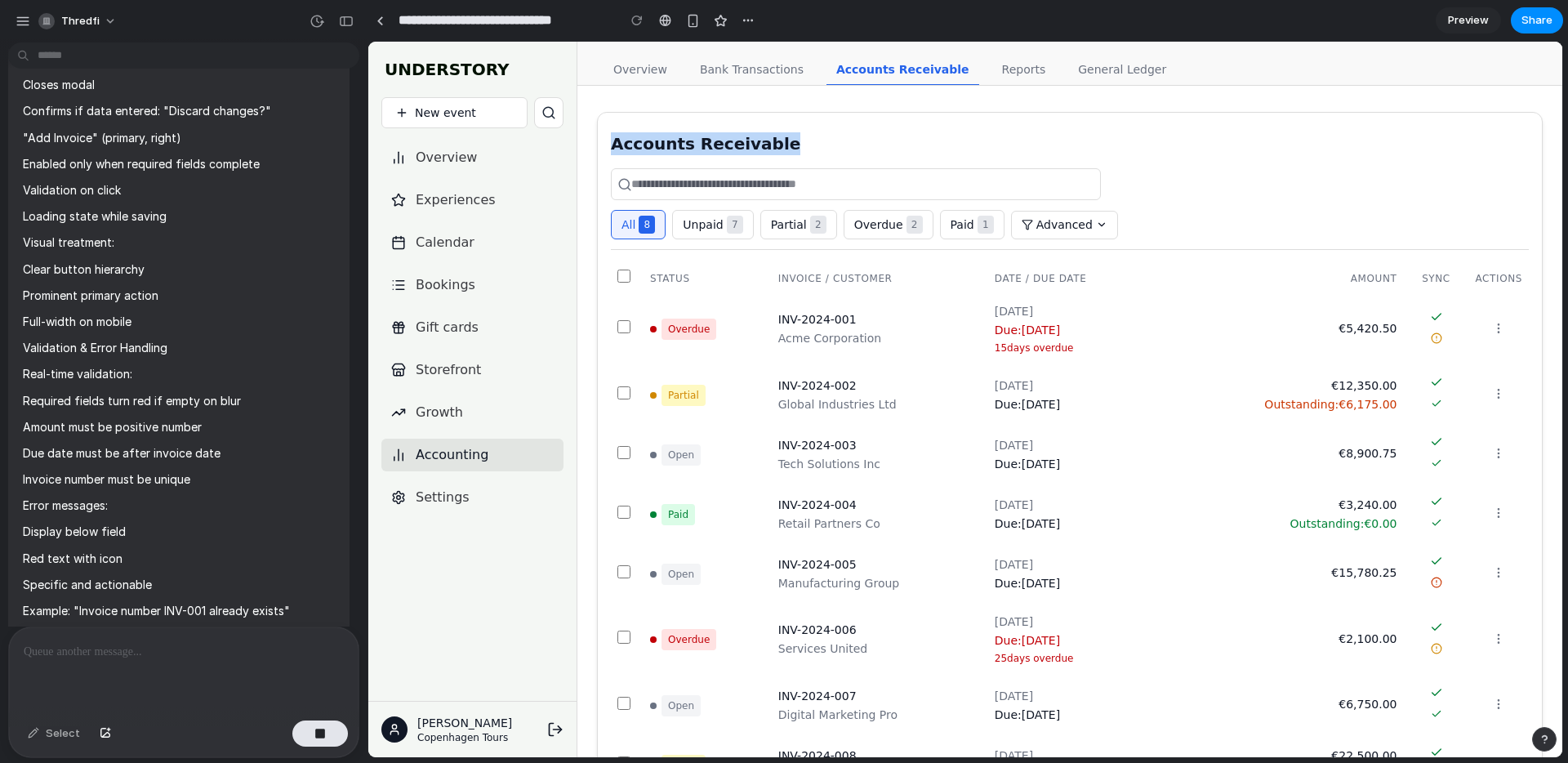
drag, startPoint x: 1238, startPoint y: 117, endPoint x: 1179, endPoint y: 224, distance: 122.2
click at [1238, 117] on section "Accounts Receivable All 8 Unpaid 7 Partial 2 Overdue 2 Paid 1 Advanced Status I…" at bounding box center [1070, 460] width 945 height 697
click at [1092, 341] on div "15 days overdue" at bounding box center [1072, 347] width 156 height 14
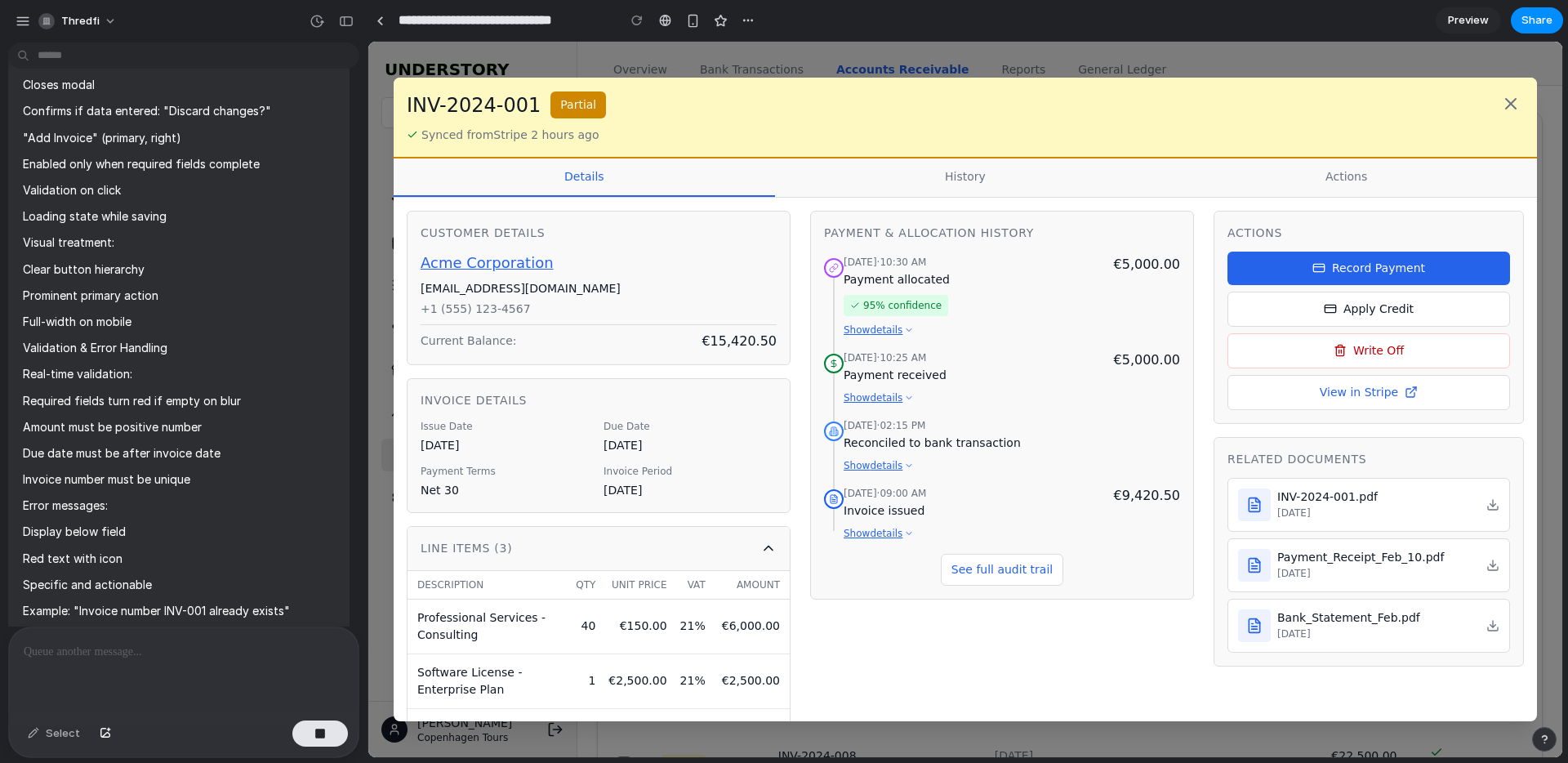
click at [1436, 275] on button "Record Payment" at bounding box center [1369, 269] width 282 height 34
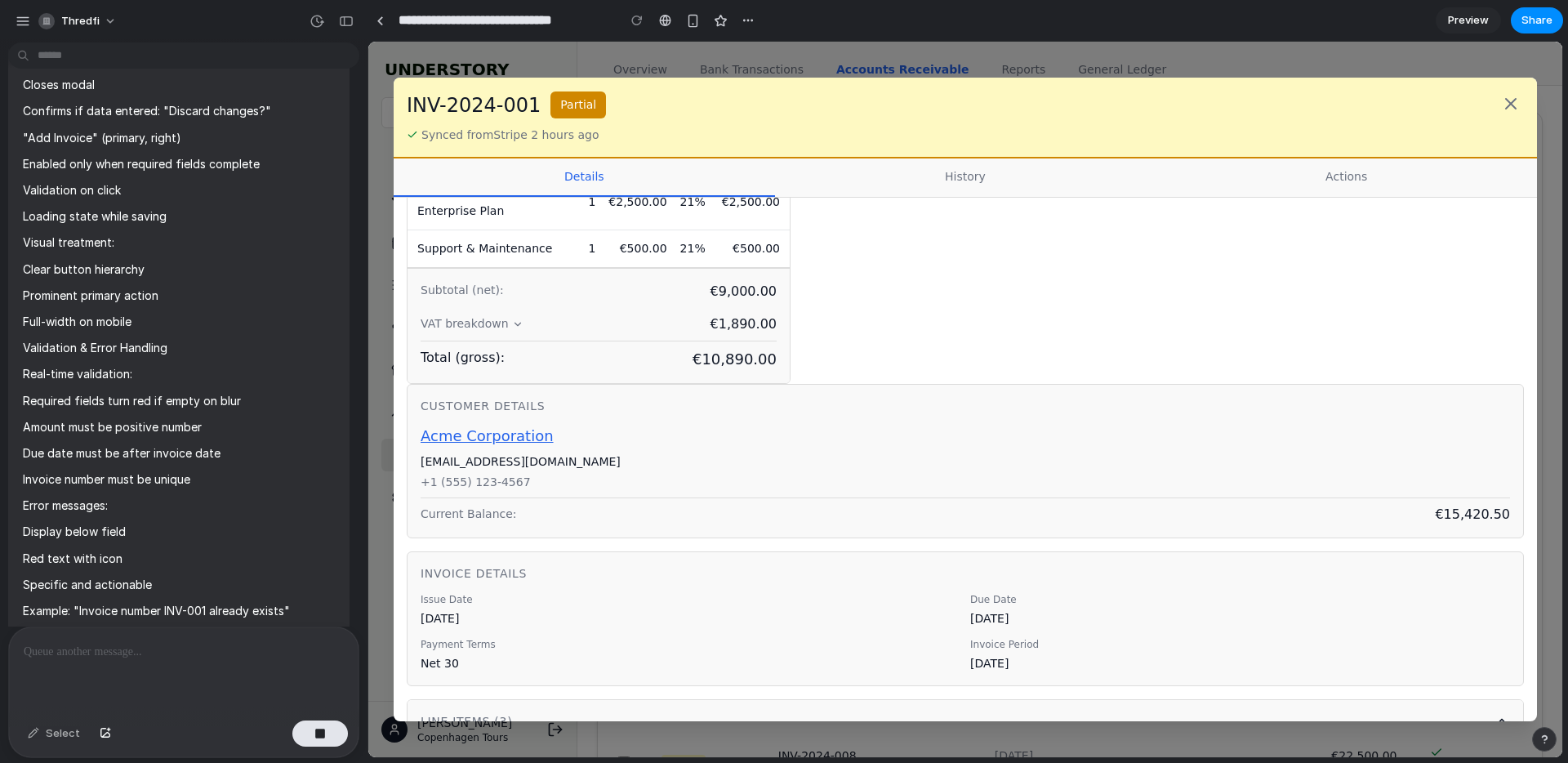
scroll to position [771, 0]
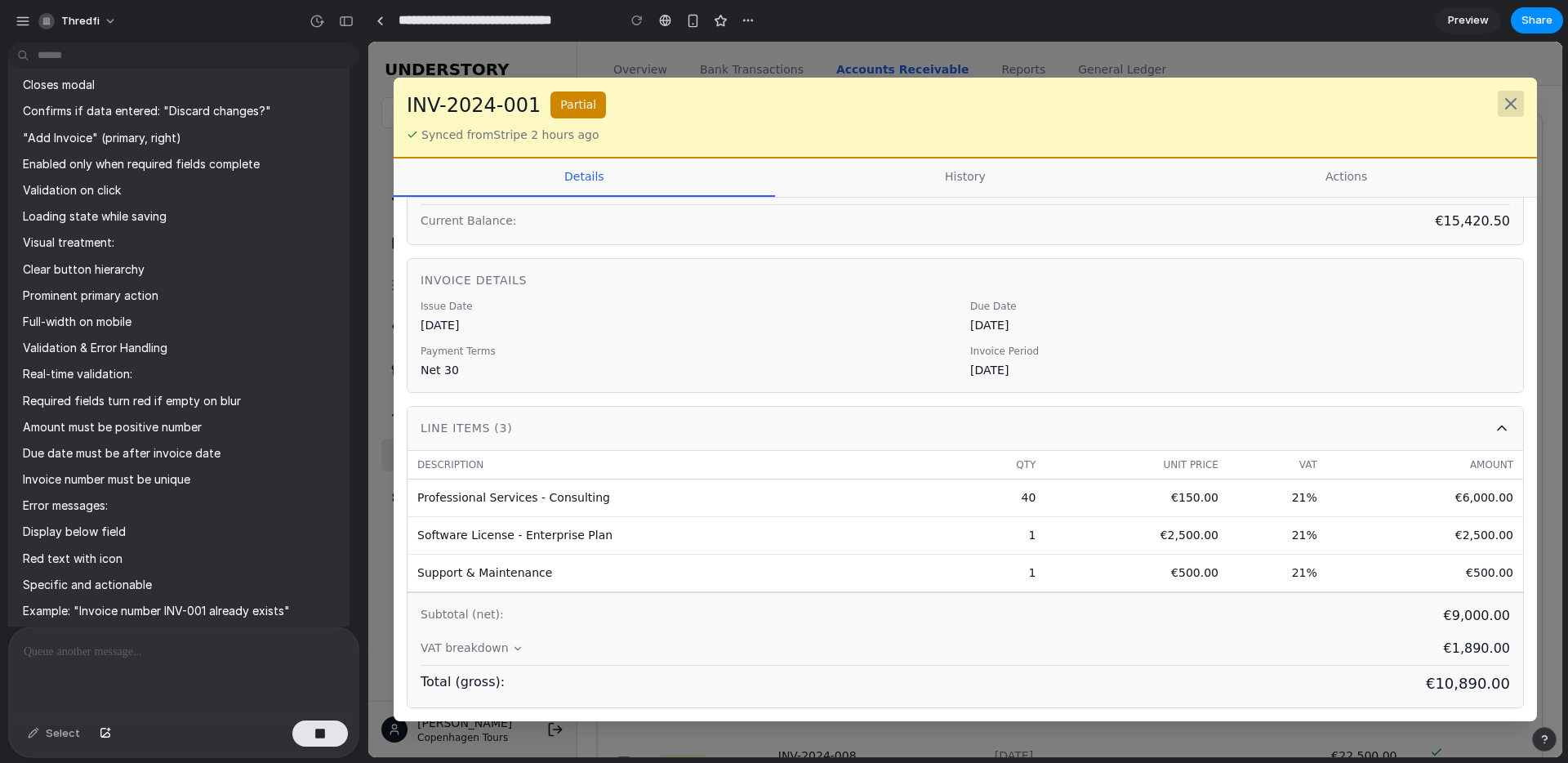
click at [1519, 101] on icon at bounding box center [1511, 103] width 19 height 19
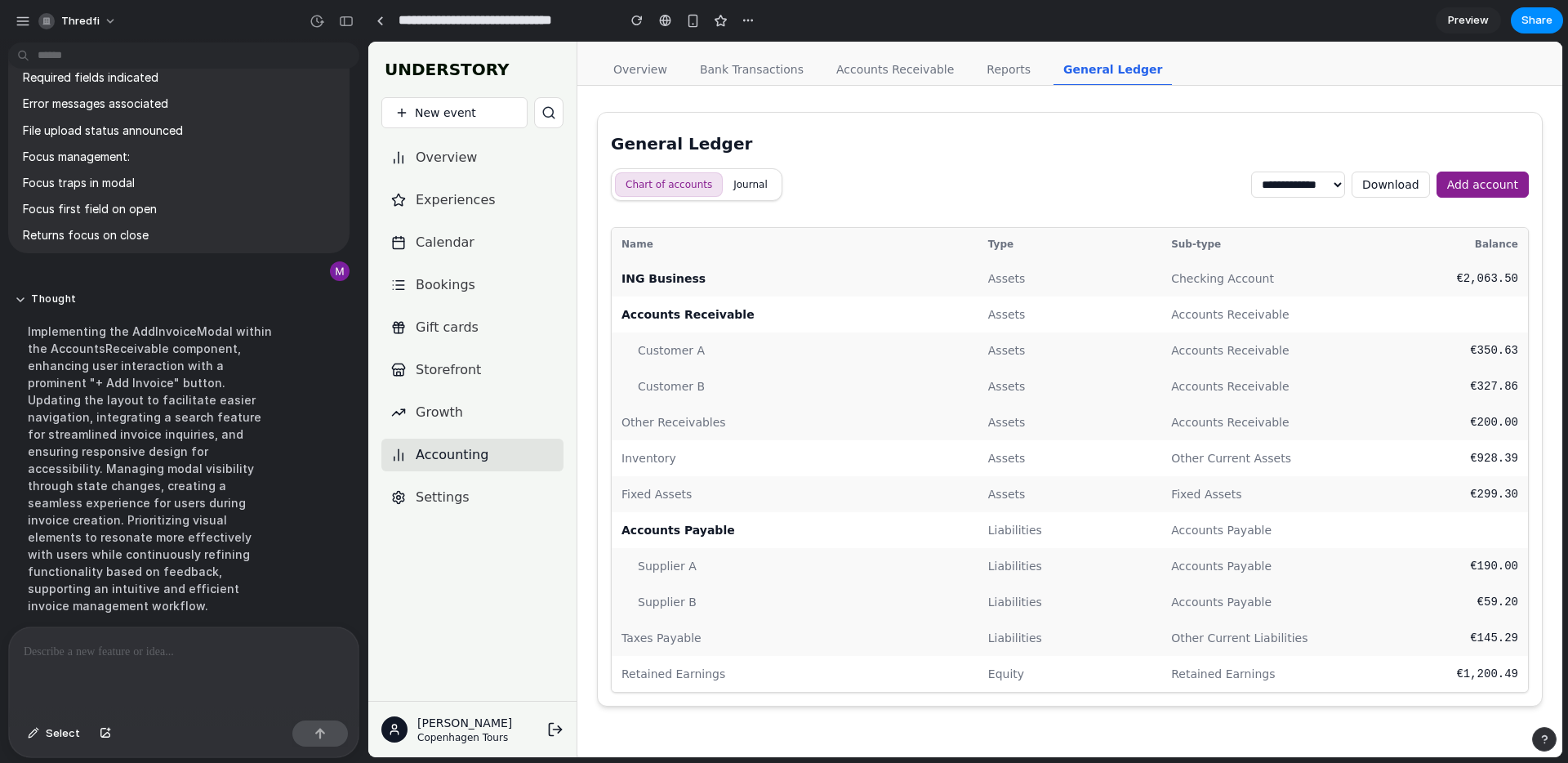
scroll to position [13056, 0]
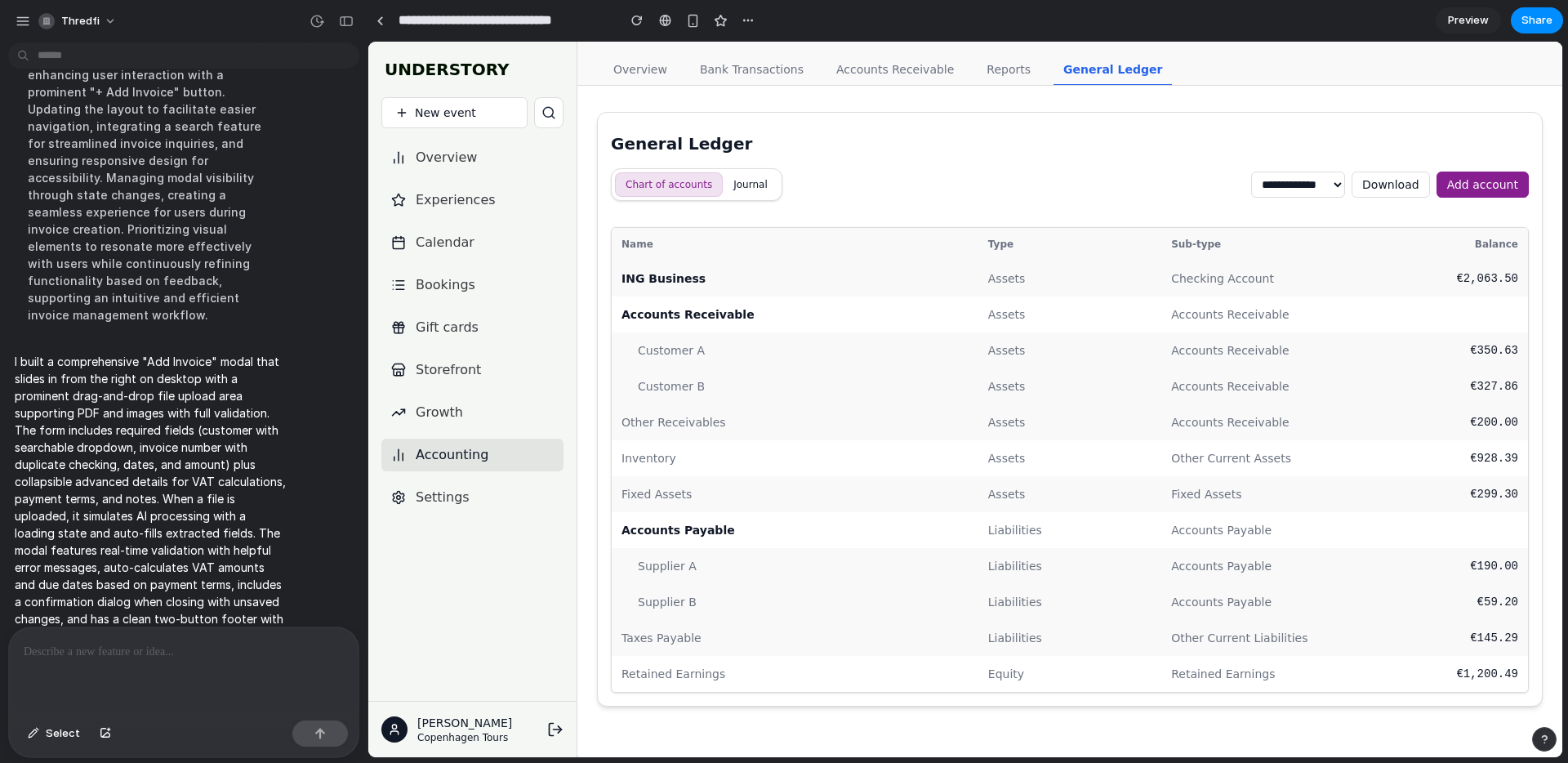
click at [882, 76] on link "Accounts Receivable" at bounding box center [895, 70] width 137 height 31
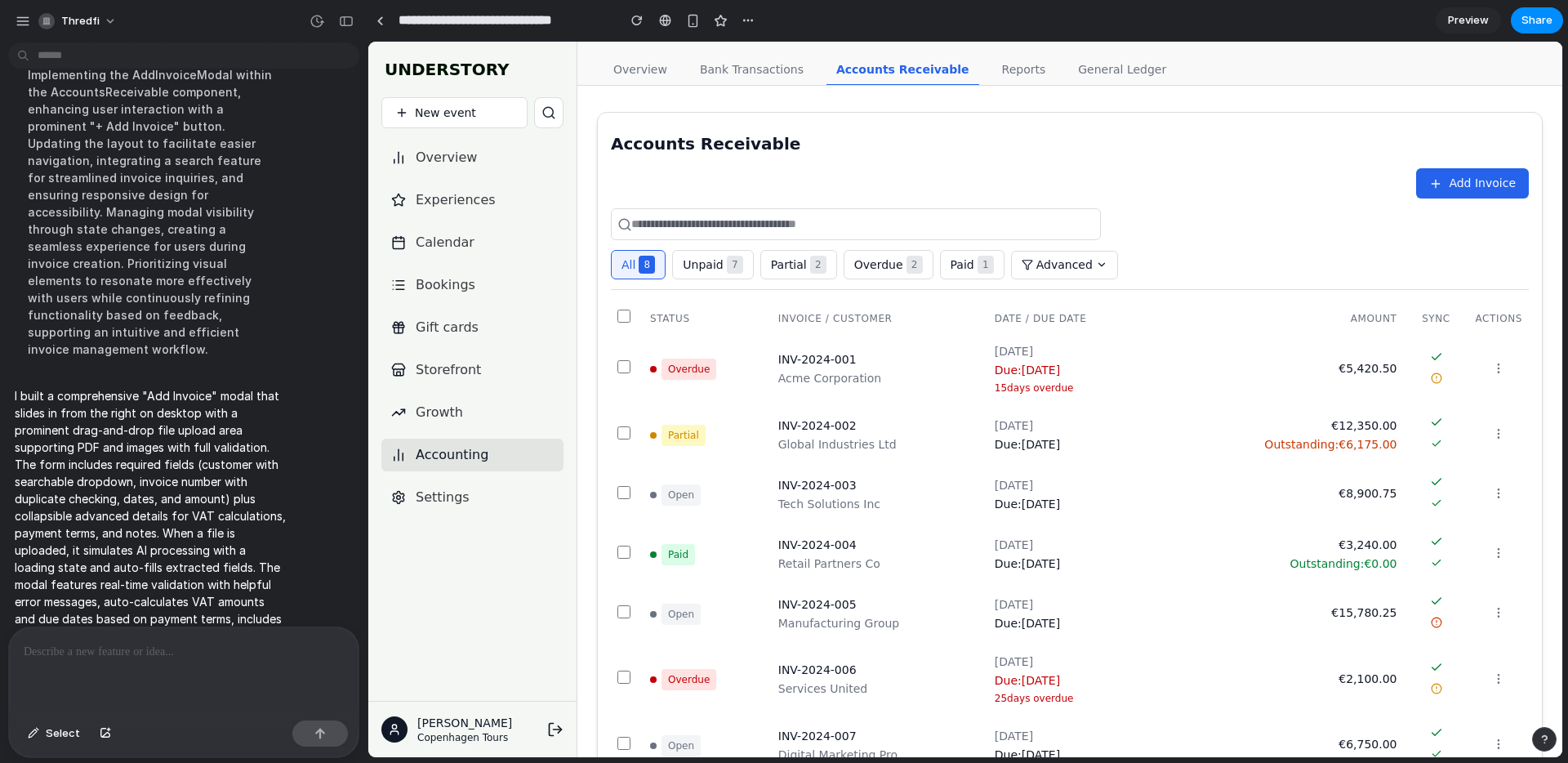
scroll to position [13024, 0]
click at [1478, 177] on span "Add Invoice" at bounding box center [1482, 183] width 67 height 17
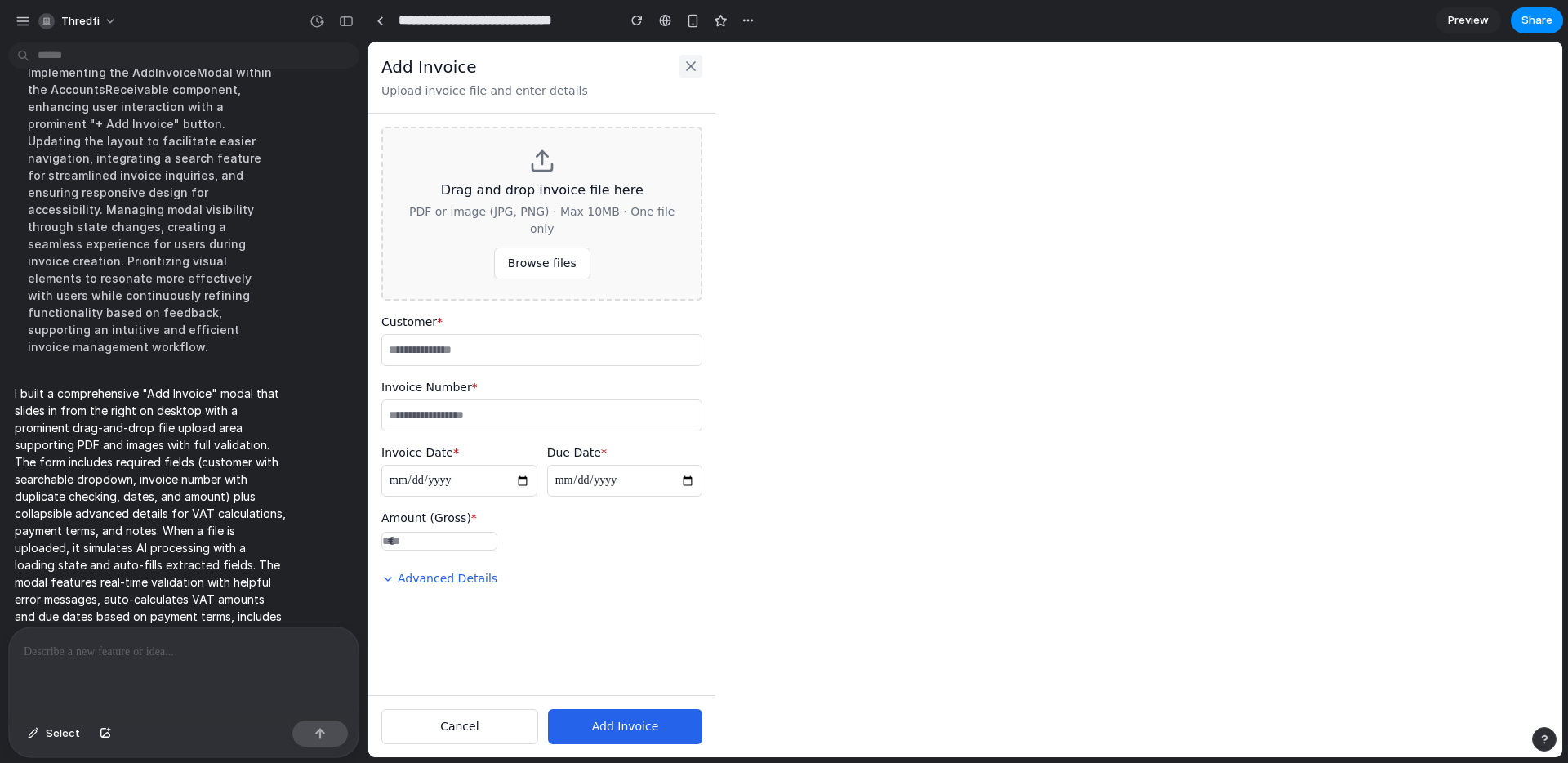
click at [691, 61] on icon at bounding box center [690, 66] width 16 height 16
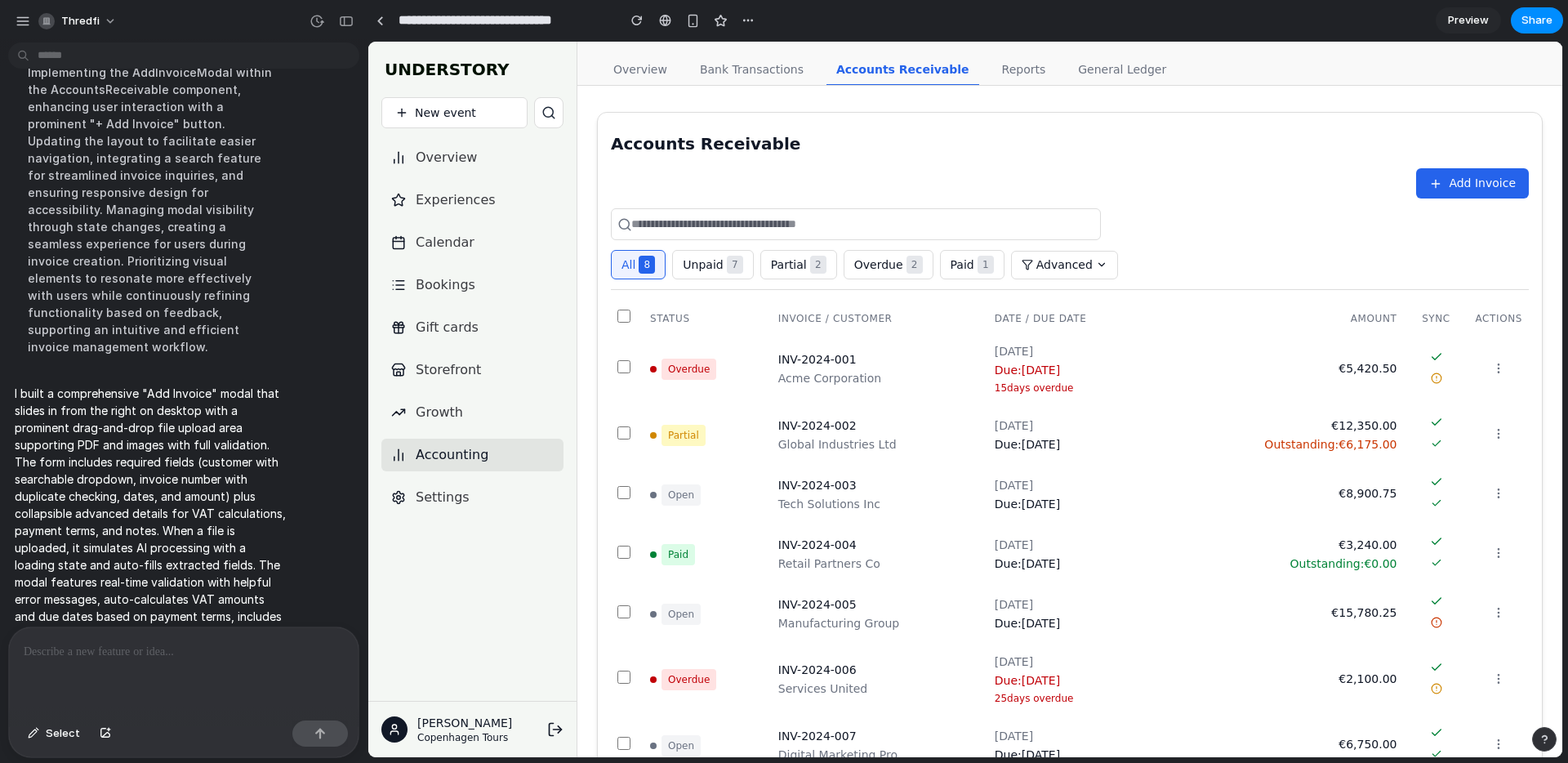
click at [1456, 175] on span "Add Invoice" at bounding box center [1482, 183] width 67 height 17
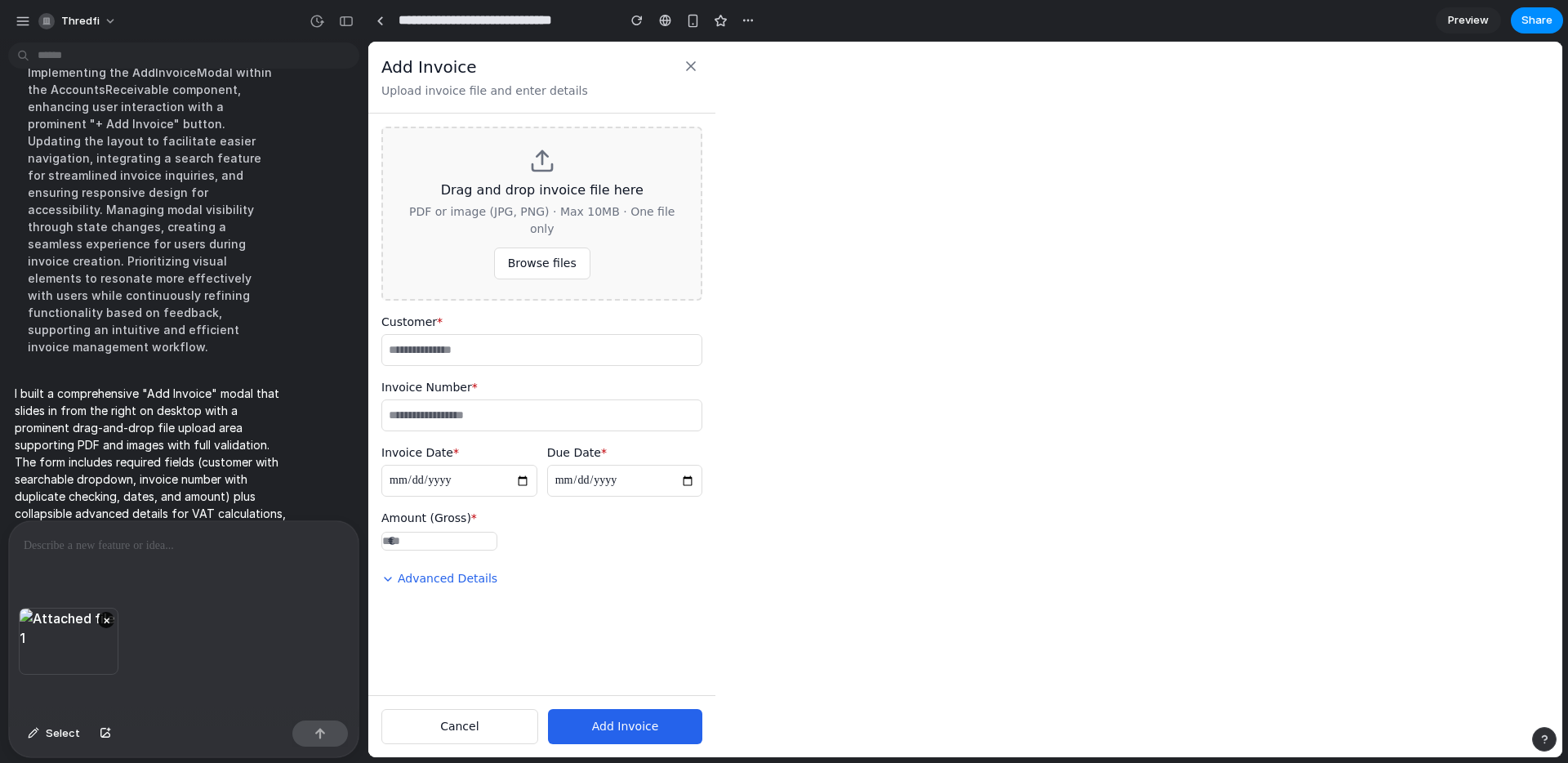
drag, startPoint x: 139, startPoint y: 589, endPoint x: 139, endPoint y: 580, distance: 9.0
click at [139, 588] on div at bounding box center [184, 564] width 350 height 86
click at [134, 561] on div at bounding box center [184, 564] width 350 height 86
click at [211, 563] on div at bounding box center [184, 564] width 350 height 86
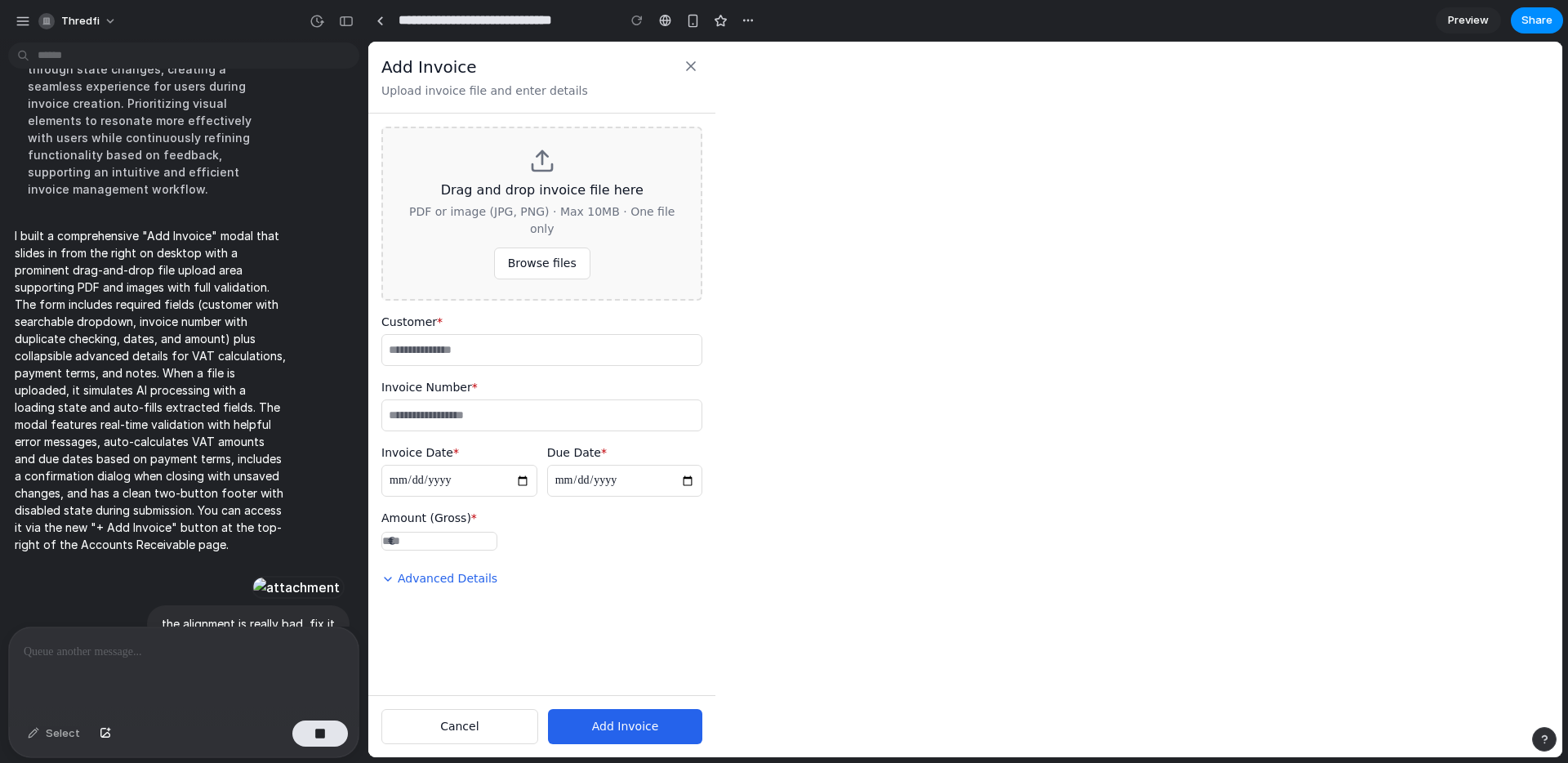
scroll to position [13379, 0]
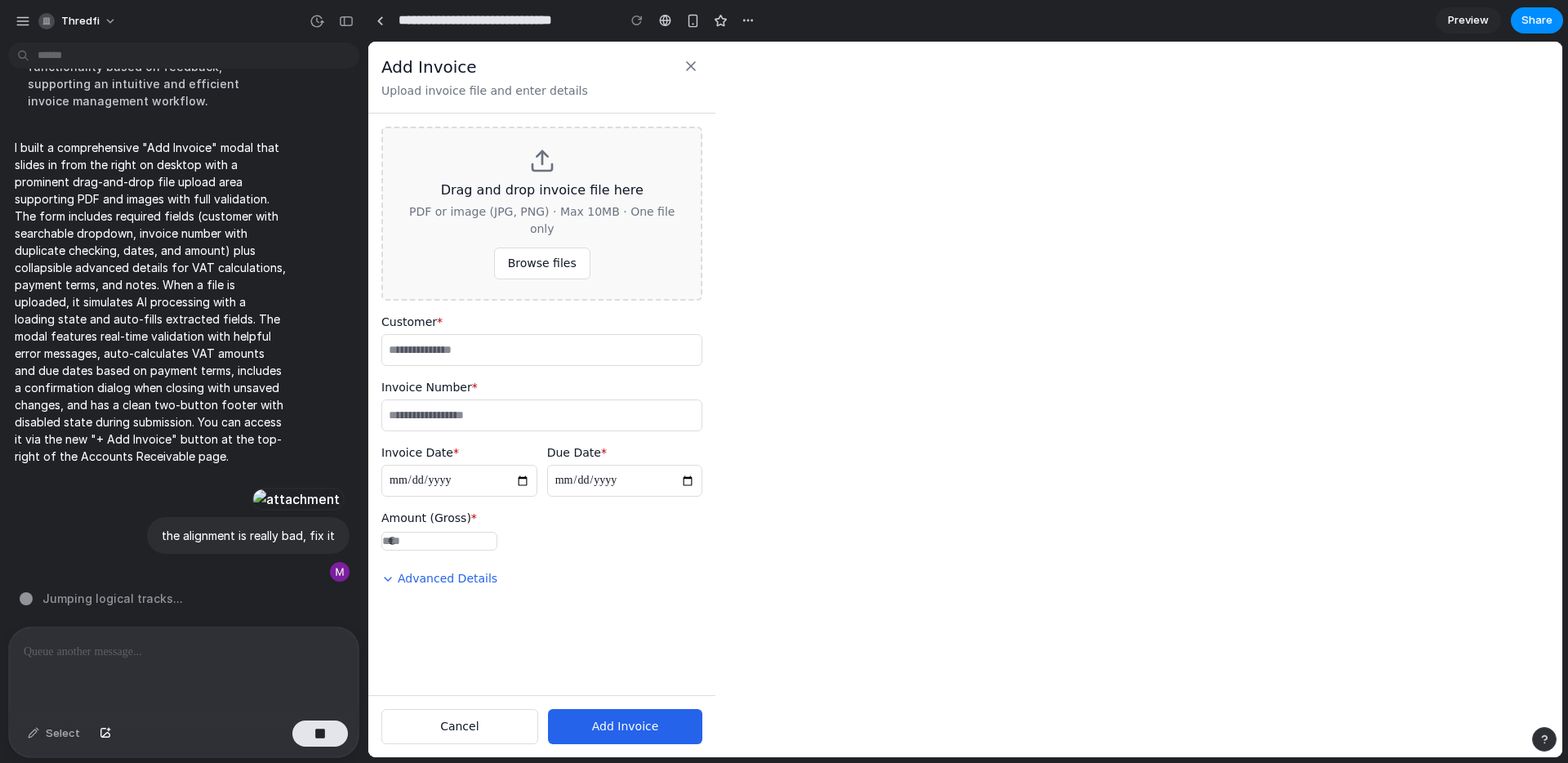
click at [683, 63] on icon at bounding box center [690, 66] width 16 height 16
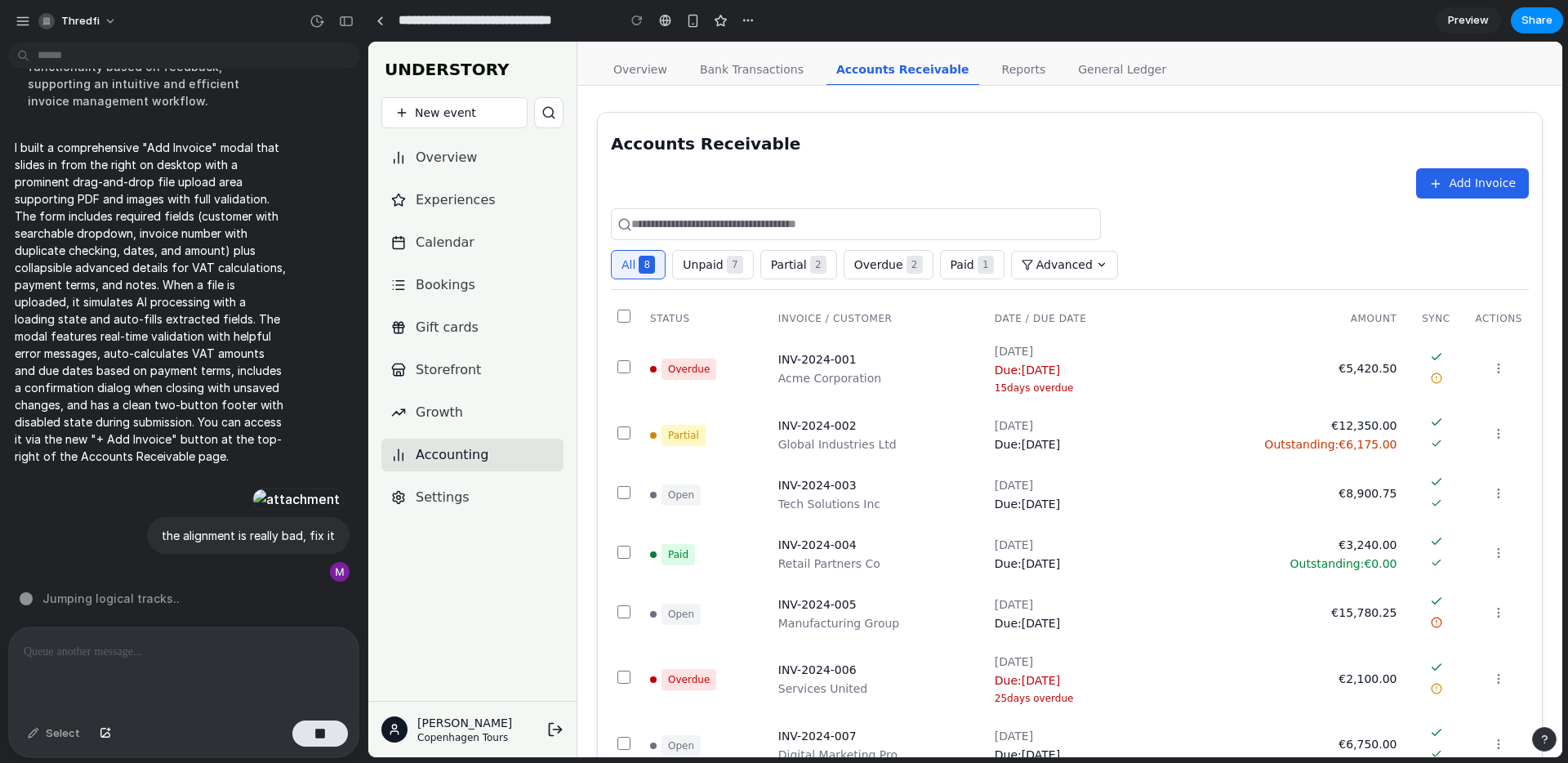
click at [1486, 188] on span "Add Invoice" at bounding box center [1482, 183] width 67 height 17
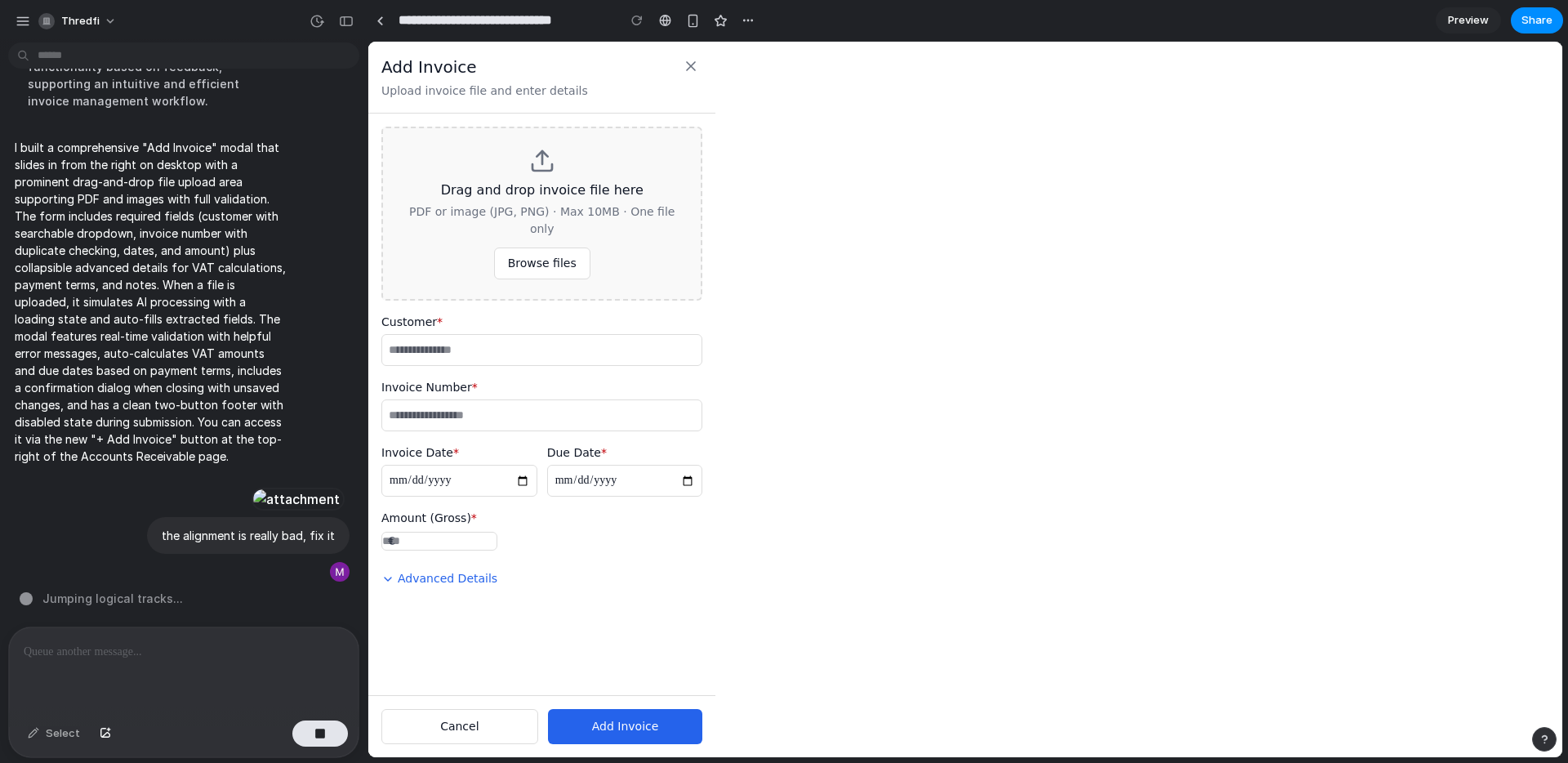
click at [469, 578] on button "Advanced Details" at bounding box center [438, 579] width 116 height 30
select select "******"
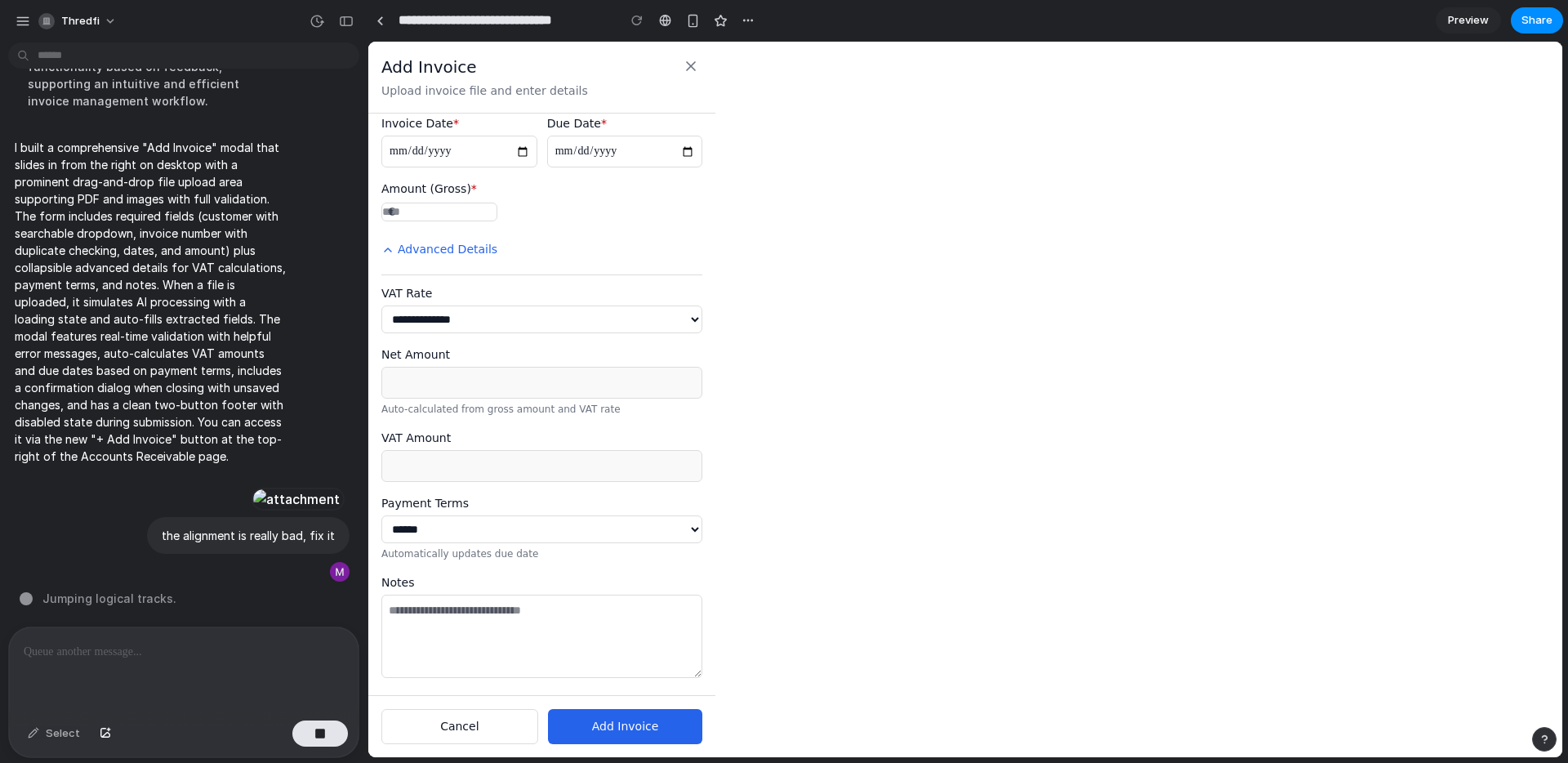
click at [452, 306] on select "**********" at bounding box center [542, 319] width 321 height 28
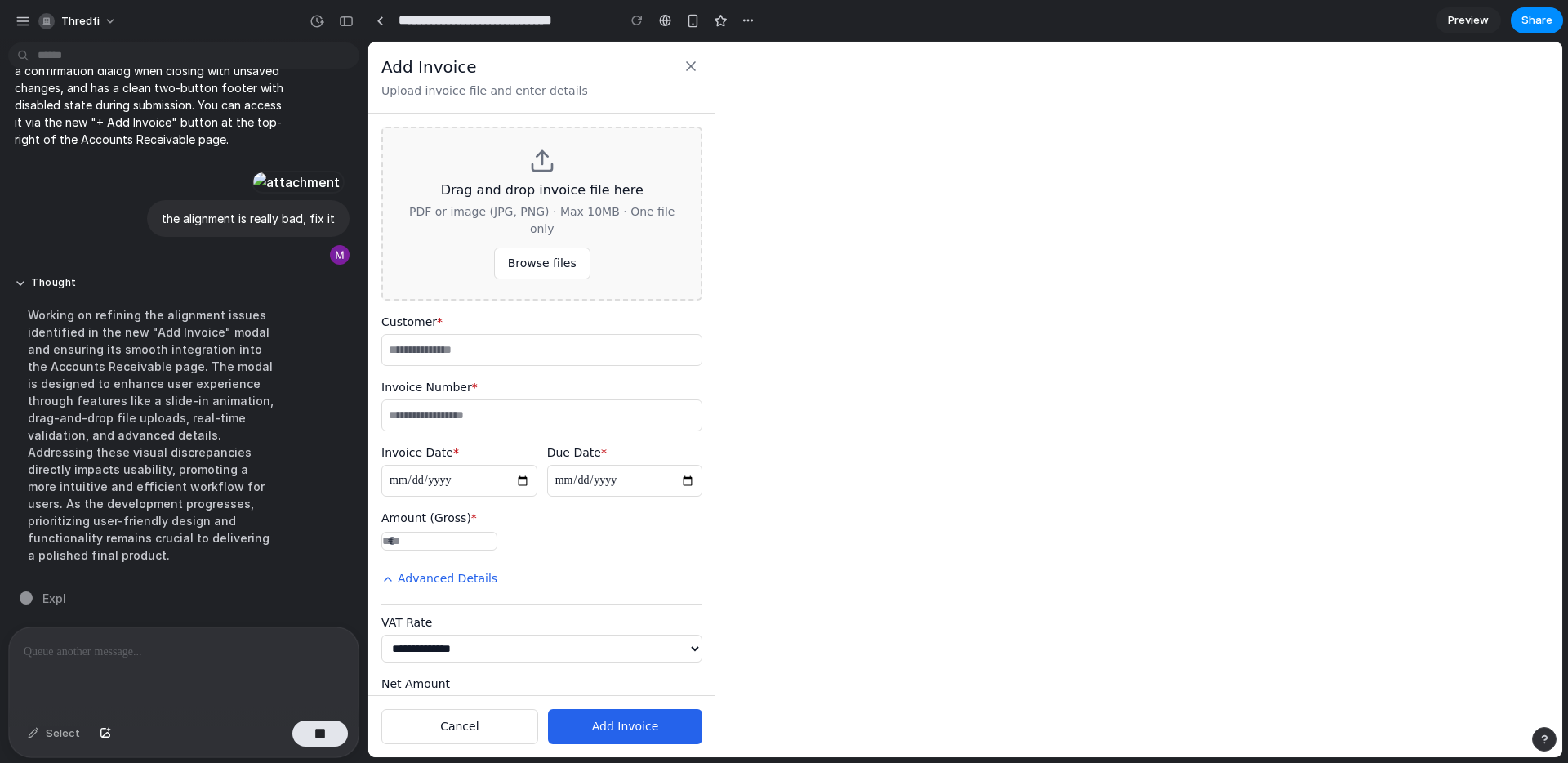
scroll to position [13395, 0]
click at [689, 61] on icon at bounding box center [690, 66] width 16 height 16
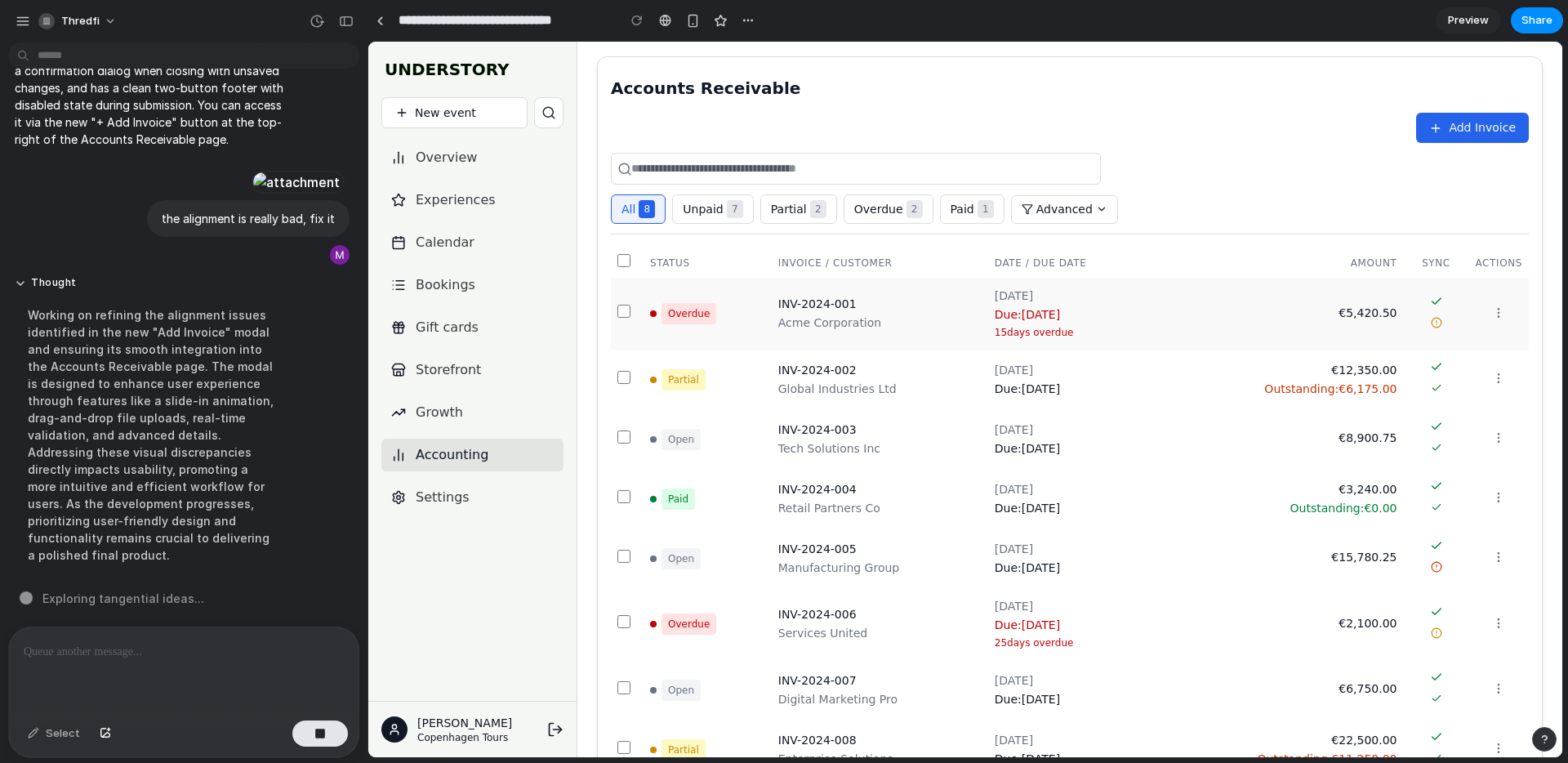
click at [1328, 330] on td "€5,420.50" at bounding box center [1281, 313] width 247 height 72
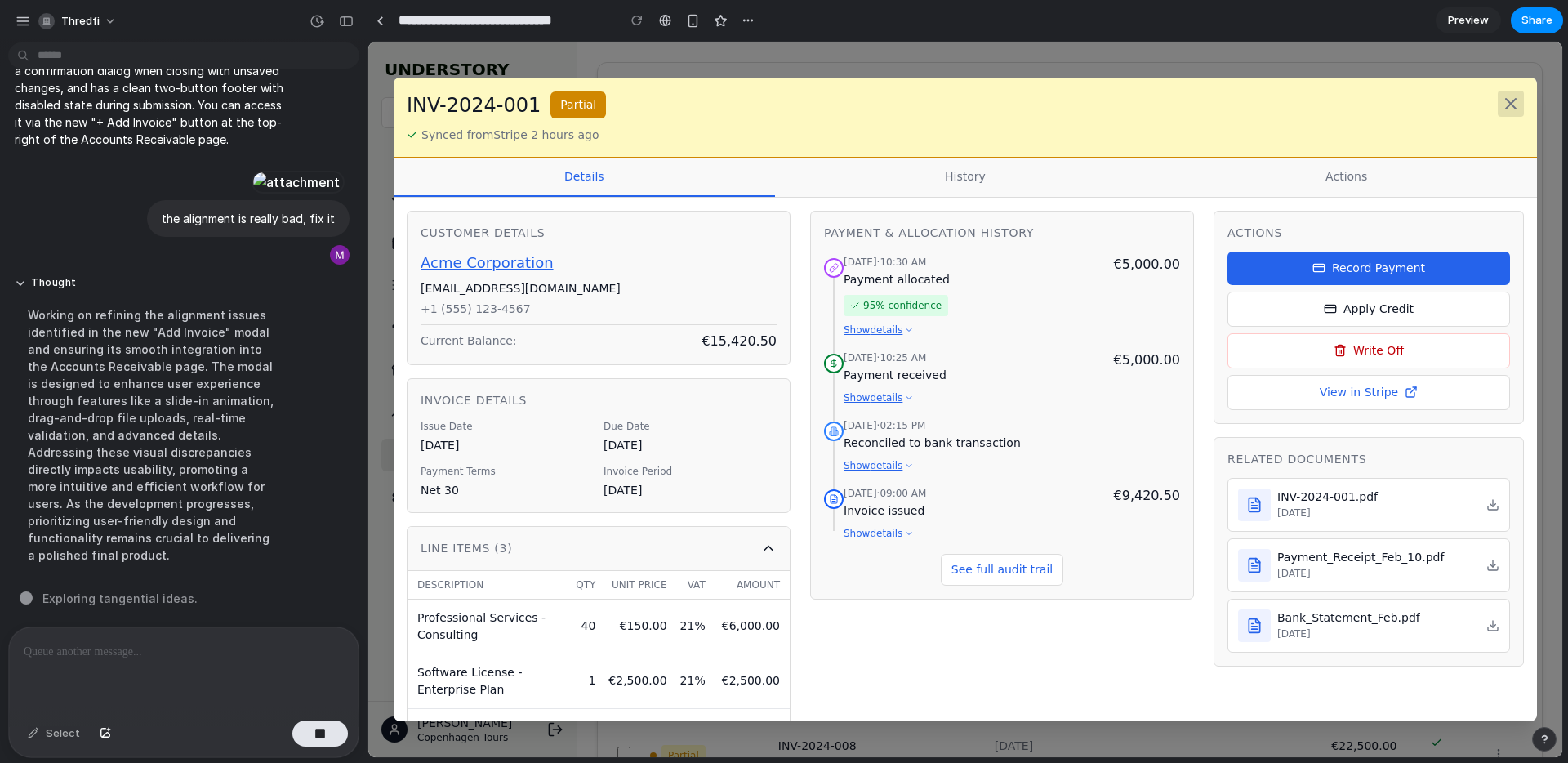
click at [1503, 95] on icon at bounding box center [1511, 103] width 19 height 19
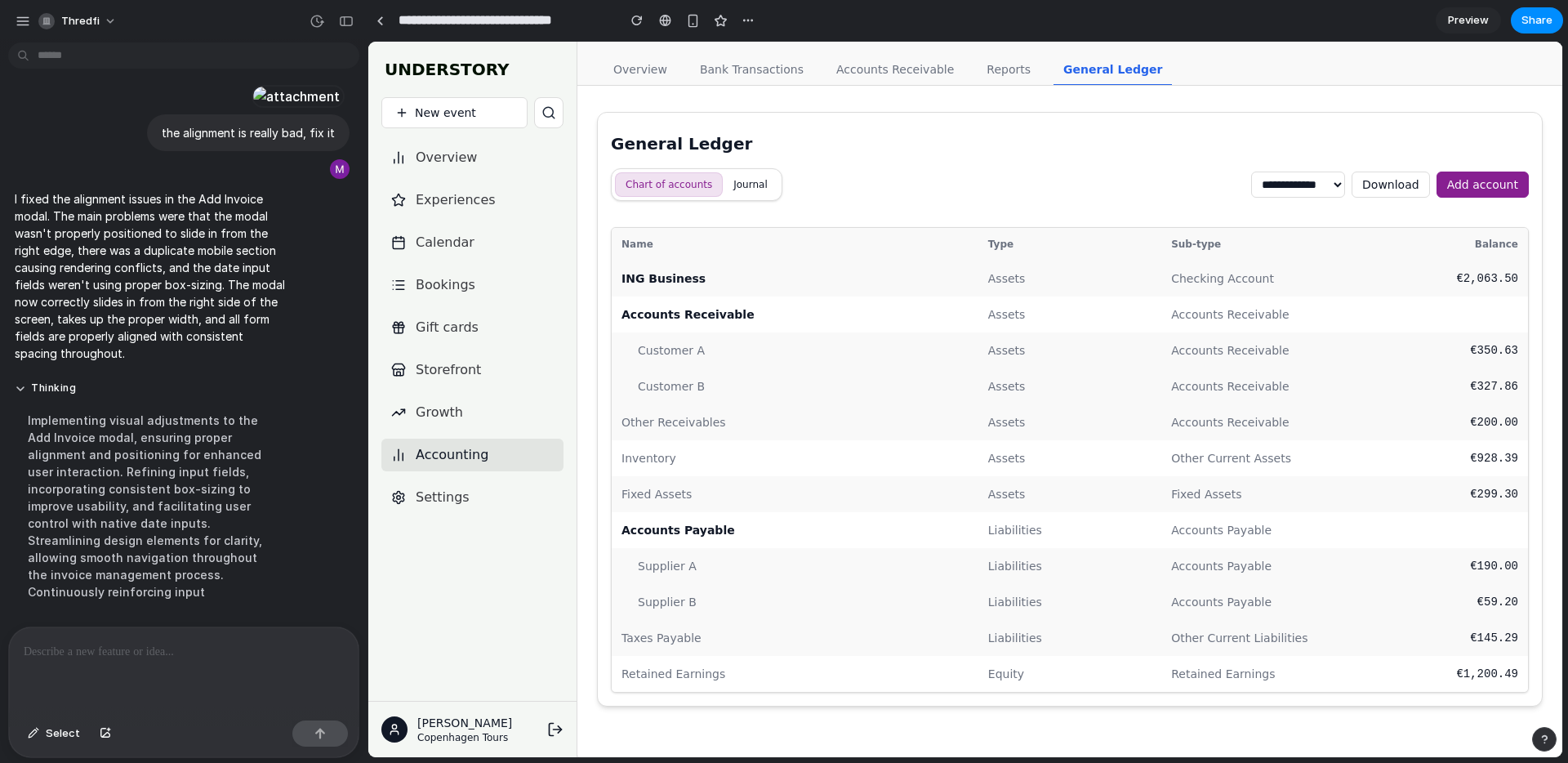
scroll to position [13498, 0]
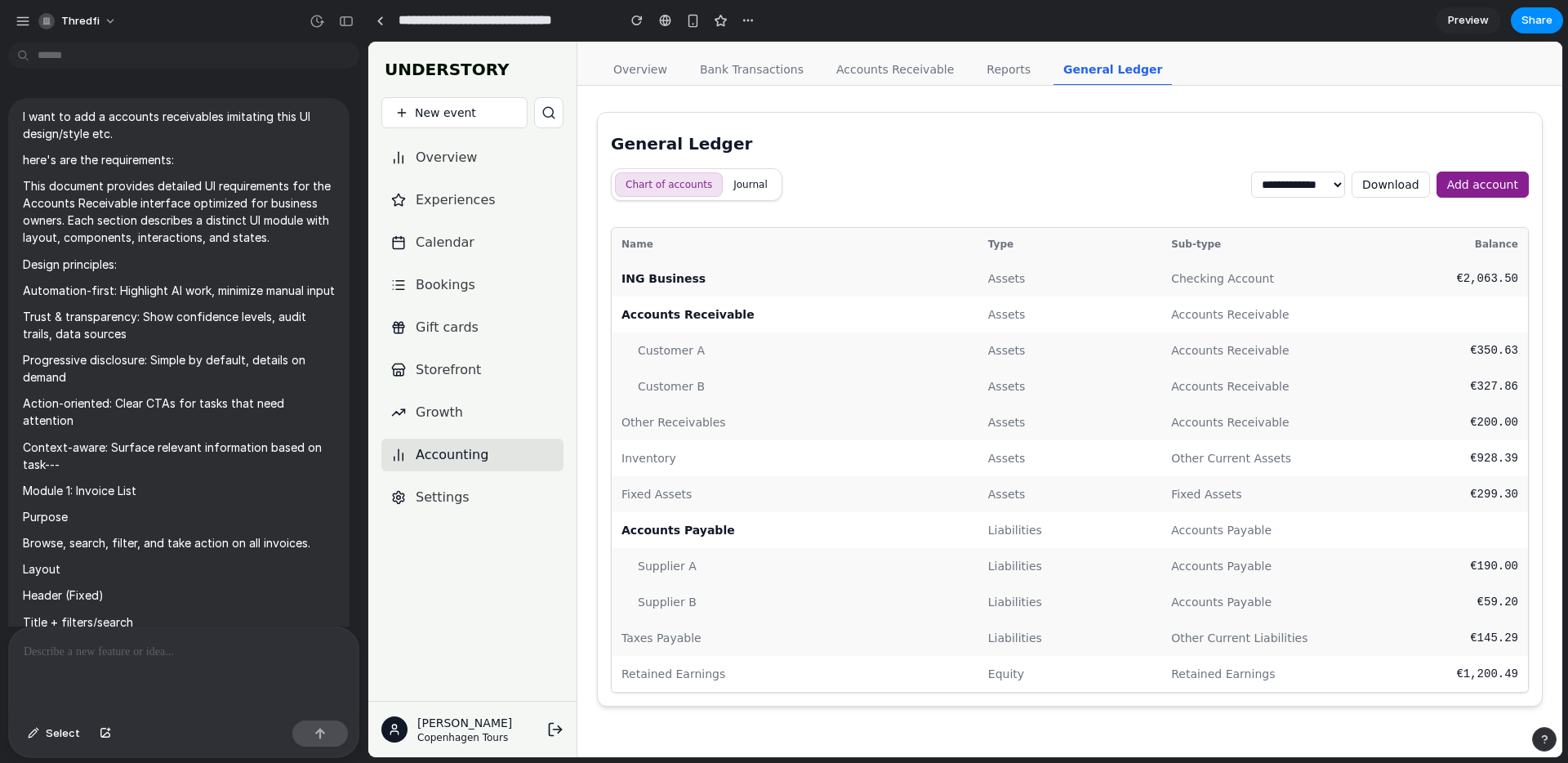
scroll to position [13284, 0]
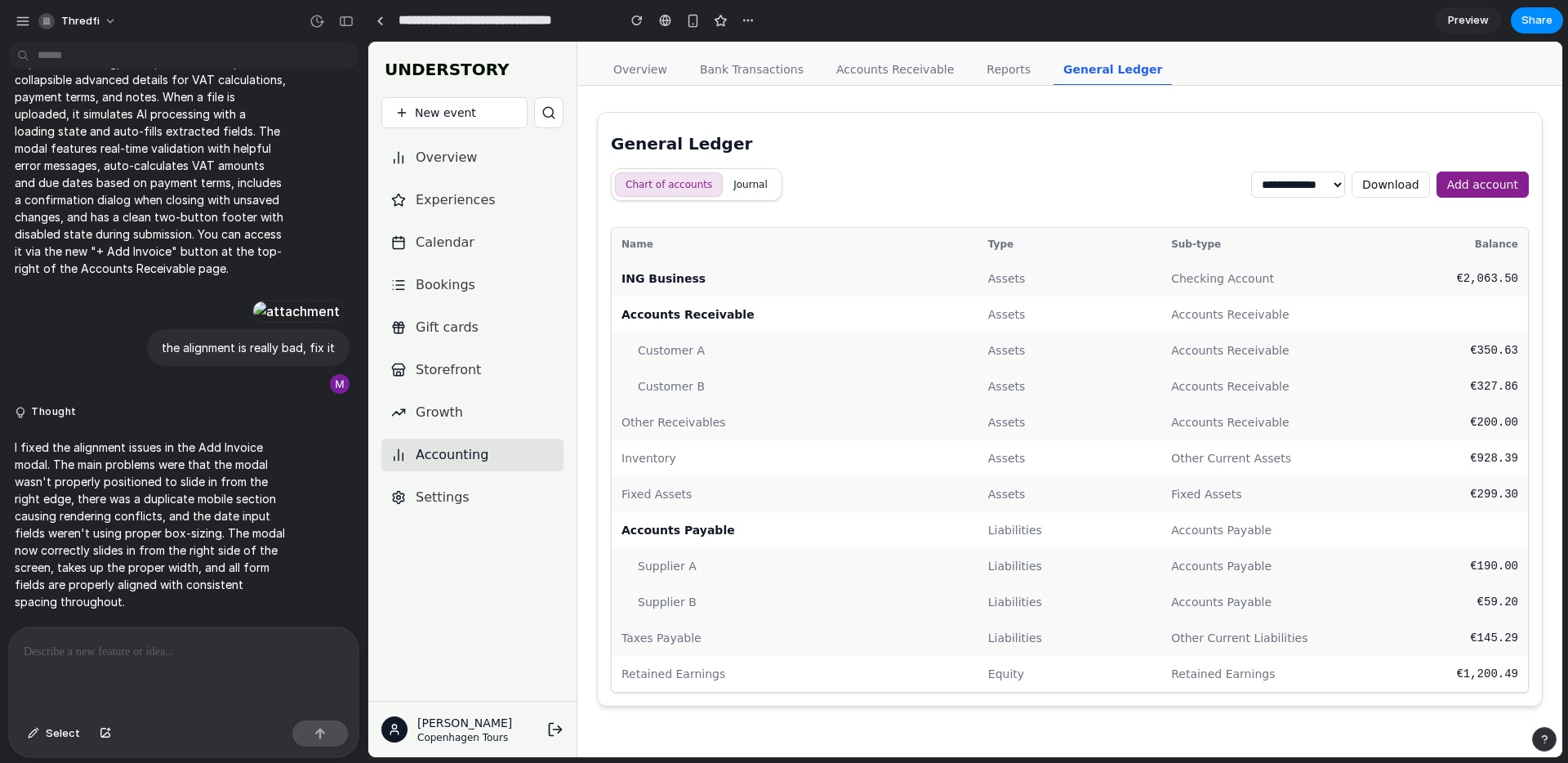
click at [865, 69] on link "Accounts Receivable" at bounding box center [895, 70] width 137 height 31
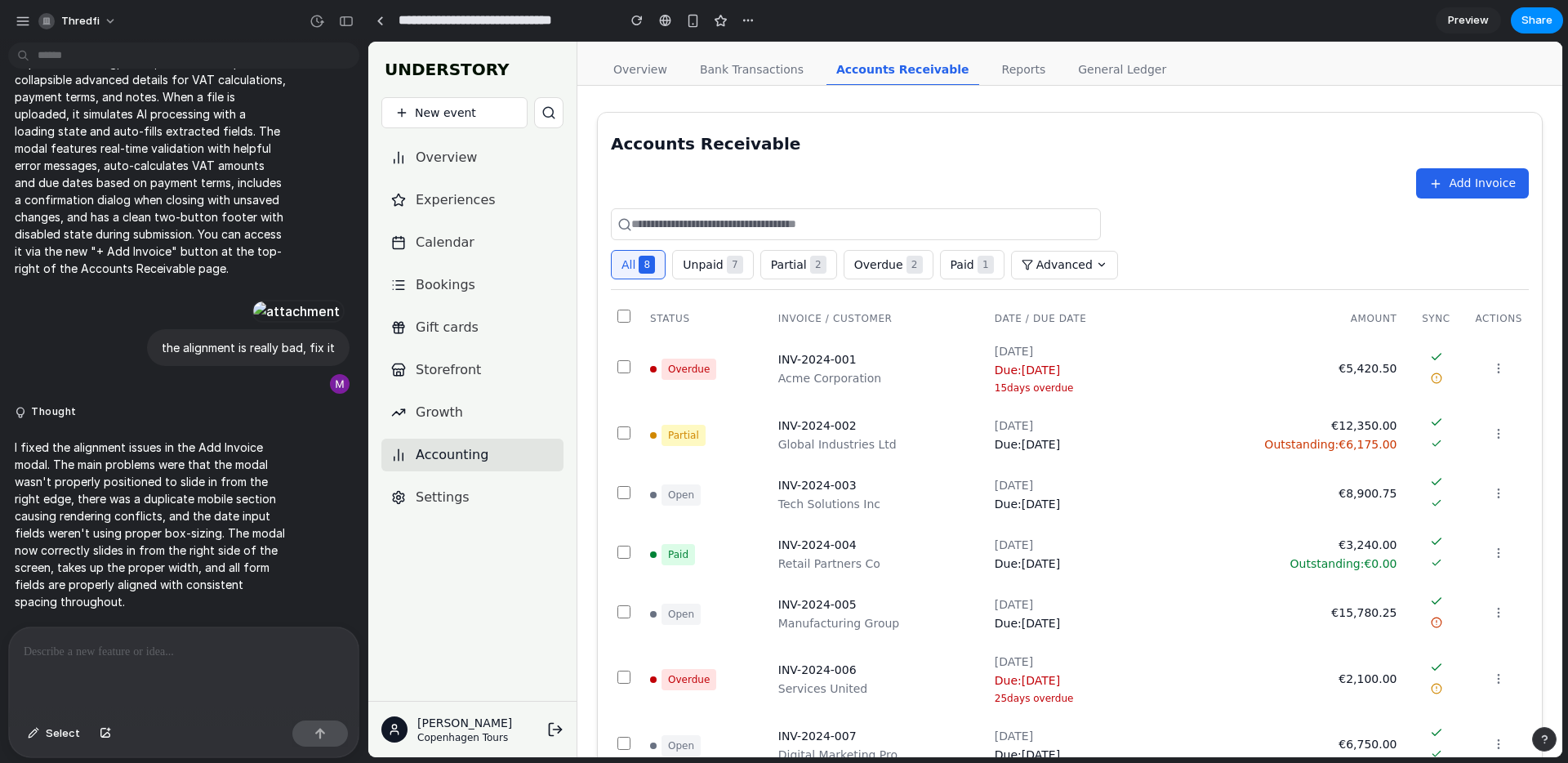
click at [1484, 183] on span "Add Invoice" at bounding box center [1482, 183] width 67 height 17
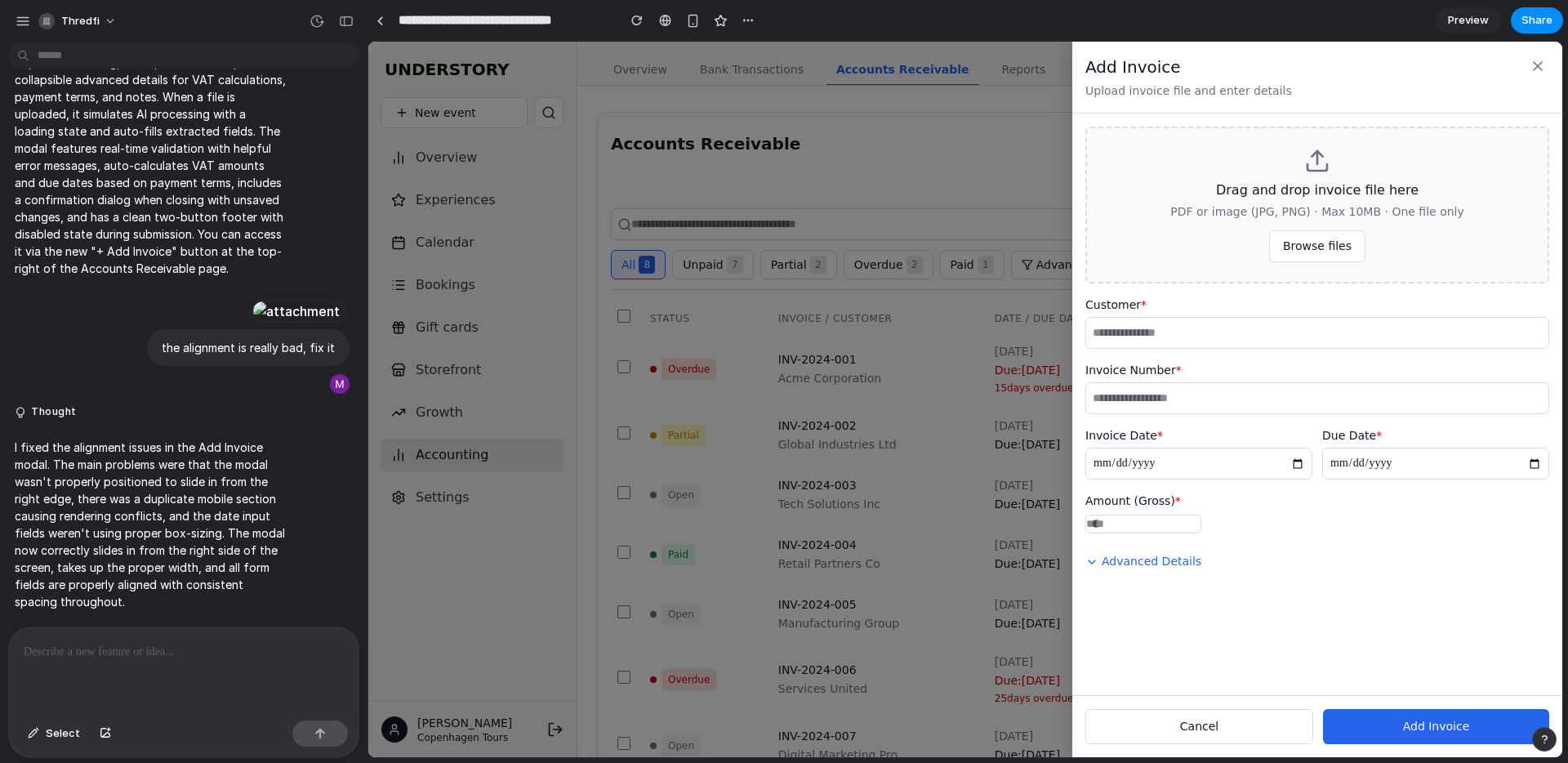
click at [1163, 569] on button "Advanced Details" at bounding box center [1143, 562] width 116 height 30
select select "******"
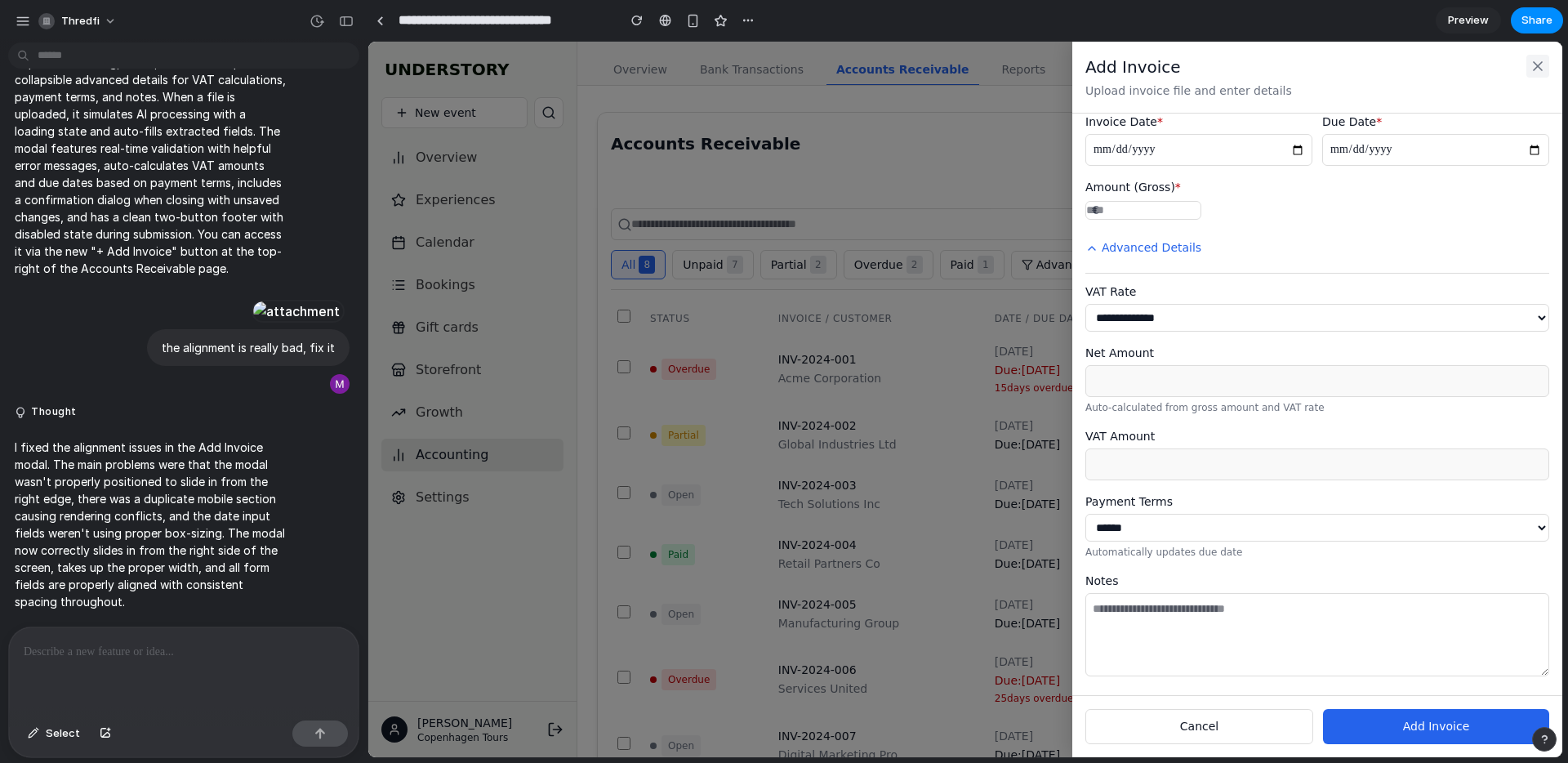
click at [1542, 62] on icon at bounding box center [1538, 66] width 8 height 8
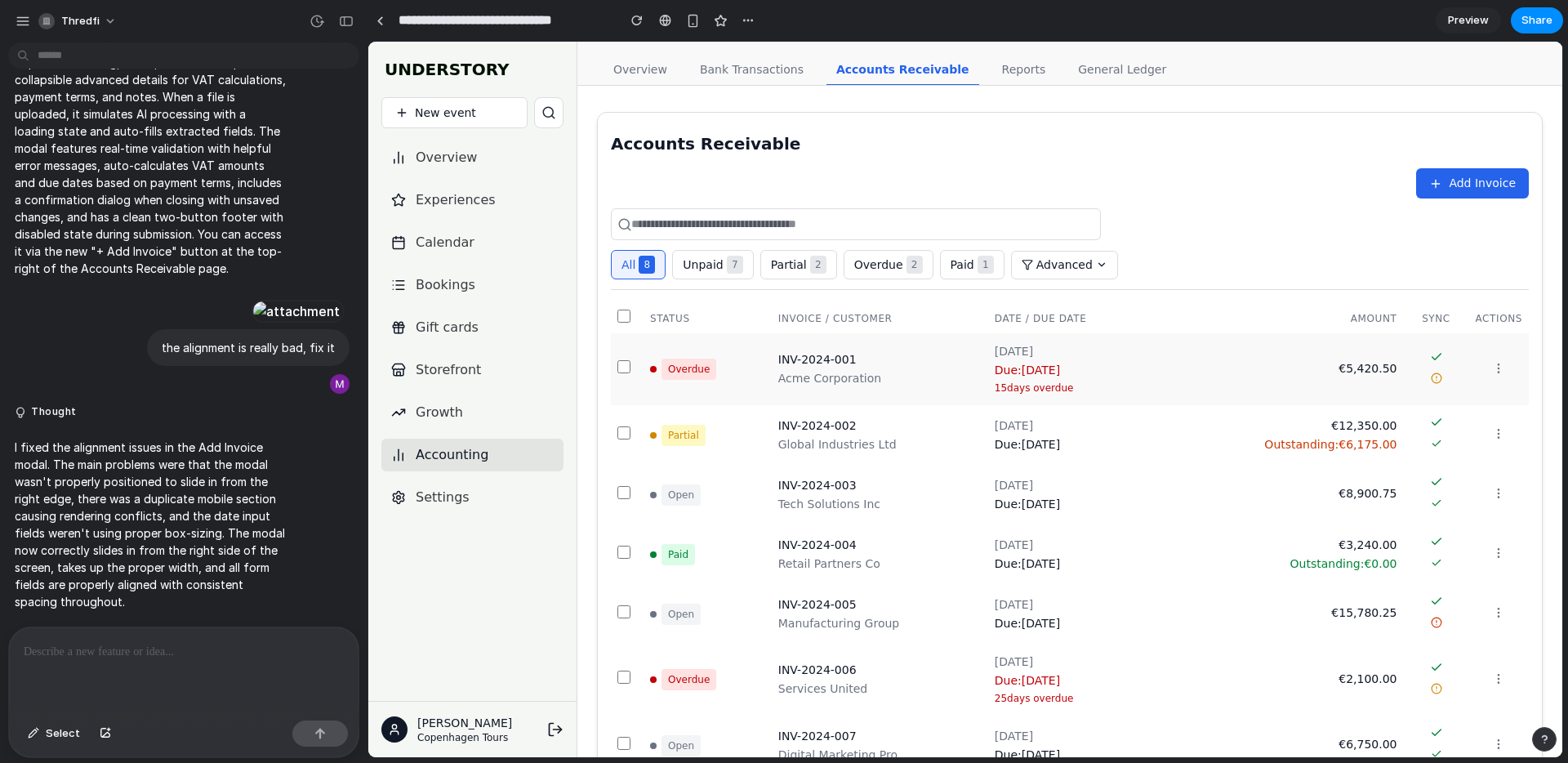
scroll to position [119, 0]
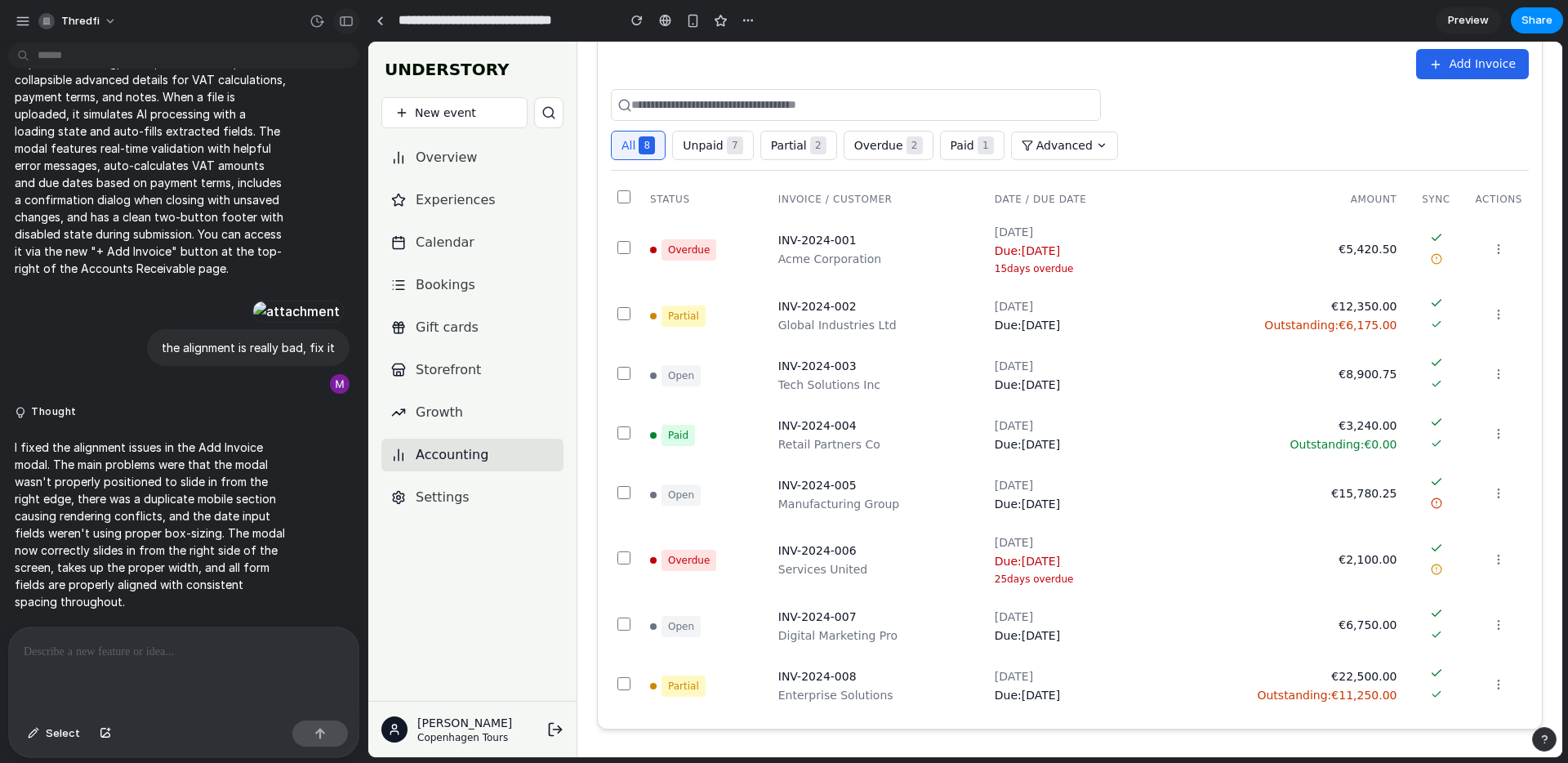
click at [346, 14] on button "button" at bounding box center [346, 21] width 26 height 26
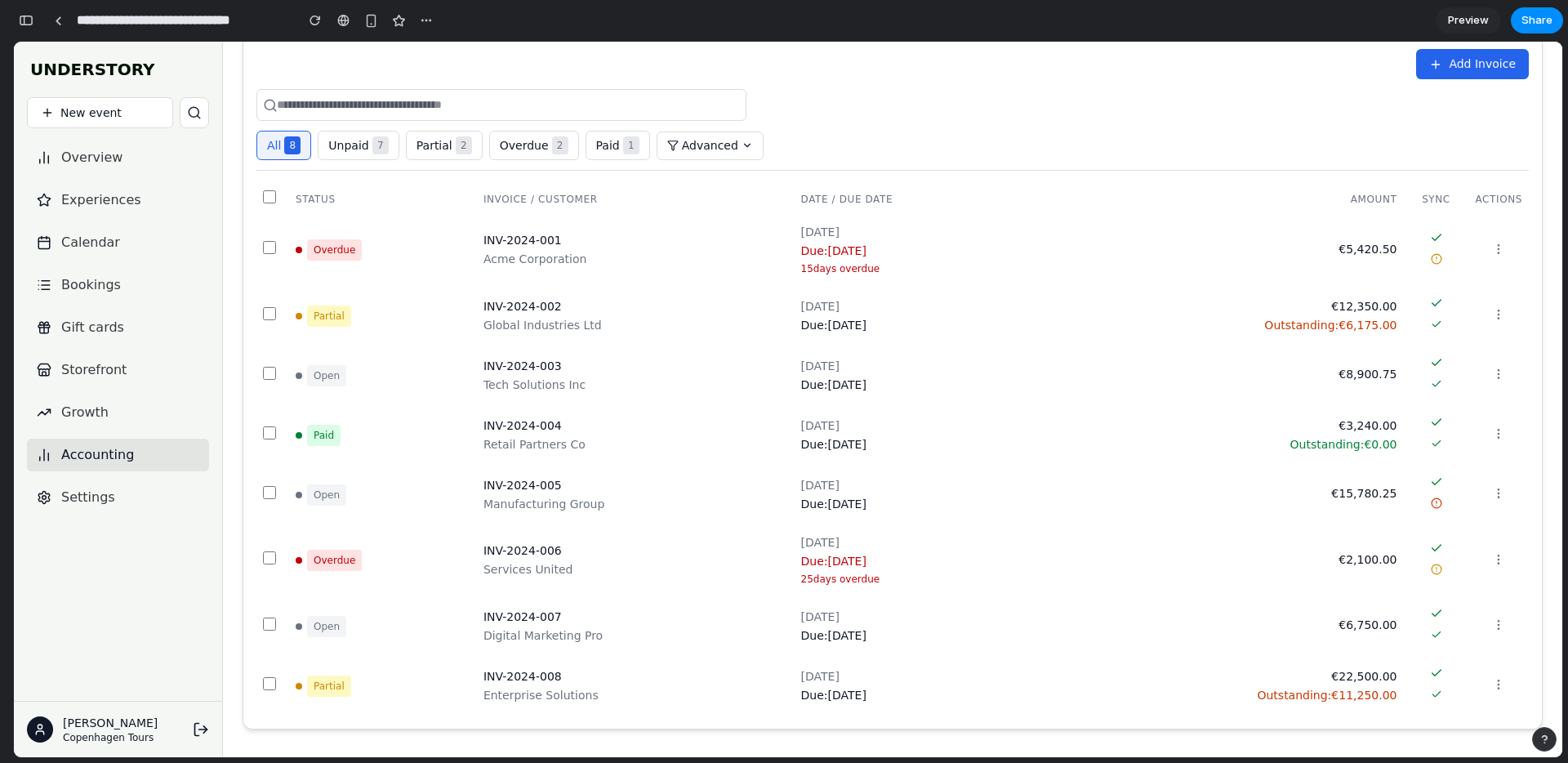
scroll to position [19149, 0]
click at [26, 19] on div "button" at bounding box center [25, 20] width 14 height 12
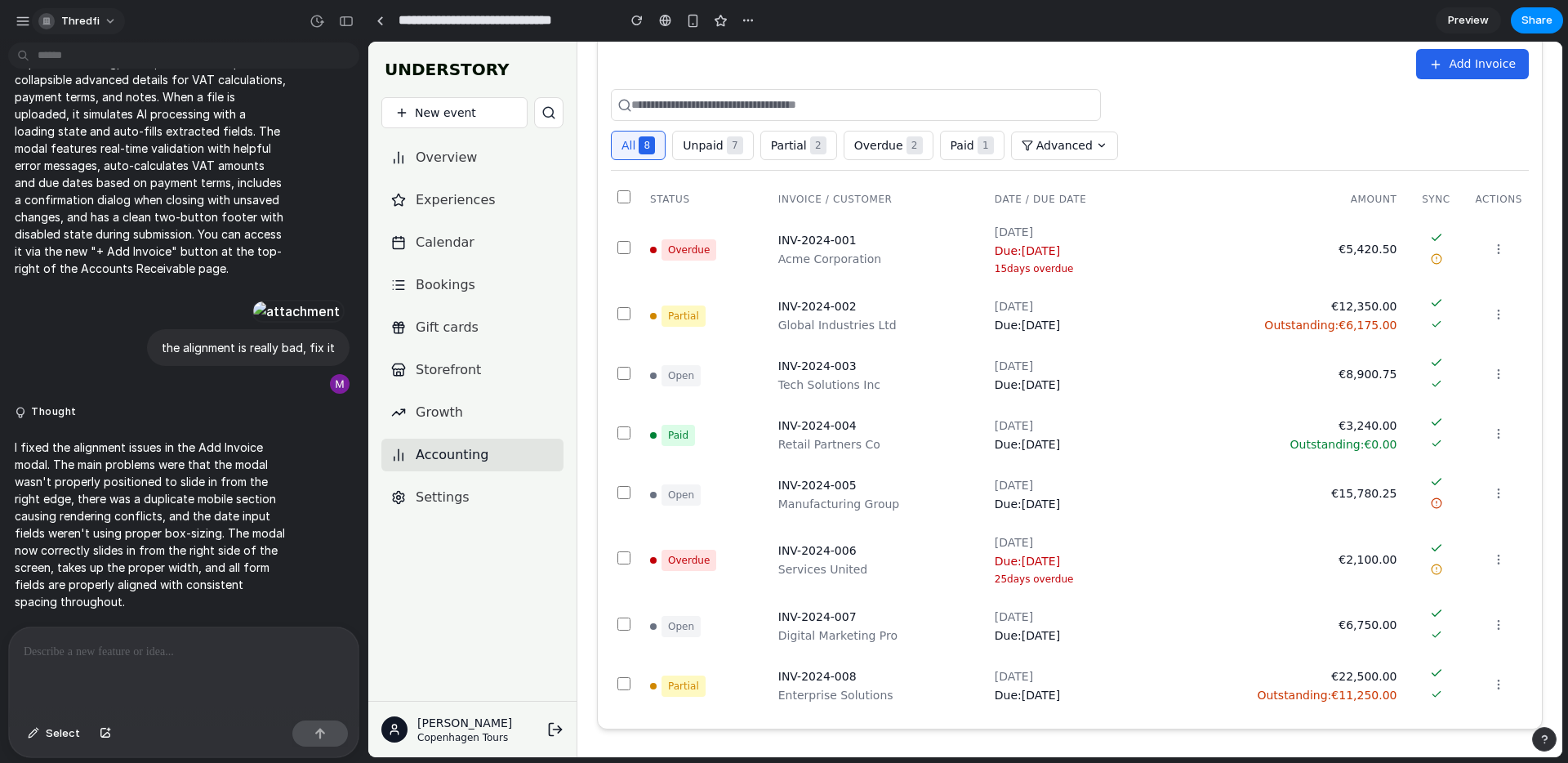
scroll to position [13284, 0]
click at [349, 21] on div "button" at bounding box center [346, 21] width 14 height 12
click at [349, 21] on div "thredfi I want to add a accounts receivables imitating this UI design/style etc…" at bounding box center [784, 381] width 1568 height 763
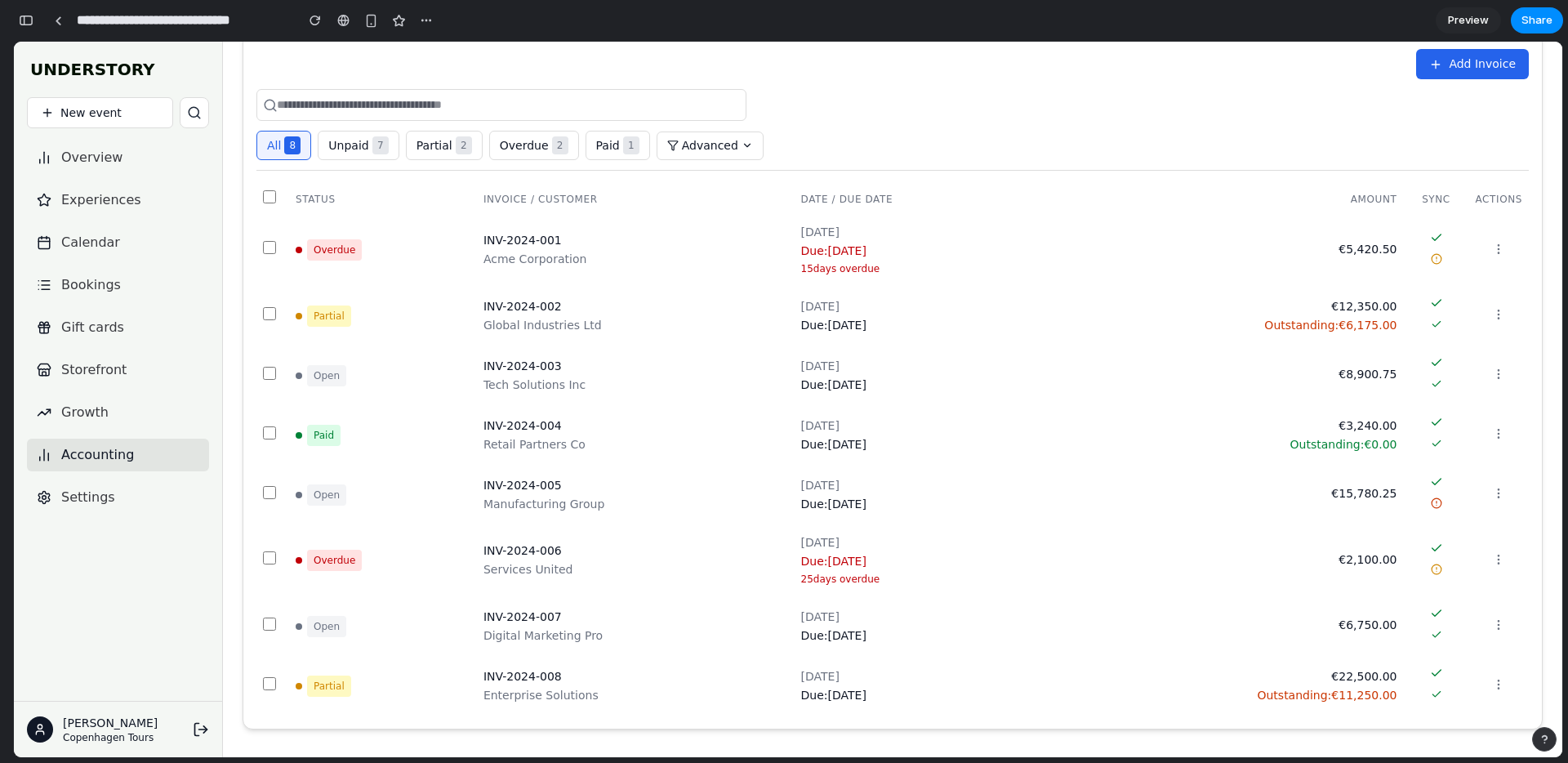
drag, startPoint x: 22, startPoint y: 20, endPoint x: 28, endPoint y: 42, distance: 22.8
click at [22, 20] on div "button" at bounding box center [25, 20] width 14 height 12
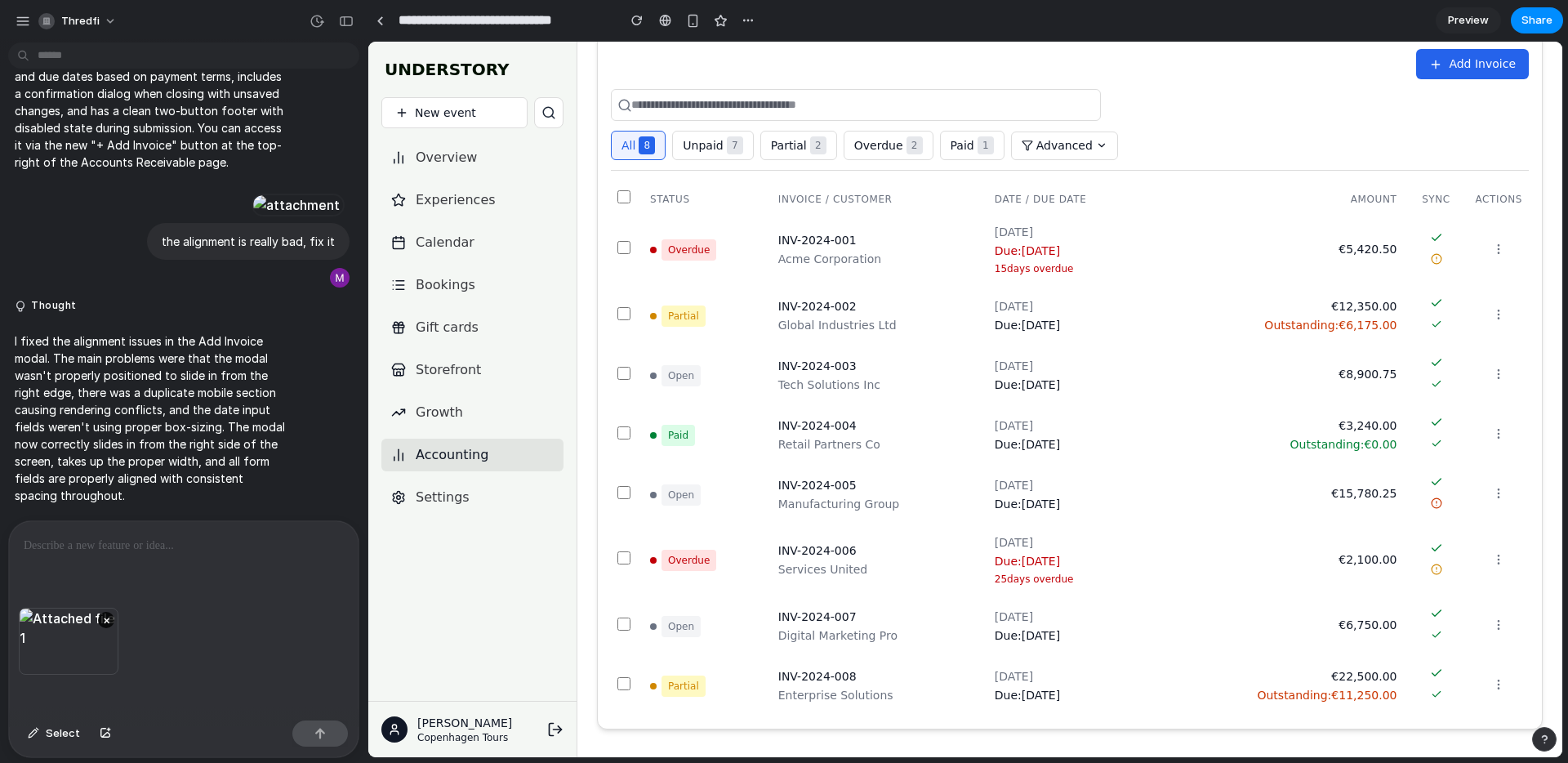
click at [85, 550] on p at bounding box center [183, 545] width 320 height 19
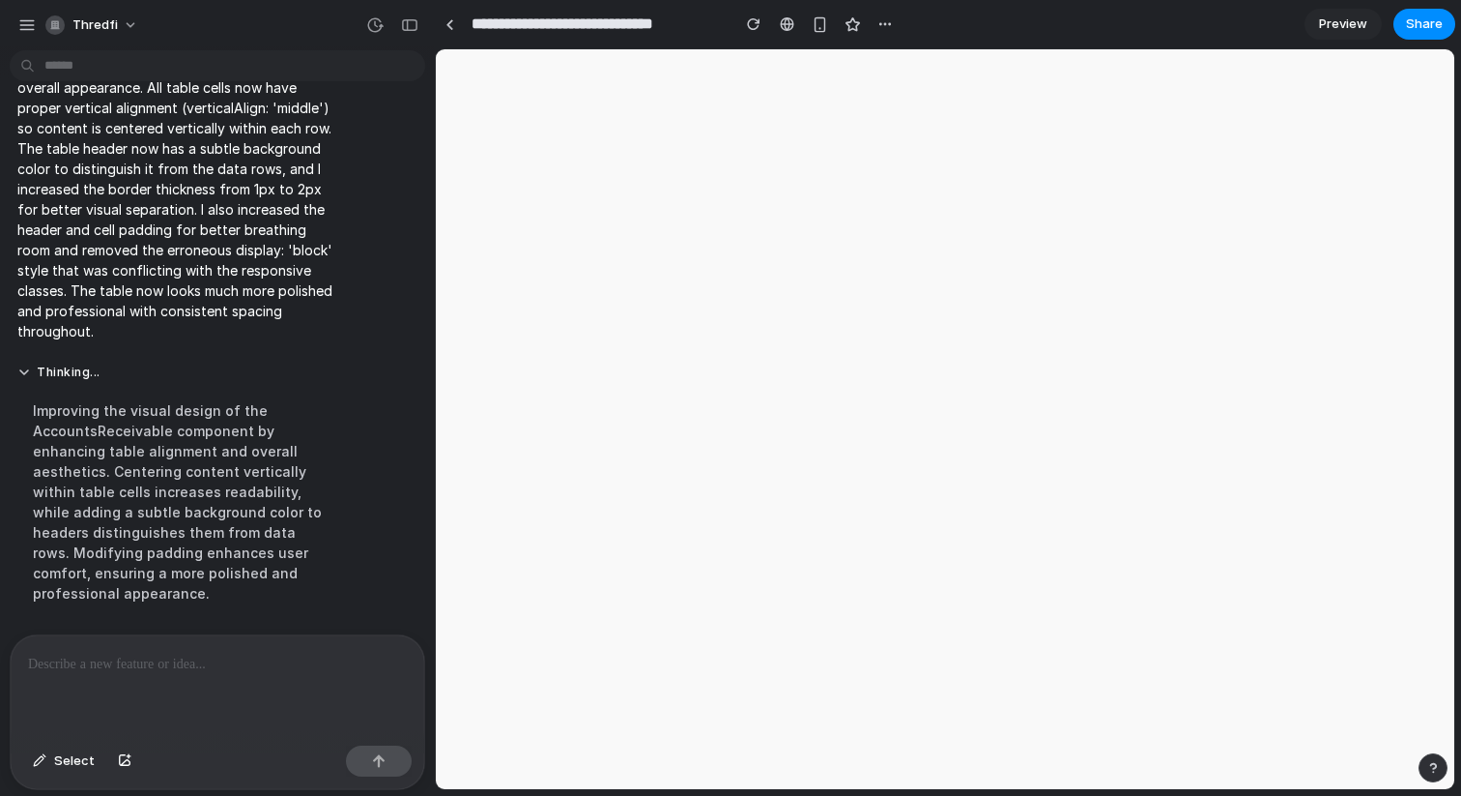
scroll to position [0, 0]
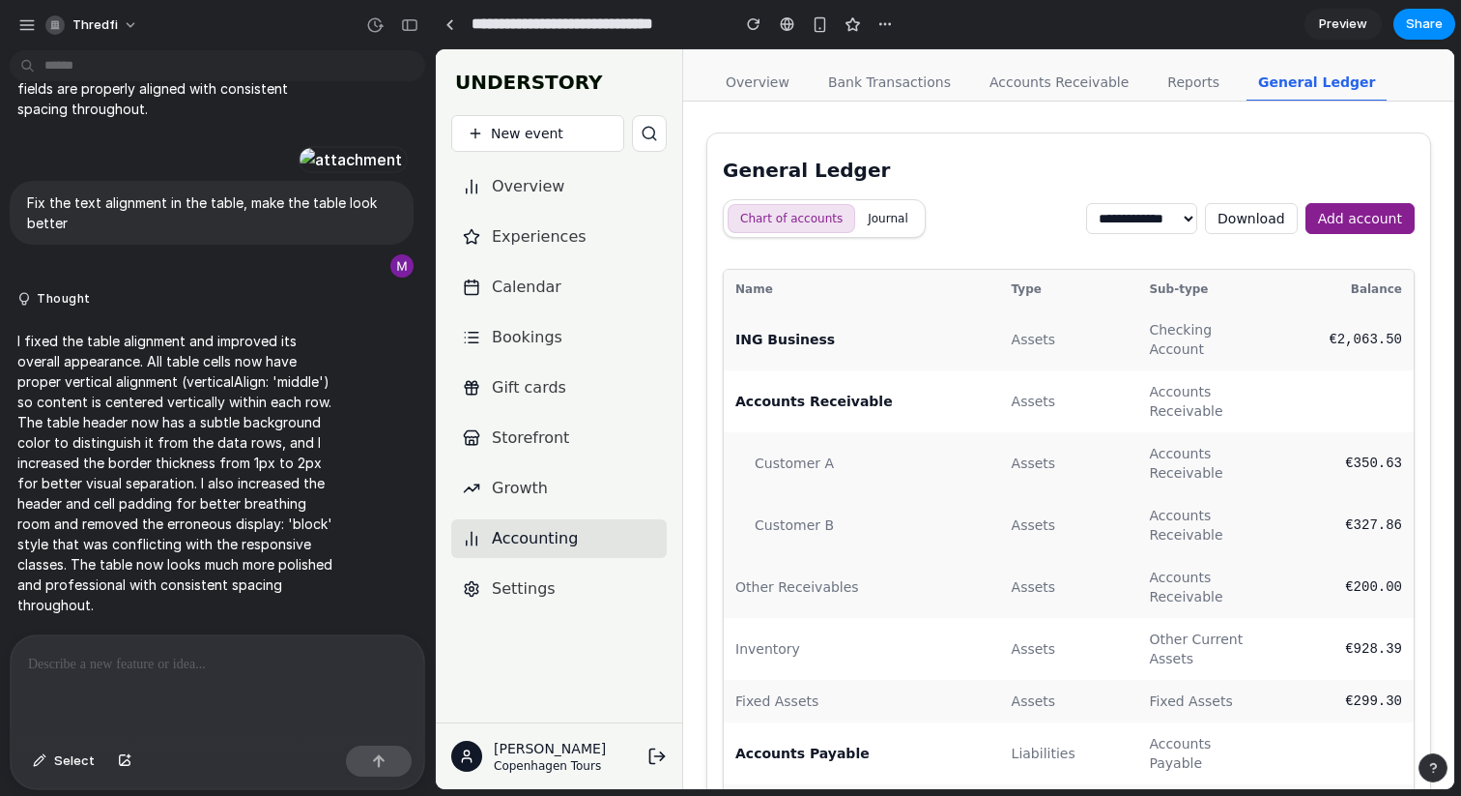
scroll to position [16465, 0]
click at [1027, 101] on div "Overview Bank Transactions Accounts Receivable Reports General Ledger" at bounding box center [1068, 75] width 771 height 52
click at [1059, 94] on link "Accounts Receivable" at bounding box center [1059, 83] width 162 height 37
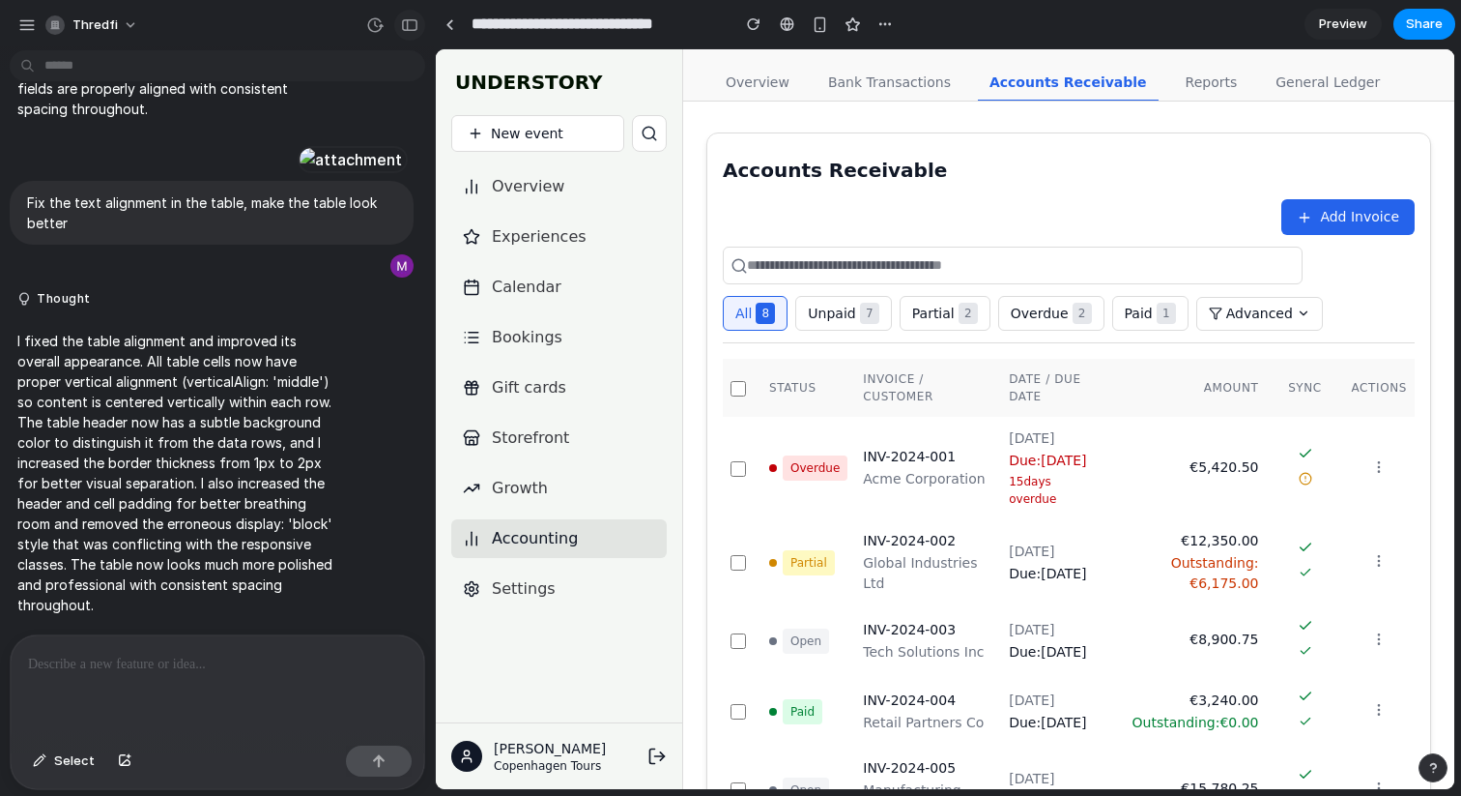
click at [410, 20] on div "button" at bounding box center [409, 25] width 17 height 14
